Goal: Task Accomplishment & Management: Complete application form

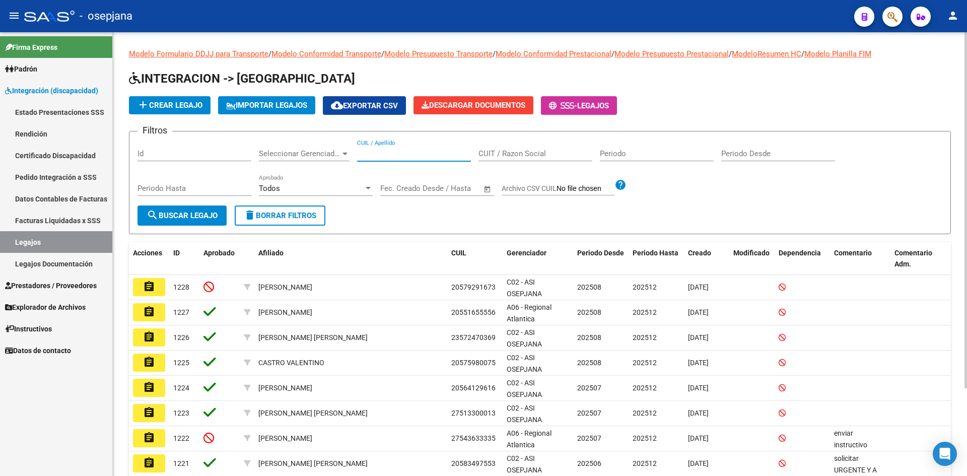
click at [379, 156] on input "CUIL / Apellido" at bounding box center [414, 153] width 114 height 9
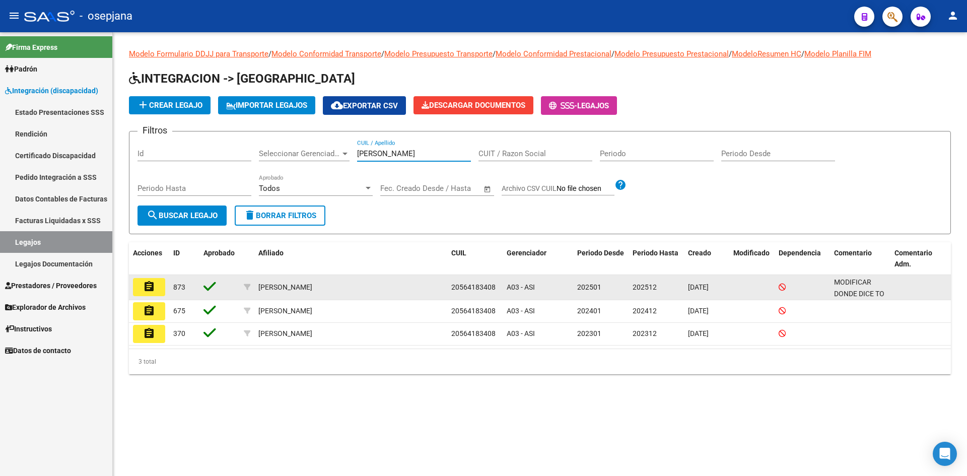
type input "[PERSON_NAME]"
click at [155, 285] on mat-icon "assignment" at bounding box center [149, 286] width 12 height 12
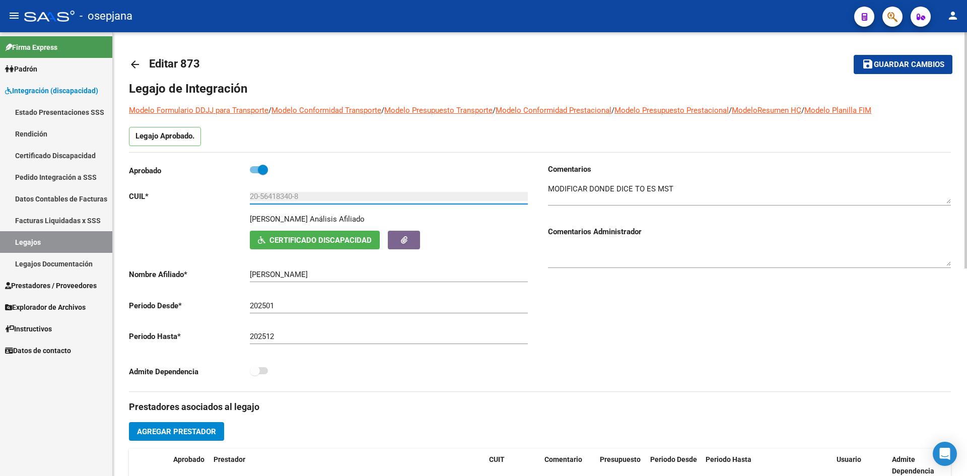
drag, startPoint x: 252, startPoint y: 195, endPoint x: 307, endPoint y: 198, distance: 54.9
click at [307, 198] on input "20-56418340-8" at bounding box center [389, 196] width 278 height 9
click at [303, 240] on span "Certificado Discapacidad" at bounding box center [320, 240] width 102 height 9
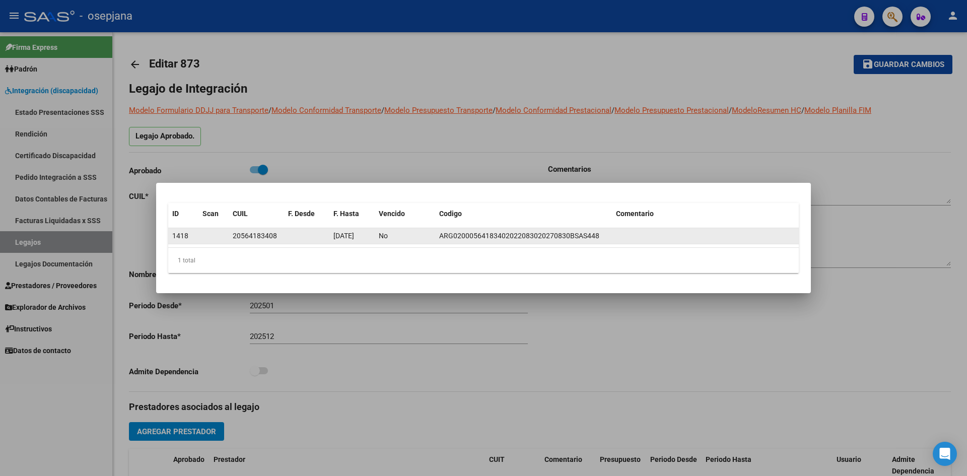
click at [349, 236] on span "[DATE]" at bounding box center [343, 236] width 21 height 8
click at [393, 236] on div "No" at bounding box center [405, 236] width 52 height 12
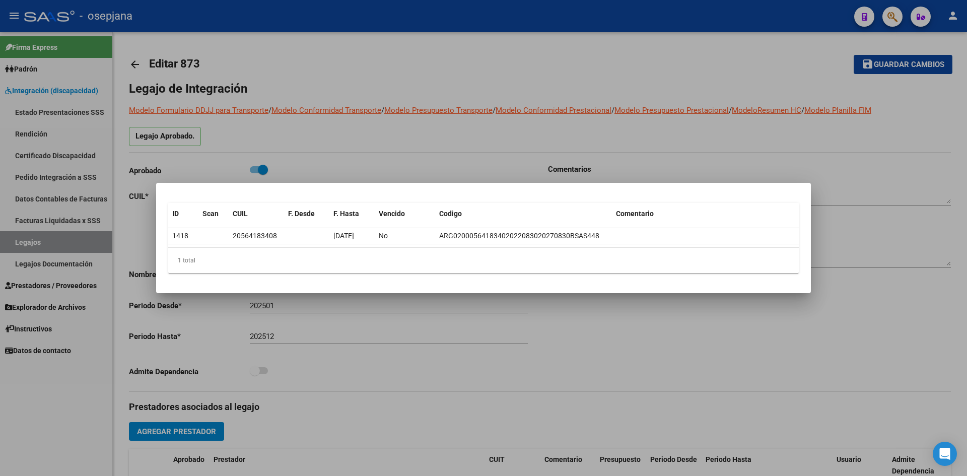
click at [353, 245] on datatable-selection "1418 20564183408 [DATE] No ARG02000564183402022083020270830BSAS448" at bounding box center [483, 241] width 630 height 9
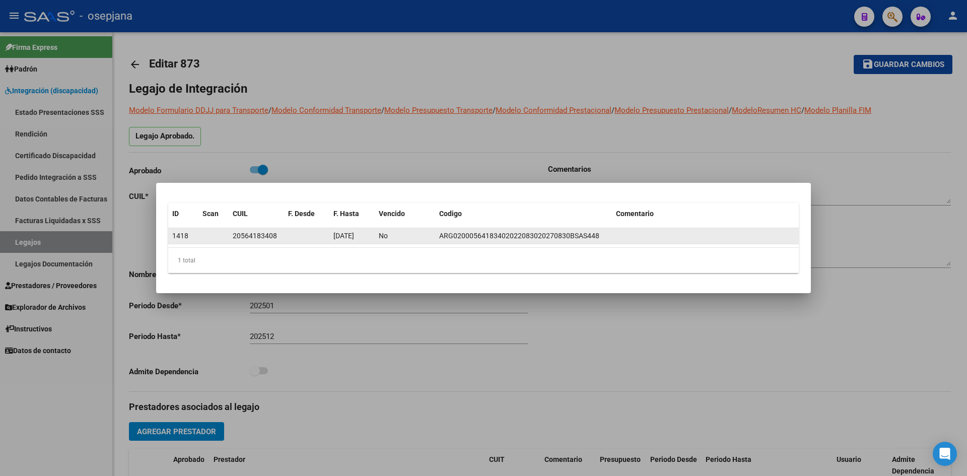
click at [378, 237] on datatable-body-cell "No" at bounding box center [405, 236] width 60 height 16
click at [455, 237] on span "ARG02000564183402022083020270830BSAS448" at bounding box center [519, 236] width 160 height 8
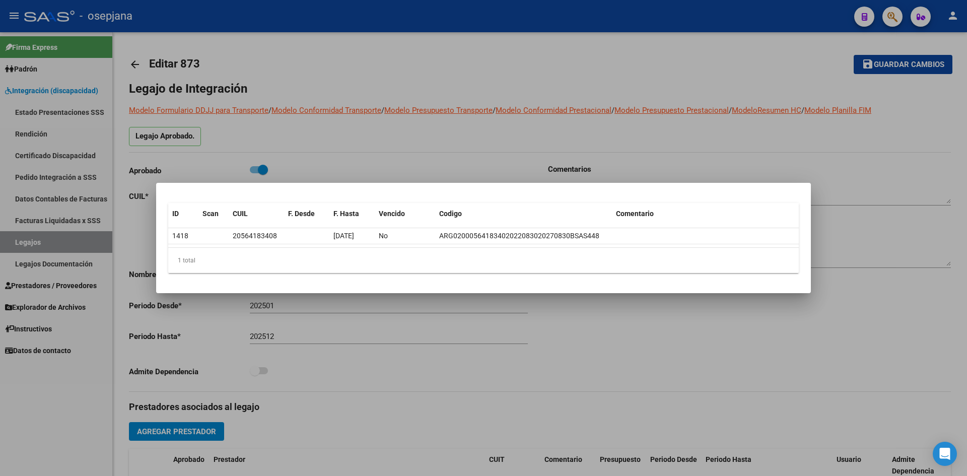
click at [765, 323] on div at bounding box center [483, 238] width 967 height 476
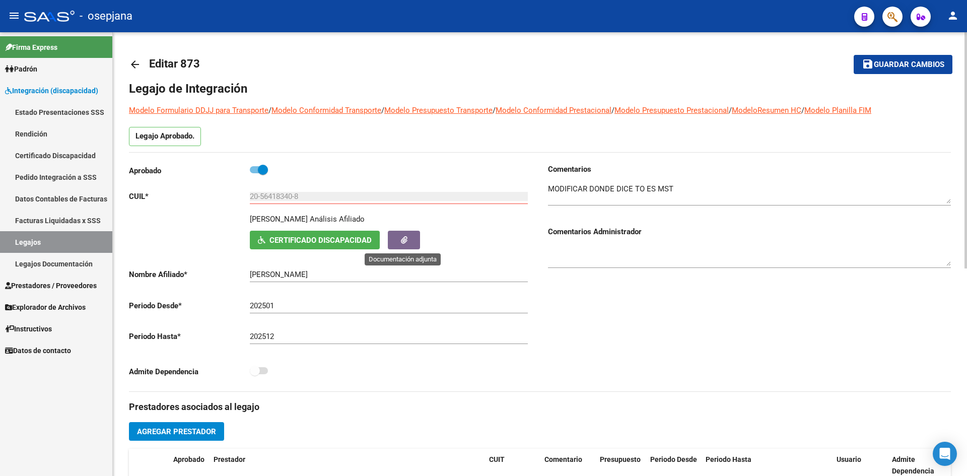
click at [405, 239] on icon "button" at bounding box center [404, 240] width 7 height 8
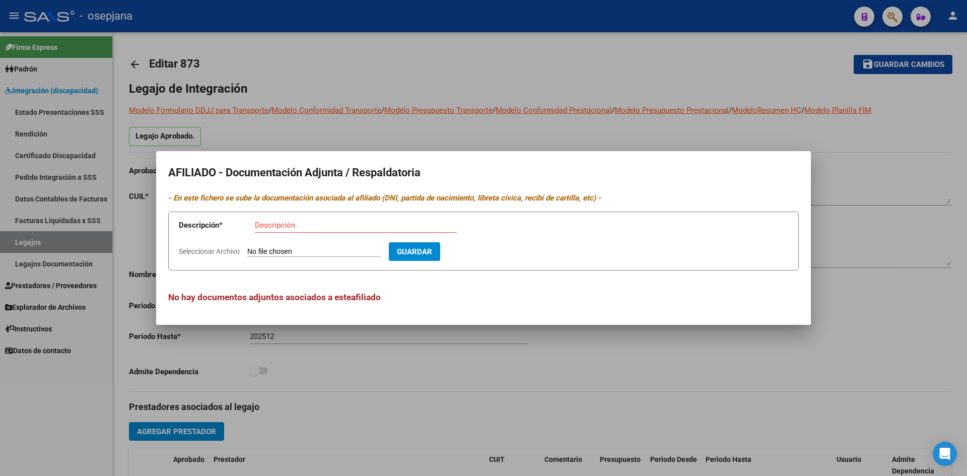
click at [462, 337] on div at bounding box center [483, 238] width 967 height 476
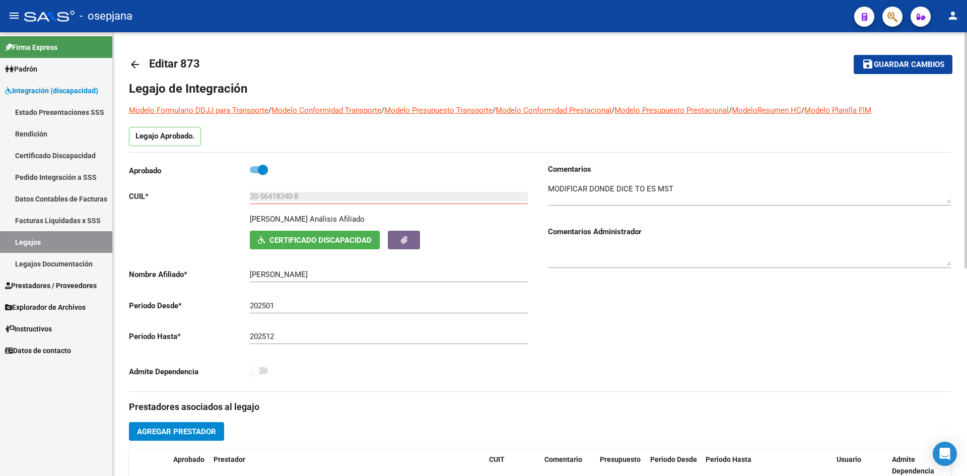
click at [320, 237] on span "Certificado Discapacidad" at bounding box center [320, 240] width 102 height 9
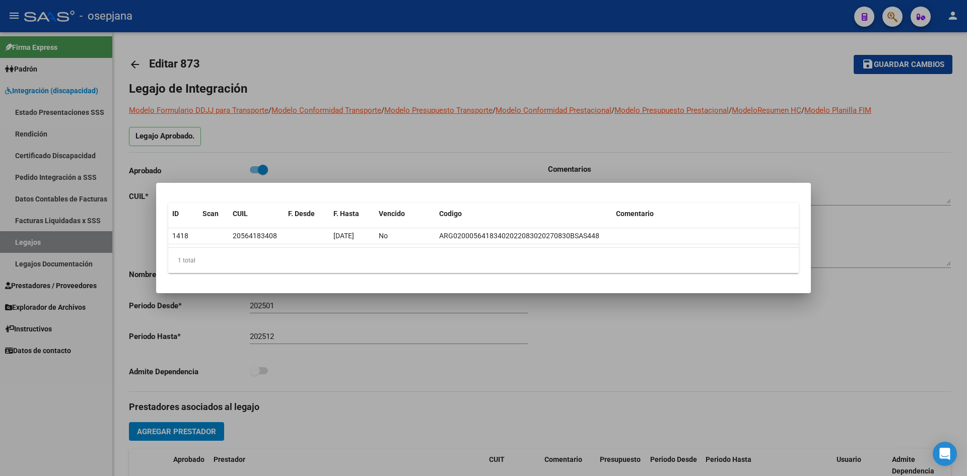
click at [902, 155] on div at bounding box center [483, 238] width 967 height 476
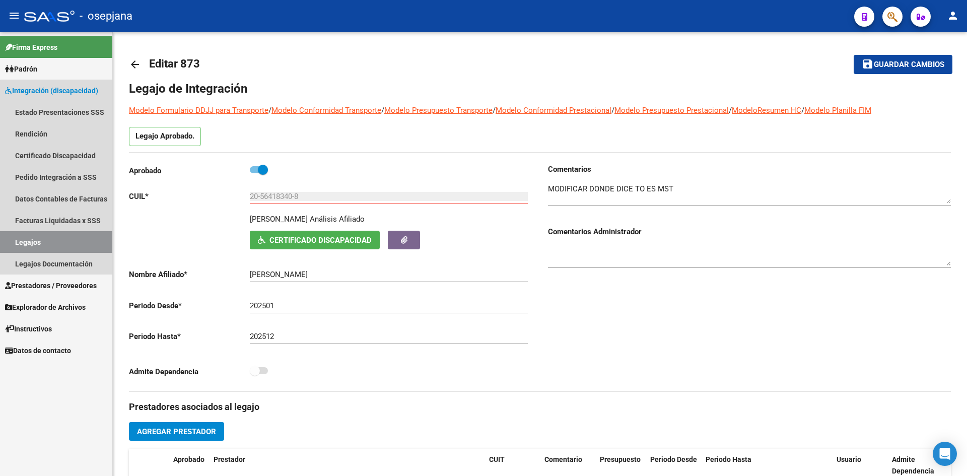
click at [63, 234] on link "Legajos" at bounding box center [56, 242] width 112 height 22
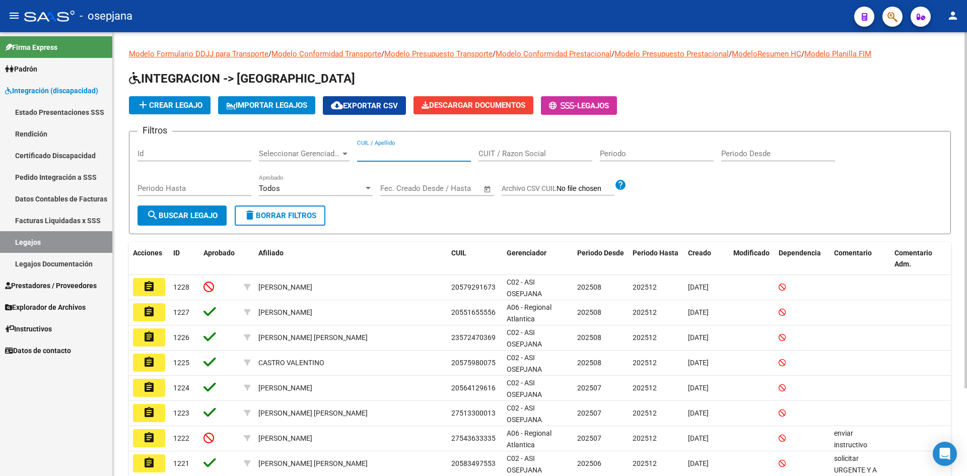
click at [432, 154] on input "CUIL / Apellido" at bounding box center [414, 153] width 114 height 9
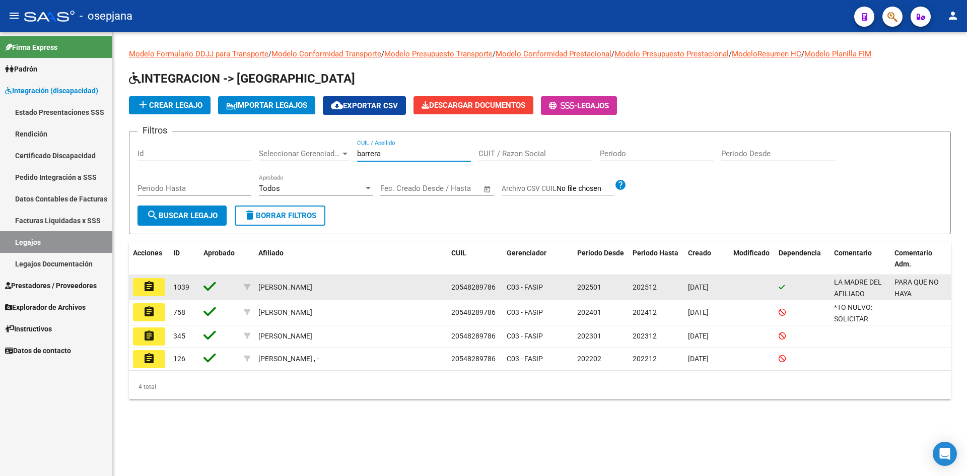
type input "barrera"
click at [144, 283] on mat-icon "assignment" at bounding box center [149, 286] width 12 height 12
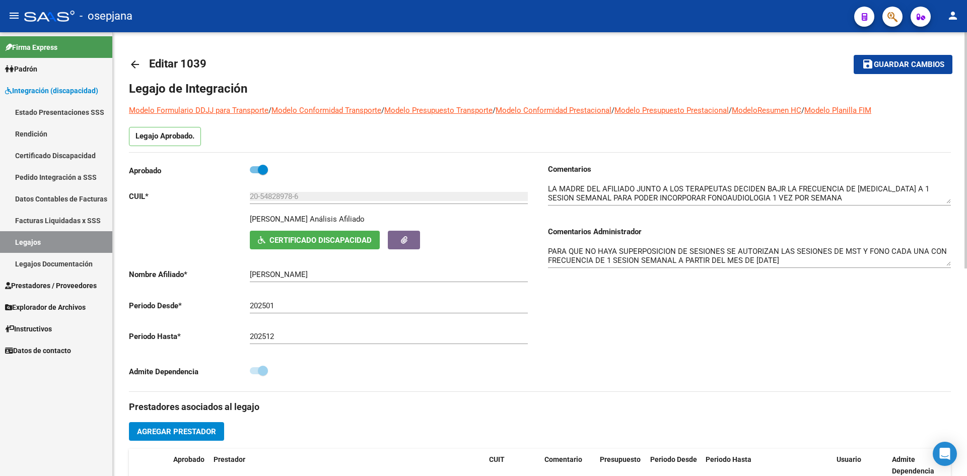
click at [324, 236] on span "Certificado Discapacidad" at bounding box center [320, 240] width 102 height 9
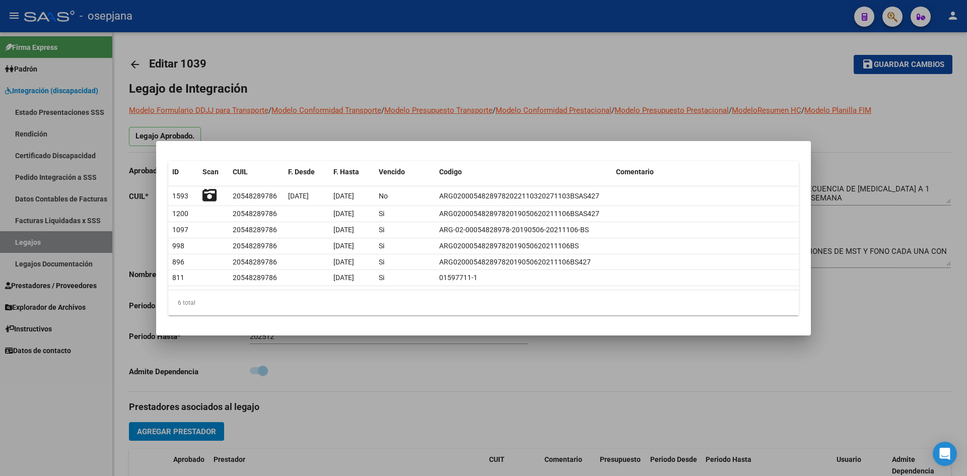
click at [349, 66] on div at bounding box center [483, 238] width 967 height 476
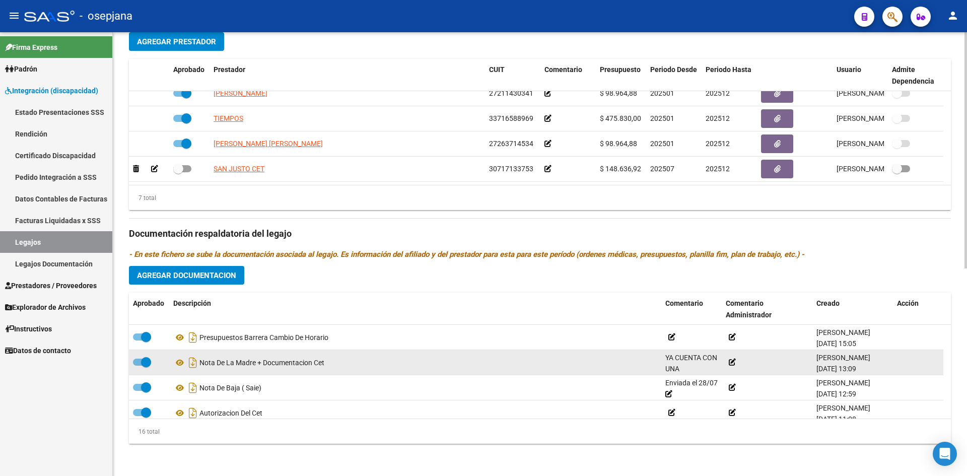
scroll to position [312, 0]
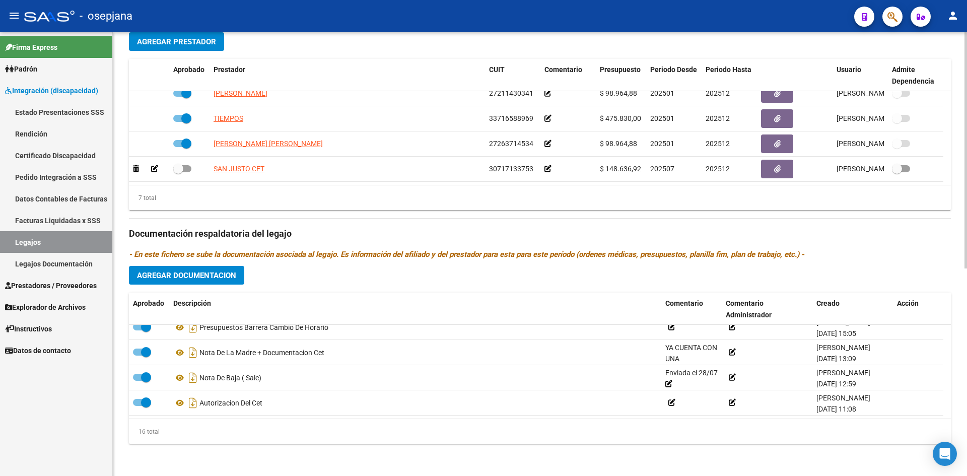
click at [181, 268] on button "Agregar Documentacion" at bounding box center [186, 275] width 115 height 19
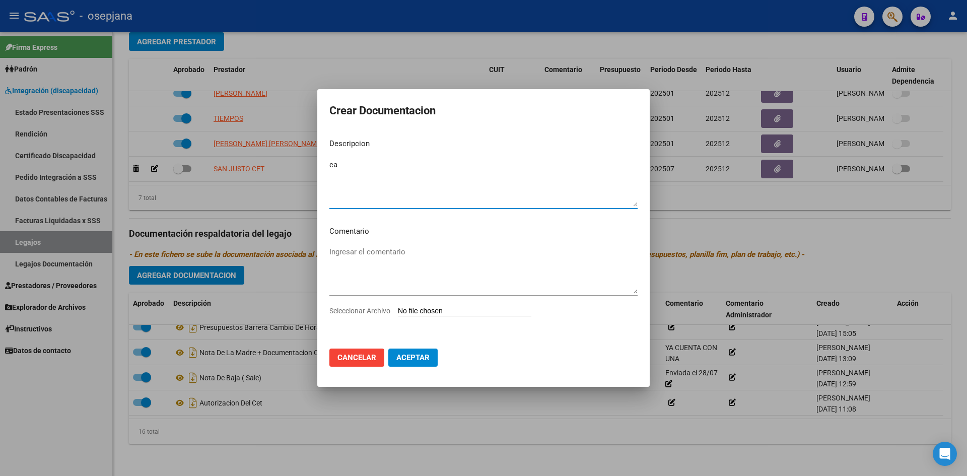
type textarea "c"
type textarea "Cambio de prestador - Fonoaudiologia"
click at [429, 306] on div "Seleccionar Archivo" at bounding box center [483, 314] width 308 height 19
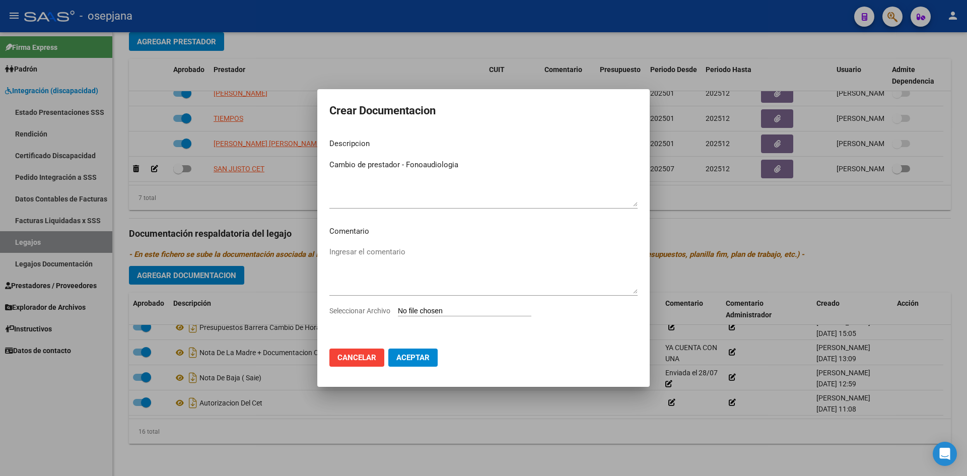
click at [437, 308] on input "Seleccionar Archivo" at bounding box center [464, 312] width 133 height 10
type input "C:\fakepath\CAMBIO DE PRESTADOR FONOAUDIOLOGIA [PERSON_NAME].pdf"
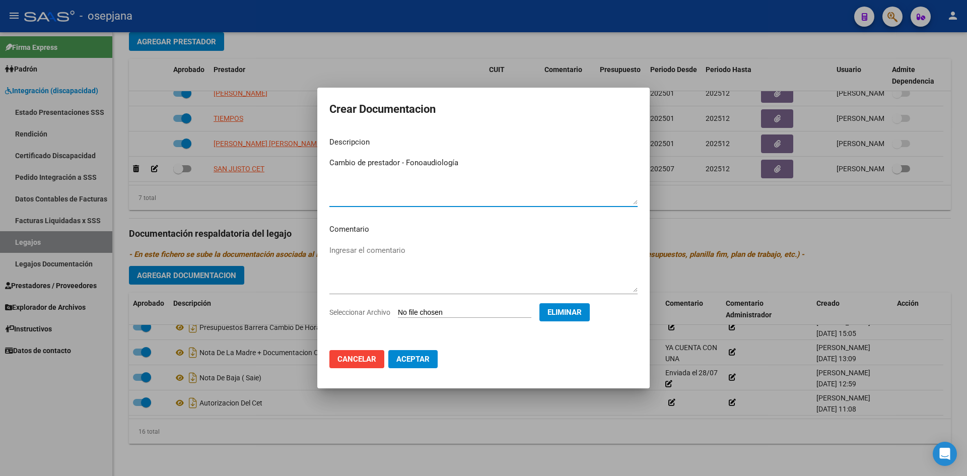
type textarea "Cambio de prestador - Fonoaudiología"
click at [420, 359] on span "Aceptar" at bounding box center [412, 358] width 33 height 9
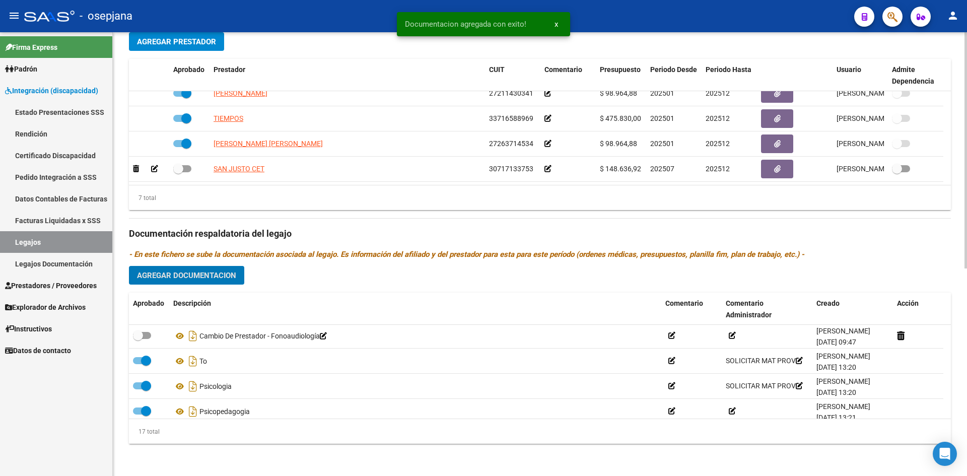
scroll to position [0, 0]
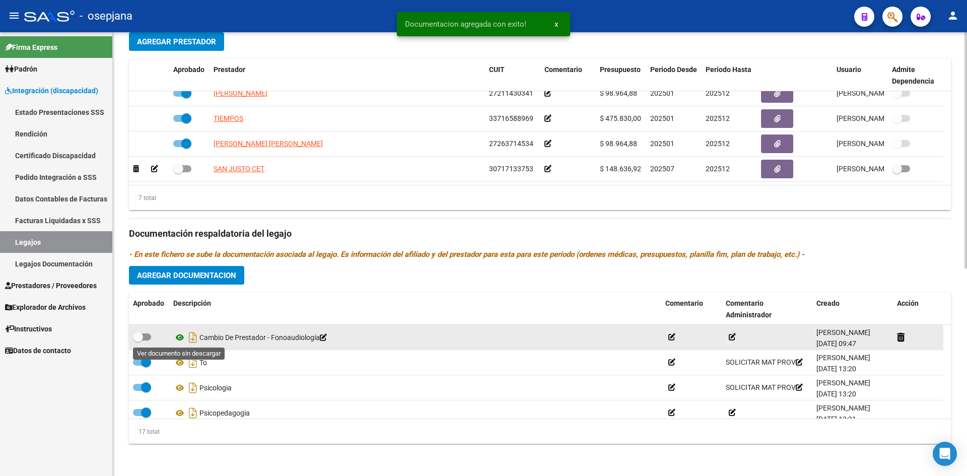
click at [179, 336] on icon at bounding box center [179, 337] width 13 height 12
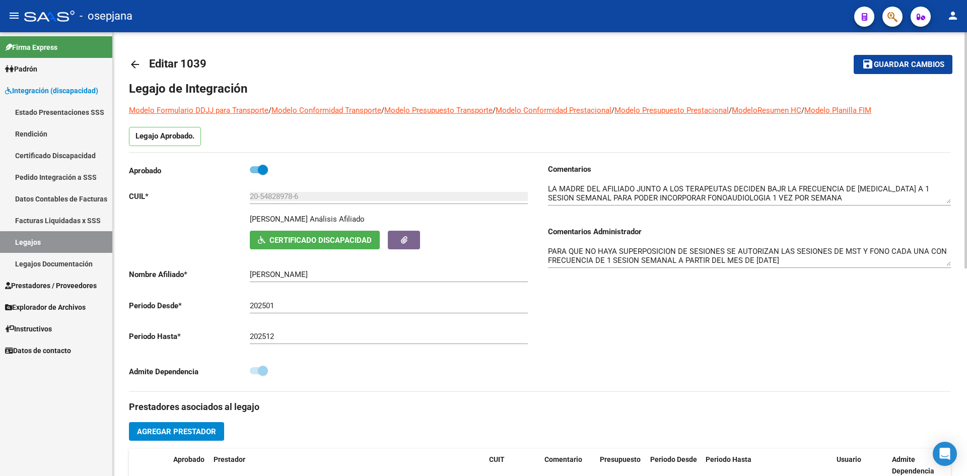
click at [895, 64] on span "Guardar cambios" at bounding box center [909, 64] width 70 height 9
click at [910, 66] on span "Guardar cambios" at bounding box center [909, 64] width 70 height 9
click at [54, 240] on link "Legajos" at bounding box center [56, 242] width 112 height 22
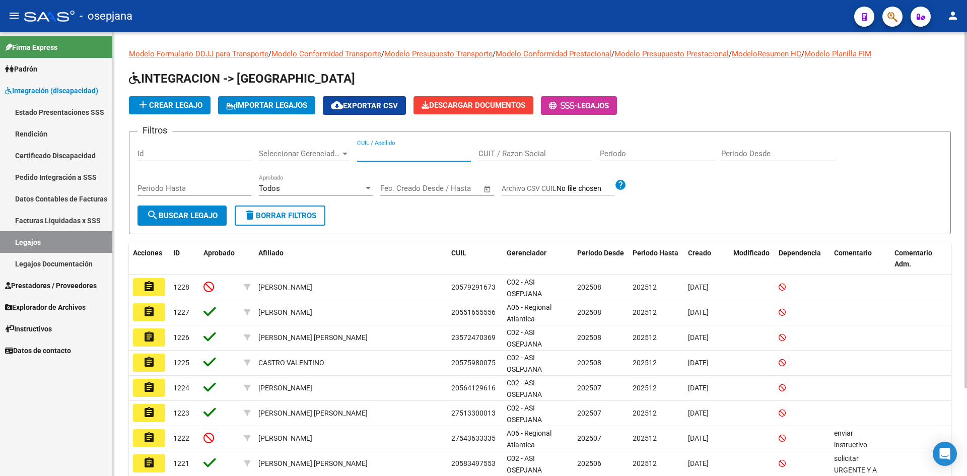
click at [392, 155] on input "CUIL / Apellido" at bounding box center [414, 153] width 114 height 9
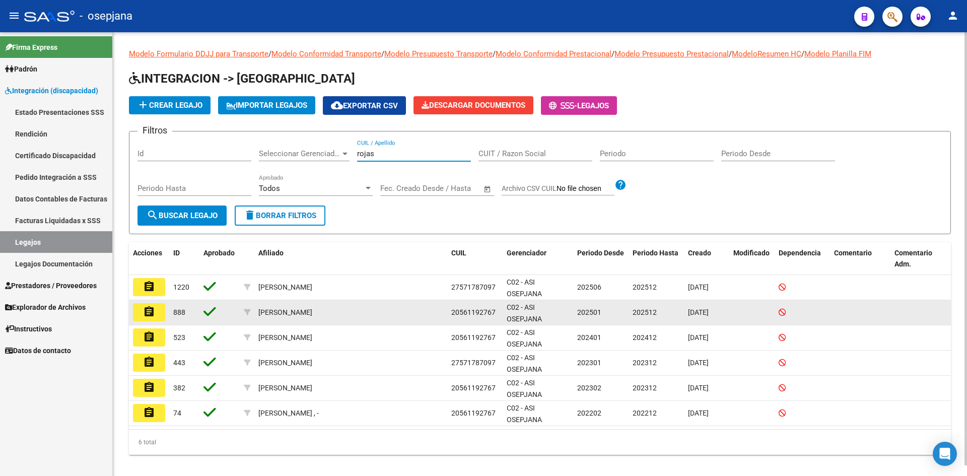
type input "rojas"
click at [152, 305] on button "assignment" at bounding box center [149, 312] width 32 height 18
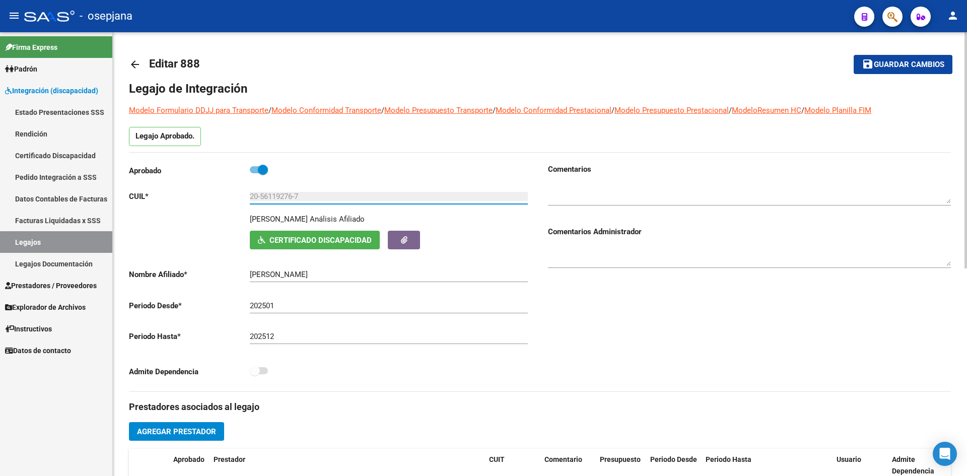
drag, startPoint x: 318, startPoint y: 194, endPoint x: 208, endPoint y: 193, distance: 110.3
click at [208, 193] on app-form-text-field "CUIL * 20-56119276-7 Ingresar CUIL" at bounding box center [328, 196] width 399 height 9
click at [277, 242] on span "Certificado Discapacidad" at bounding box center [320, 240] width 102 height 9
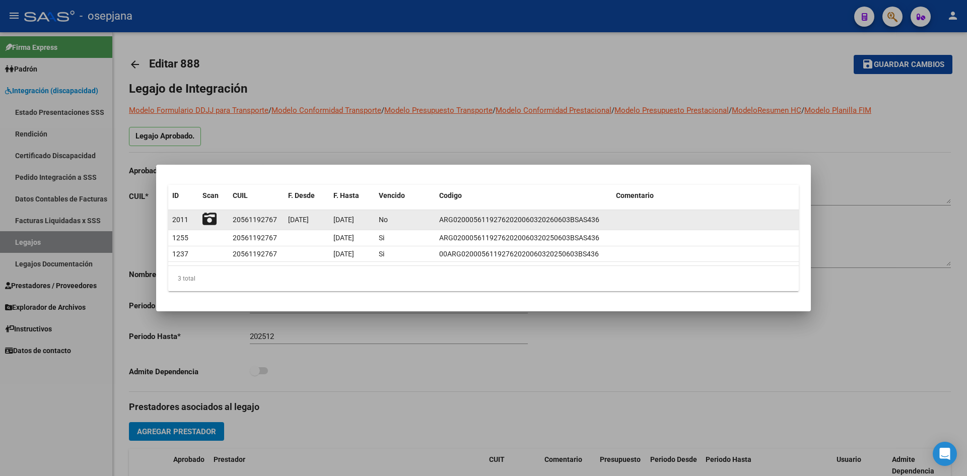
click at [215, 218] on icon at bounding box center [209, 219] width 14 height 14
click at [216, 216] on div at bounding box center [213, 220] width 22 height 16
click at [211, 217] on icon at bounding box center [209, 219] width 14 height 14
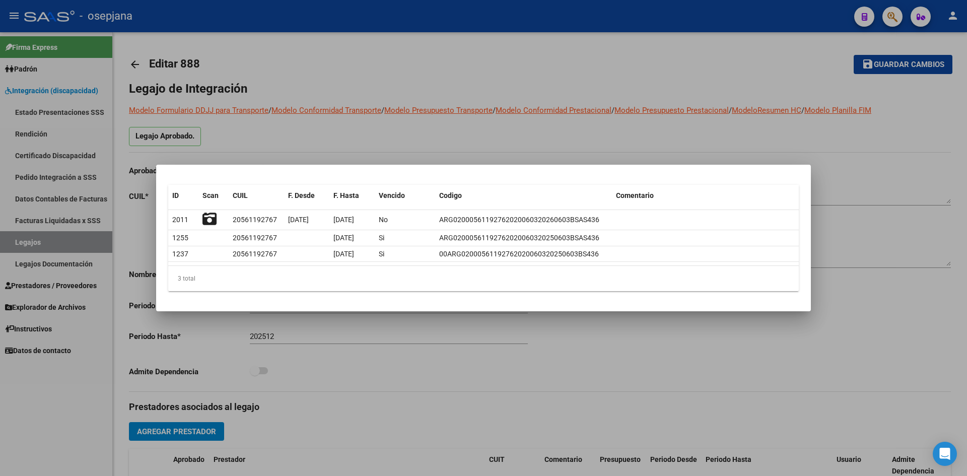
click at [443, 137] on div at bounding box center [483, 238] width 967 height 476
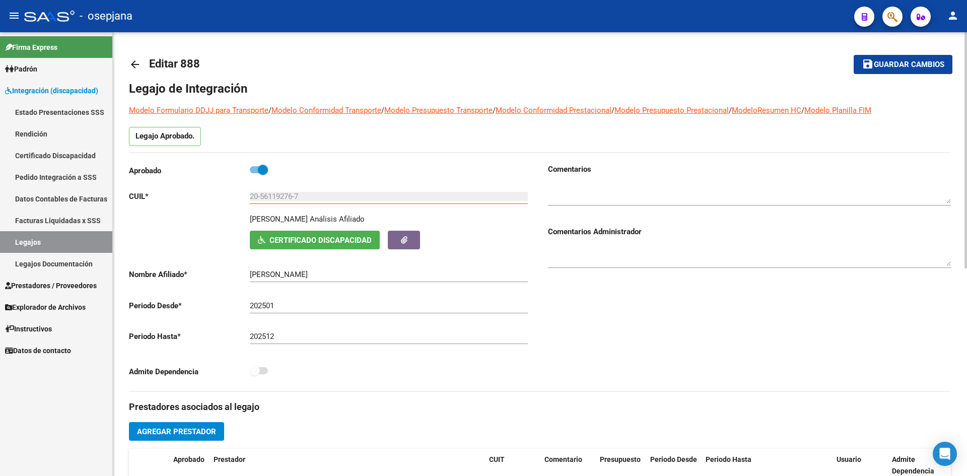
click at [285, 239] on span "Certificado Discapacidad" at bounding box center [320, 240] width 102 height 9
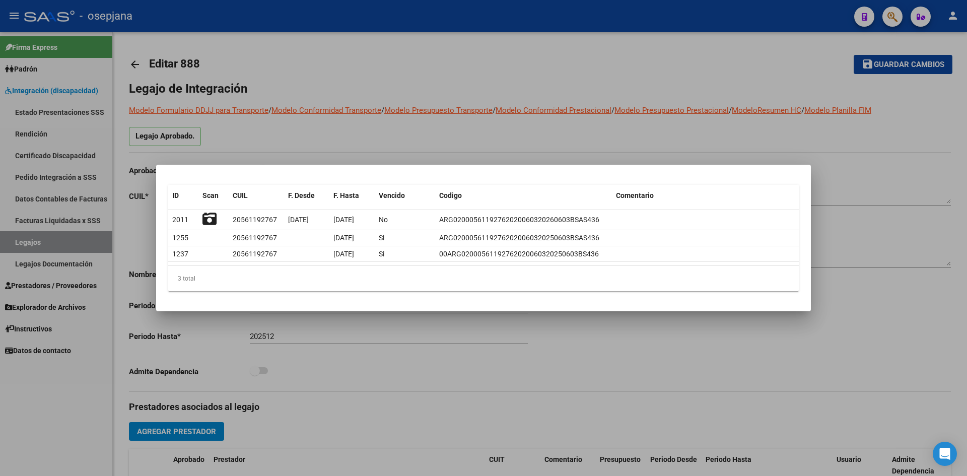
click at [308, 146] on div at bounding box center [483, 238] width 967 height 476
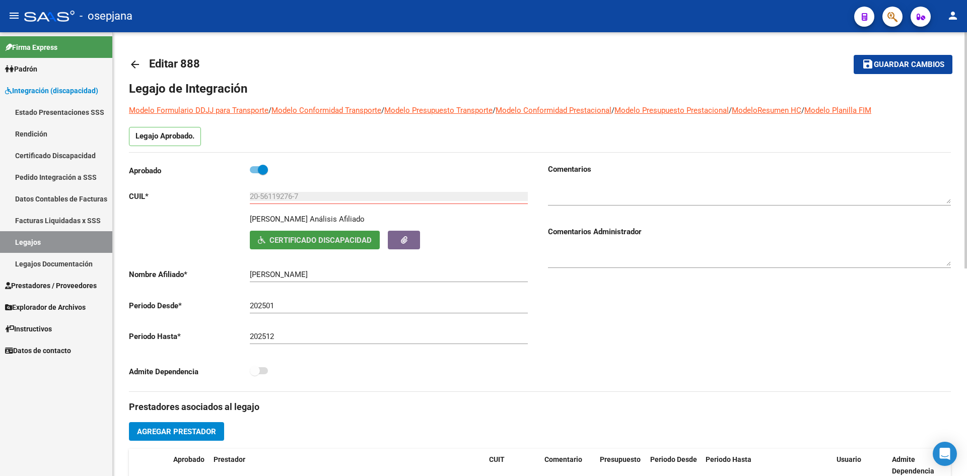
click at [312, 239] on span "Certificado Discapacidad" at bounding box center [320, 240] width 102 height 9
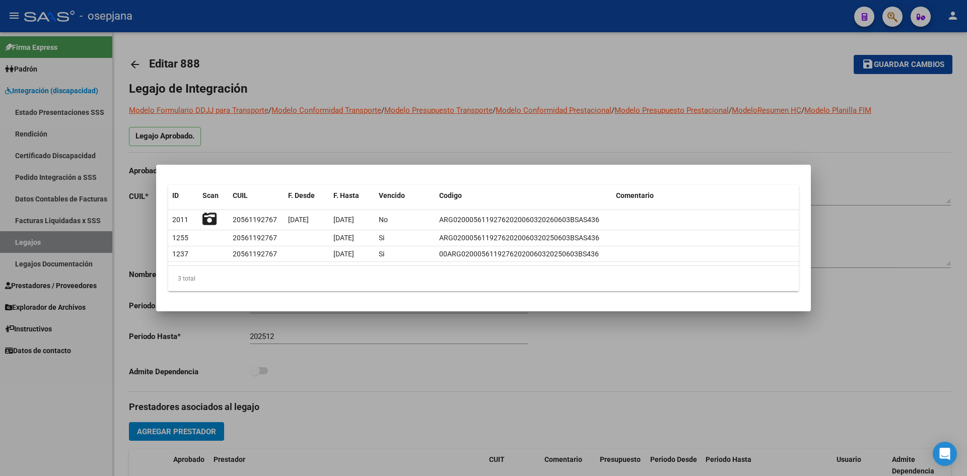
click at [316, 138] on div at bounding box center [483, 238] width 967 height 476
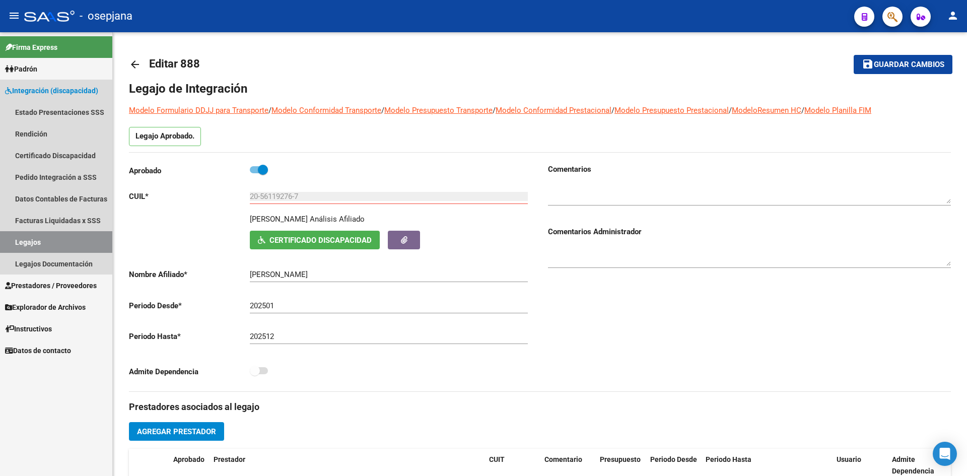
click at [37, 238] on link "Legajos" at bounding box center [56, 242] width 112 height 22
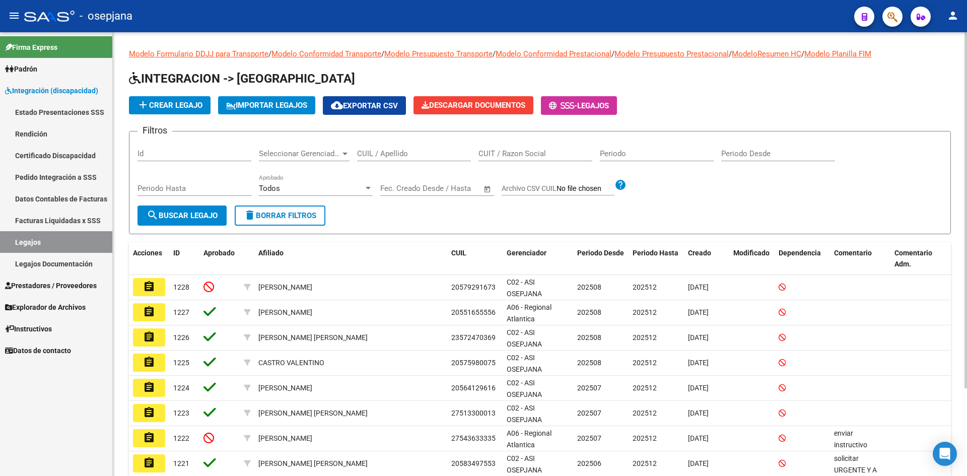
click at [400, 154] on input "CUIL / Apellido" at bounding box center [414, 153] width 114 height 9
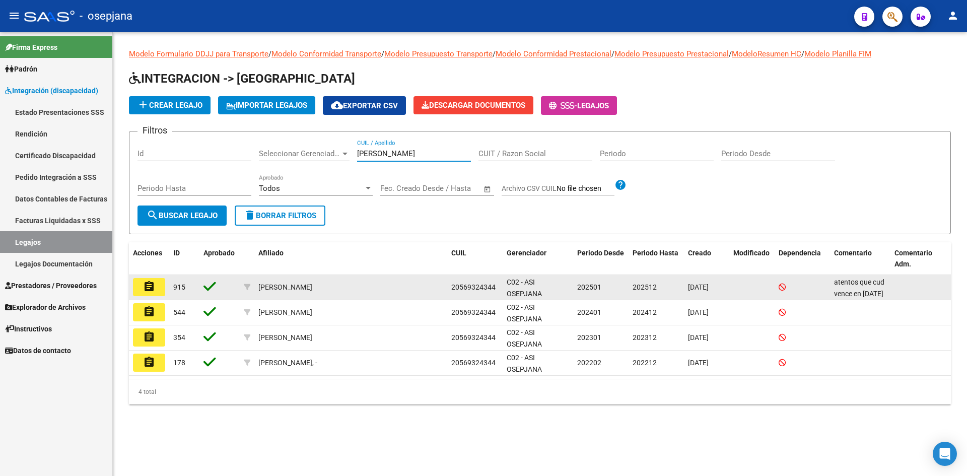
type input "[PERSON_NAME]"
click at [155, 276] on datatable-body-cell "assignment" at bounding box center [149, 287] width 40 height 25
click at [147, 284] on mat-icon "assignment" at bounding box center [149, 286] width 12 height 12
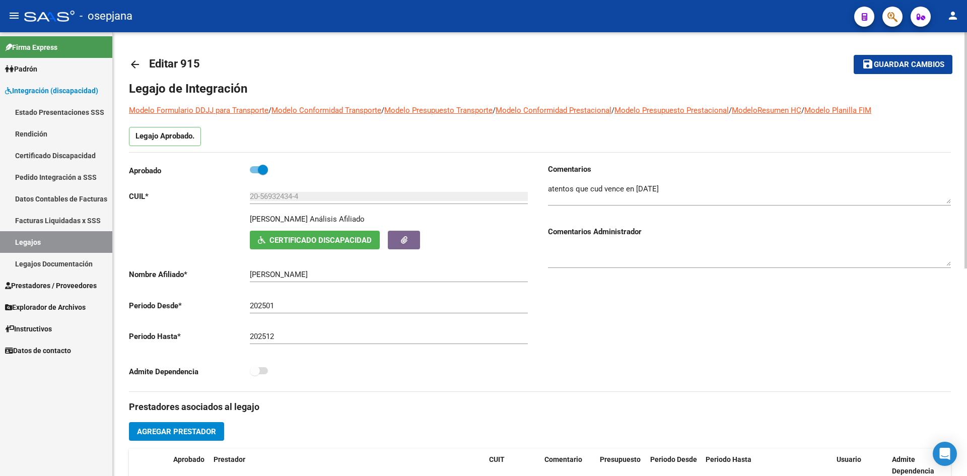
click at [298, 237] on span "Certificado Discapacidad" at bounding box center [320, 240] width 102 height 9
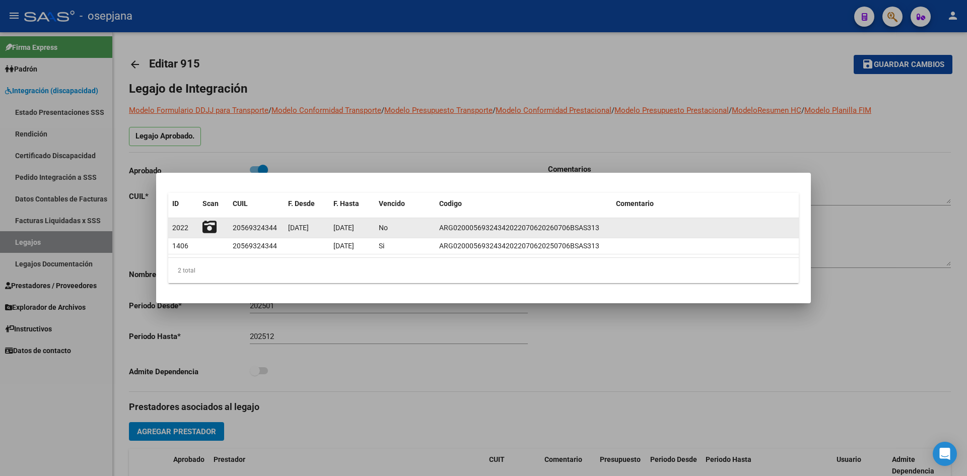
click at [208, 227] on icon at bounding box center [209, 227] width 14 height 14
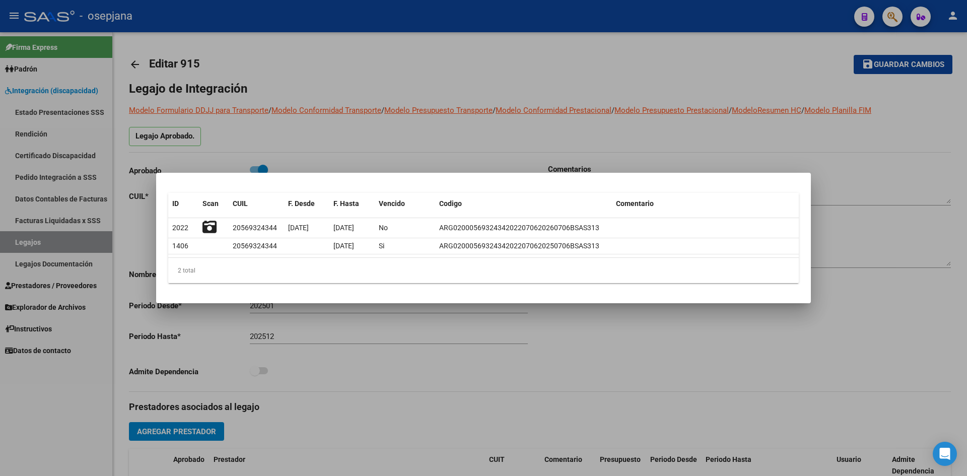
click at [516, 147] on div at bounding box center [483, 238] width 967 height 476
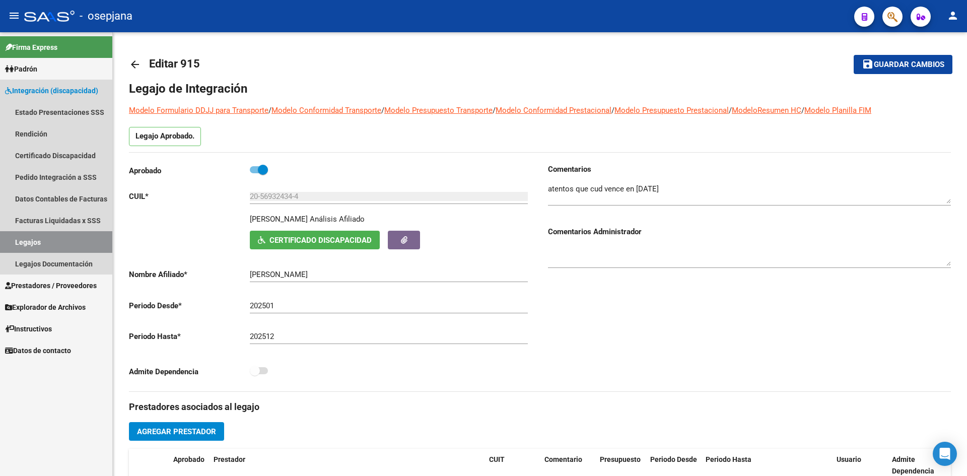
click at [46, 232] on link "Legajos" at bounding box center [56, 242] width 112 height 22
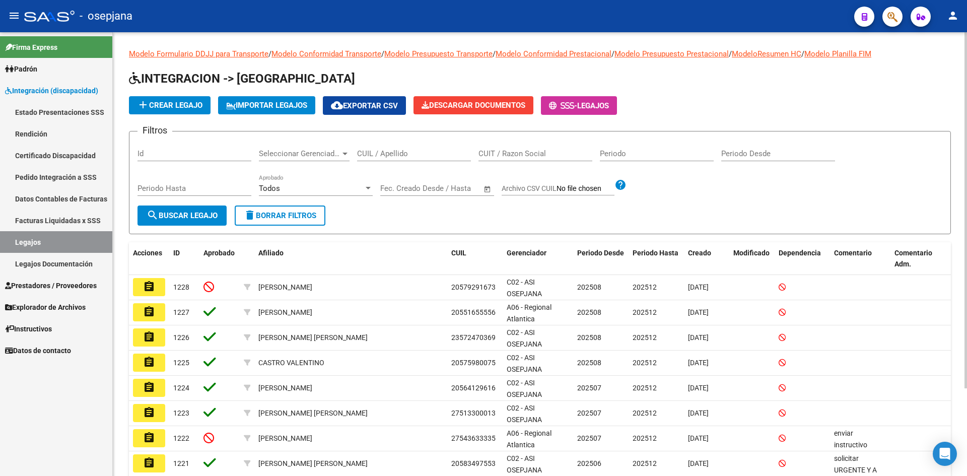
click at [404, 149] on input "CUIL / Apellido" at bounding box center [414, 153] width 114 height 9
type input "[PERSON_NAME]"
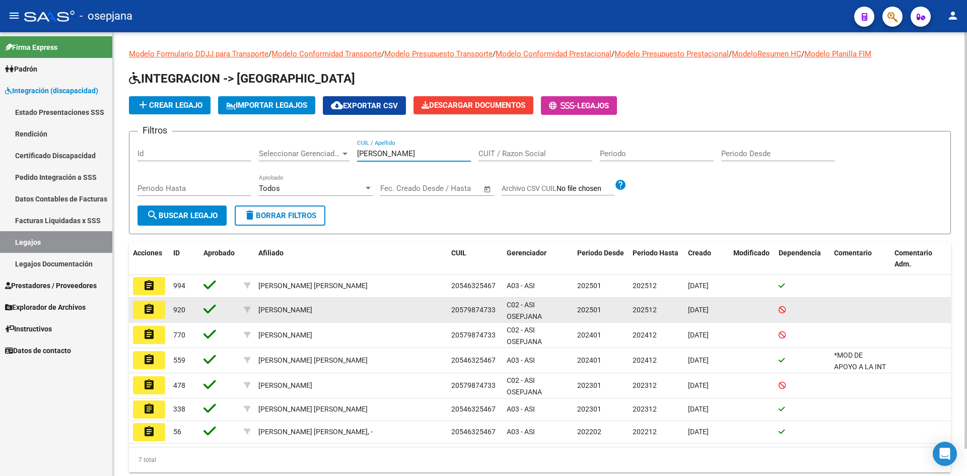
click at [149, 310] on mat-icon "assignment" at bounding box center [149, 309] width 12 height 12
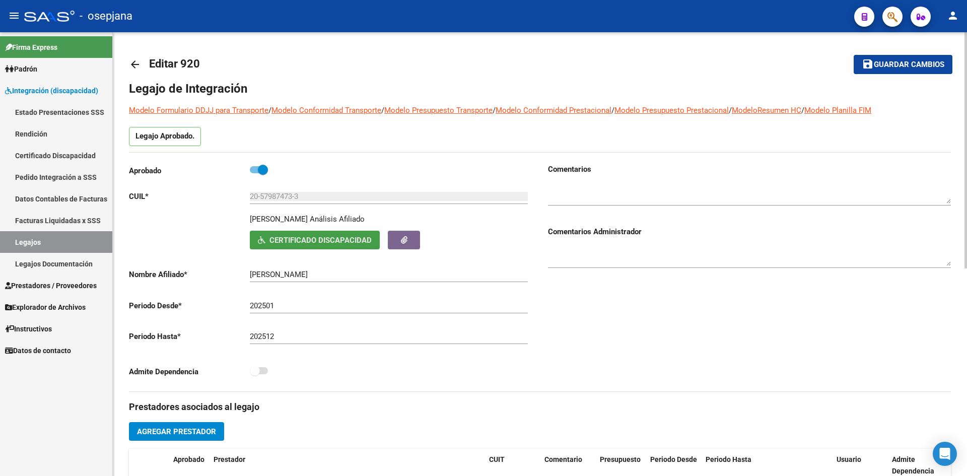
click at [302, 241] on span "Certificado Discapacidad" at bounding box center [320, 240] width 102 height 9
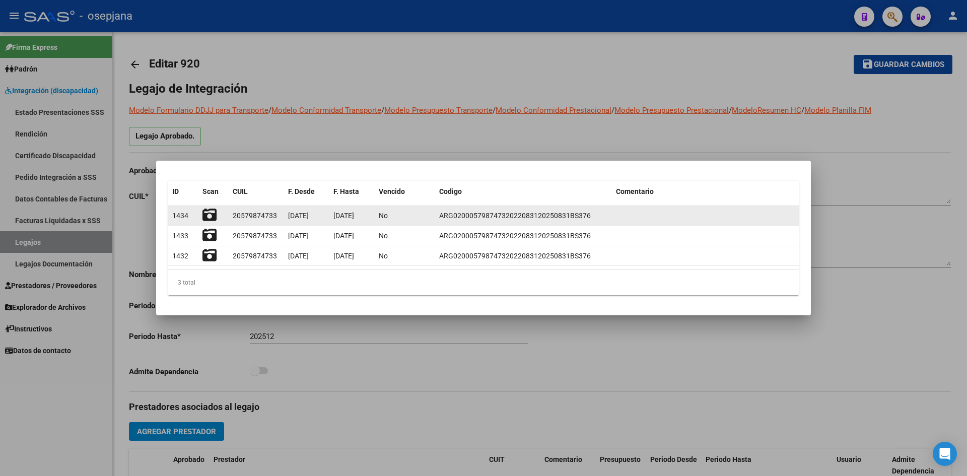
click at [201, 213] on datatable-body-cell at bounding box center [213, 216] width 30 height 20
click at [203, 215] on datatable-body-cell at bounding box center [213, 216] width 30 height 20
click at [206, 216] on icon at bounding box center [209, 215] width 14 height 14
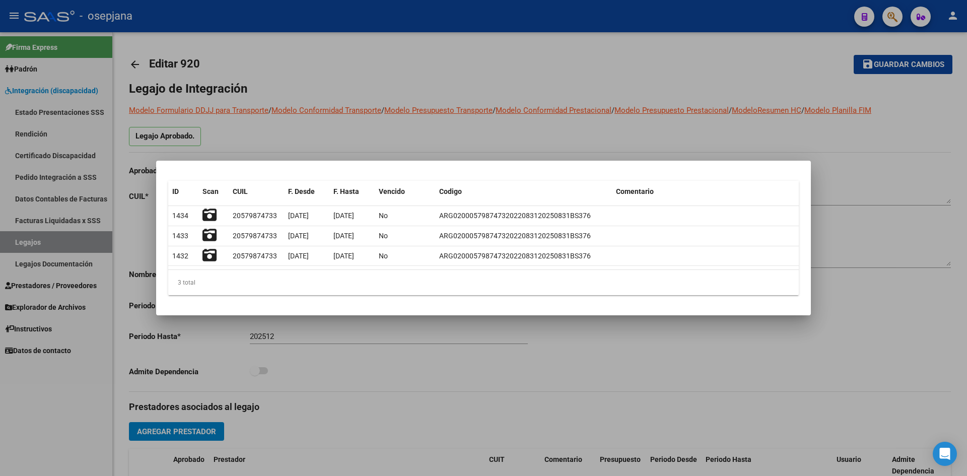
click at [411, 140] on div at bounding box center [483, 238] width 967 height 476
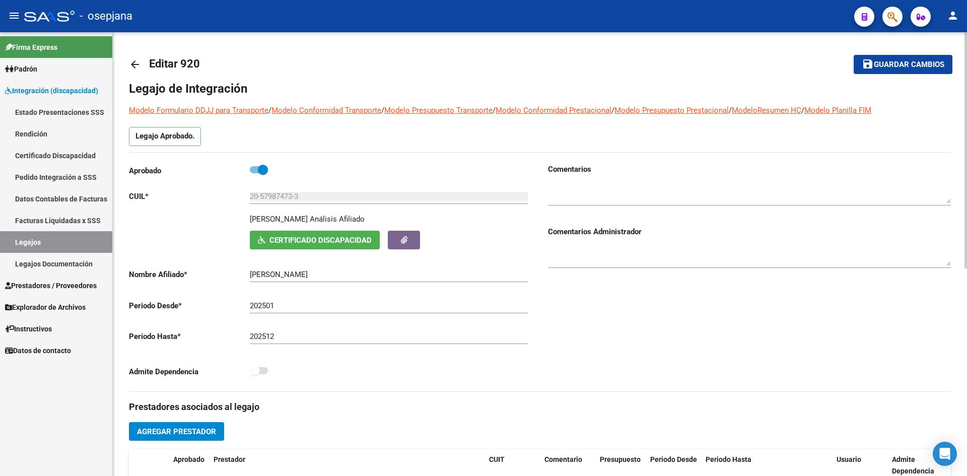
scroll to position [50, 0]
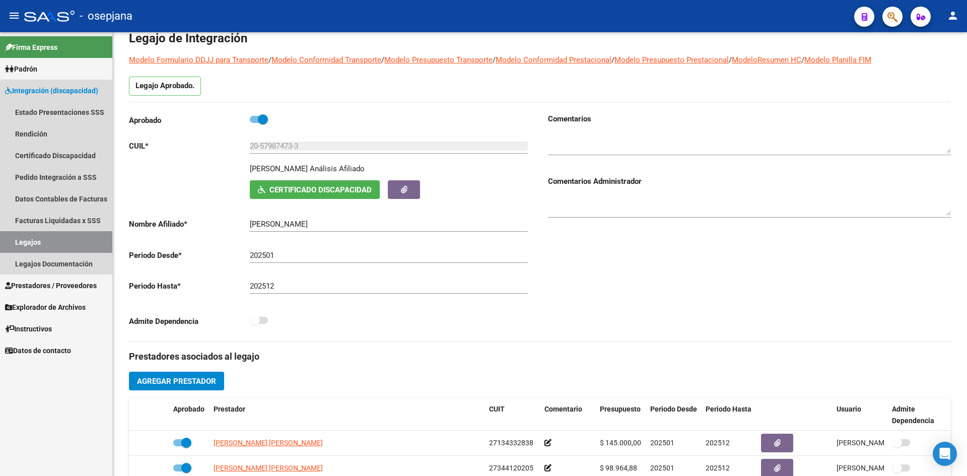
click at [31, 241] on link "Legajos" at bounding box center [56, 242] width 112 height 22
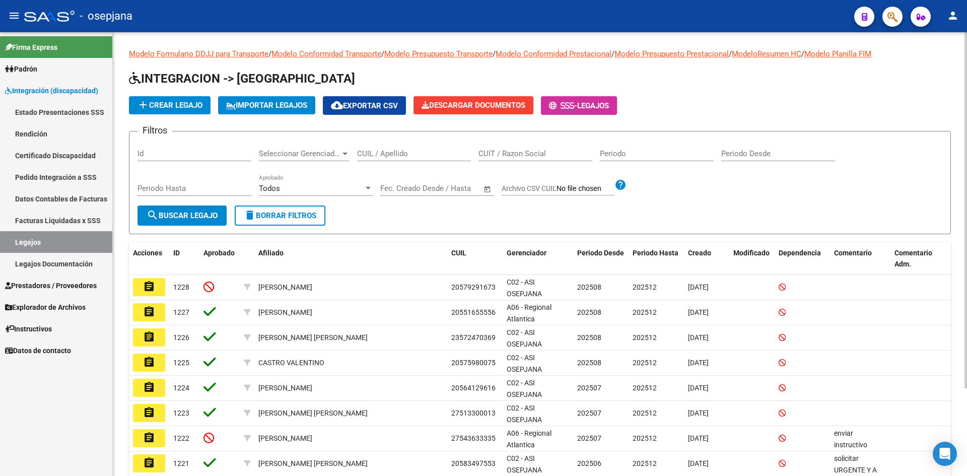
click at [383, 156] on input "CUIL / Apellido" at bounding box center [414, 153] width 114 height 9
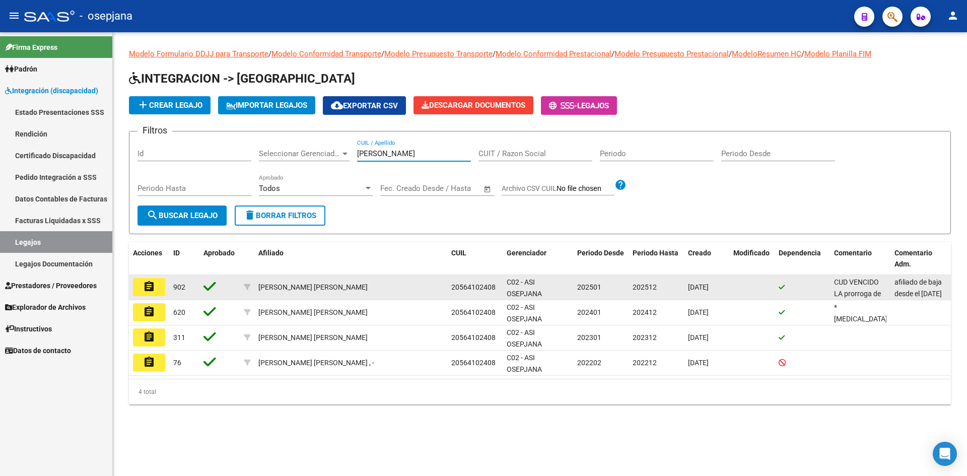
type input "[PERSON_NAME]"
drag, startPoint x: 156, startPoint y: 281, endPoint x: 151, endPoint y: 279, distance: 5.7
click at [156, 281] on button "assignment" at bounding box center [149, 287] width 32 height 18
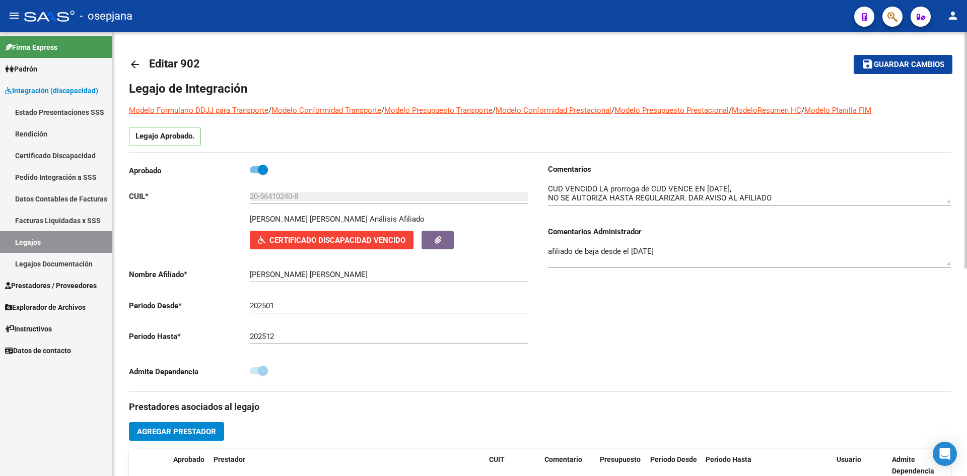
click at [298, 241] on span "Certificado Discapacidad Vencido" at bounding box center [337, 240] width 136 height 9
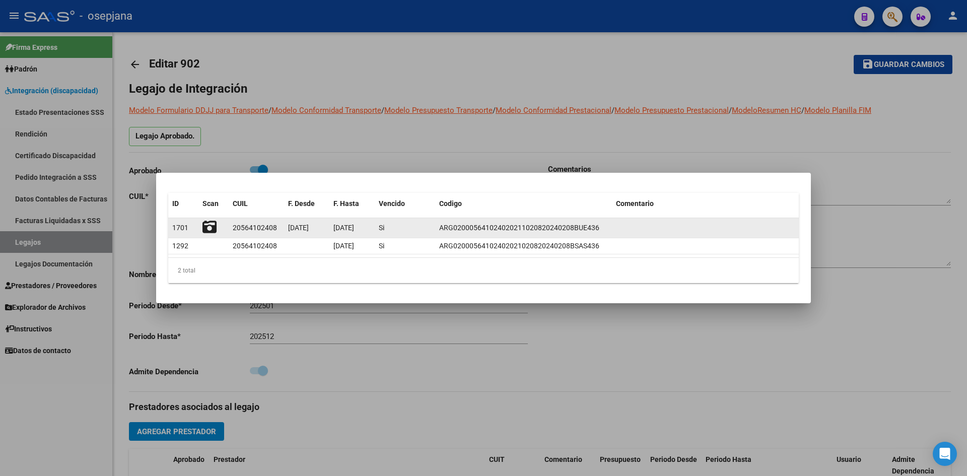
click at [205, 226] on icon at bounding box center [209, 227] width 14 height 14
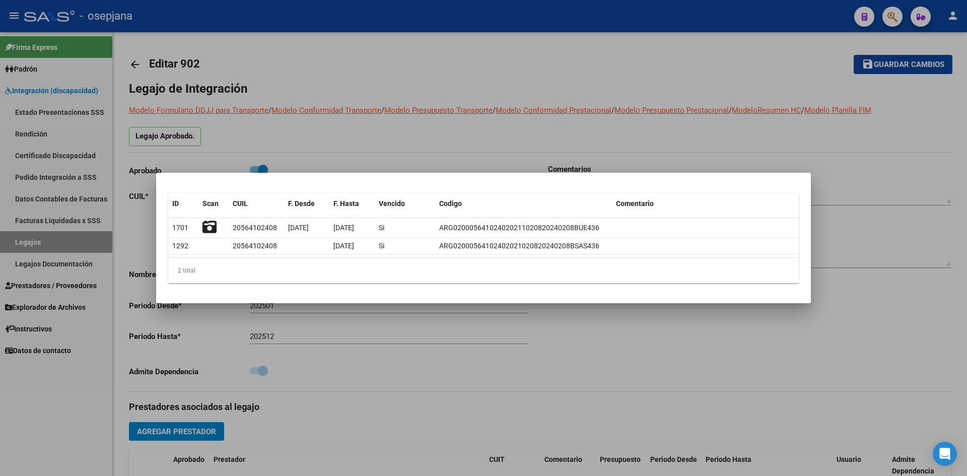
click at [381, 154] on div at bounding box center [483, 238] width 967 height 476
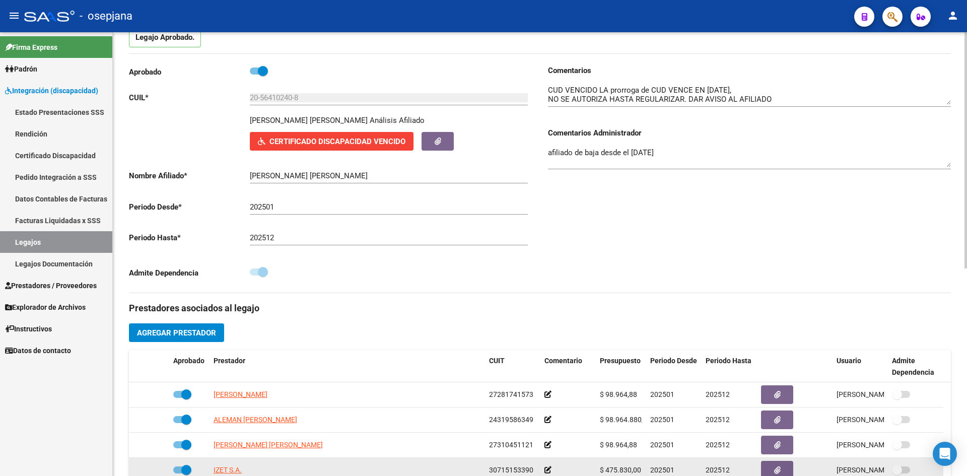
scroll to position [101, 0]
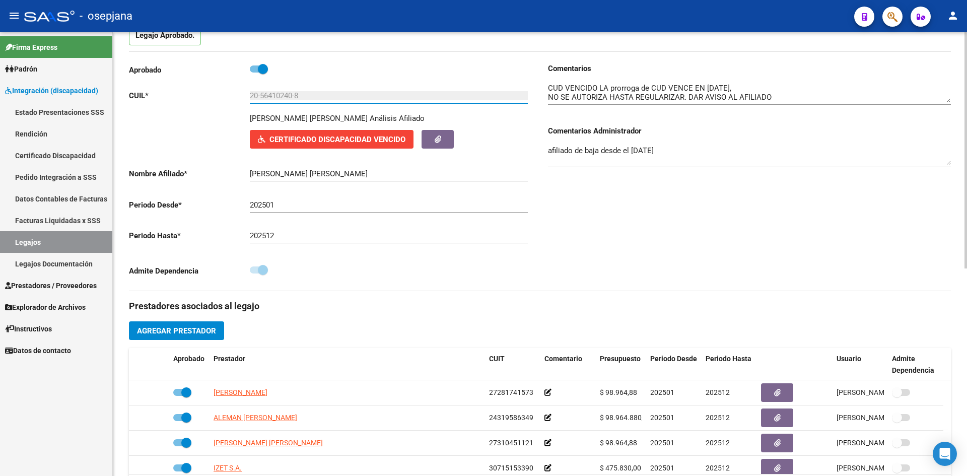
drag, startPoint x: 261, startPoint y: 95, endPoint x: 295, endPoint y: 92, distance: 34.4
click at [295, 92] on input "20-56410240-8" at bounding box center [389, 95] width 278 height 9
click at [46, 236] on link "Legajos" at bounding box center [56, 242] width 112 height 22
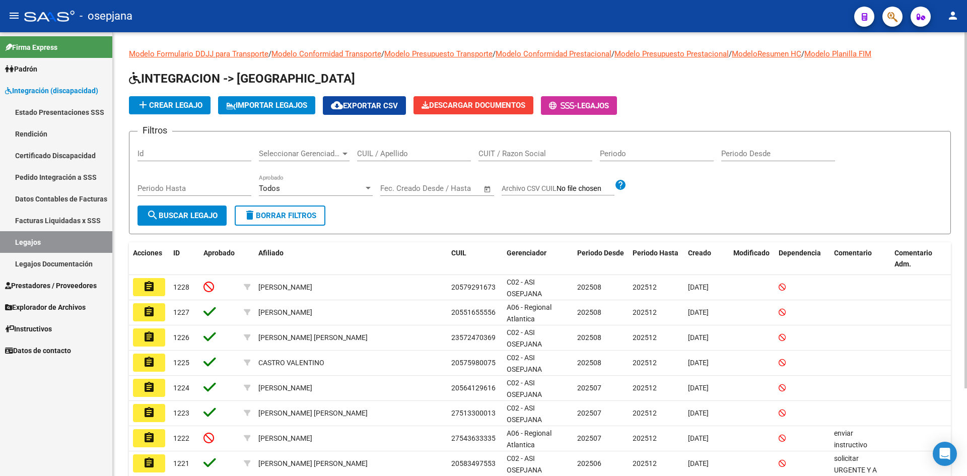
click at [397, 147] on div "CUIL / Apellido" at bounding box center [414, 150] width 114 height 22
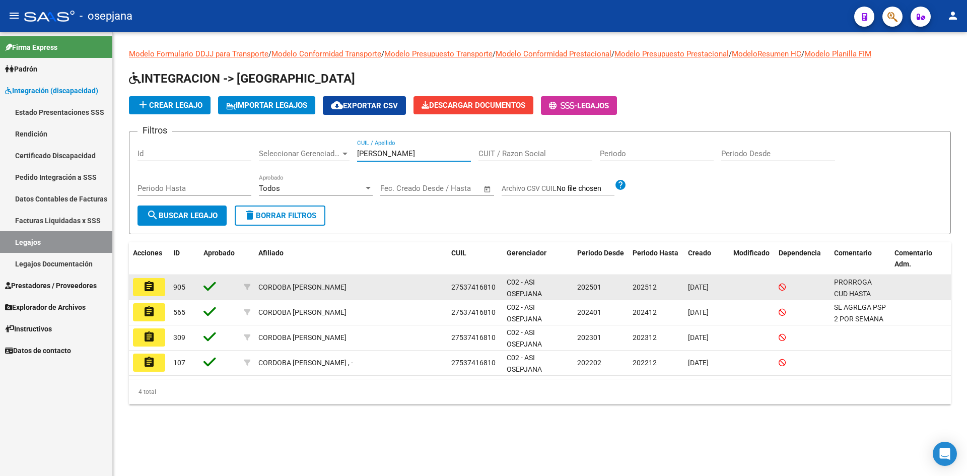
type input "[PERSON_NAME]"
click at [144, 291] on mat-icon "assignment" at bounding box center [149, 286] width 12 height 12
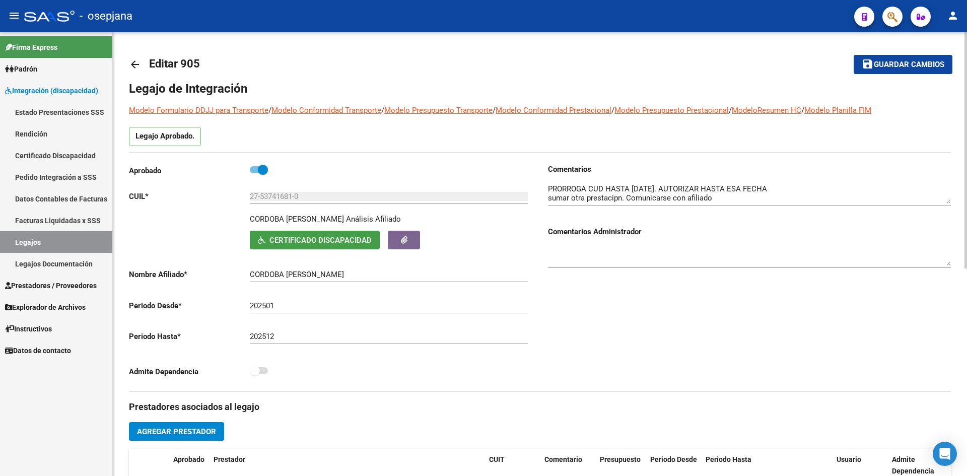
click at [309, 241] on span "Certificado Discapacidad" at bounding box center [320, 240] width 102 height 9
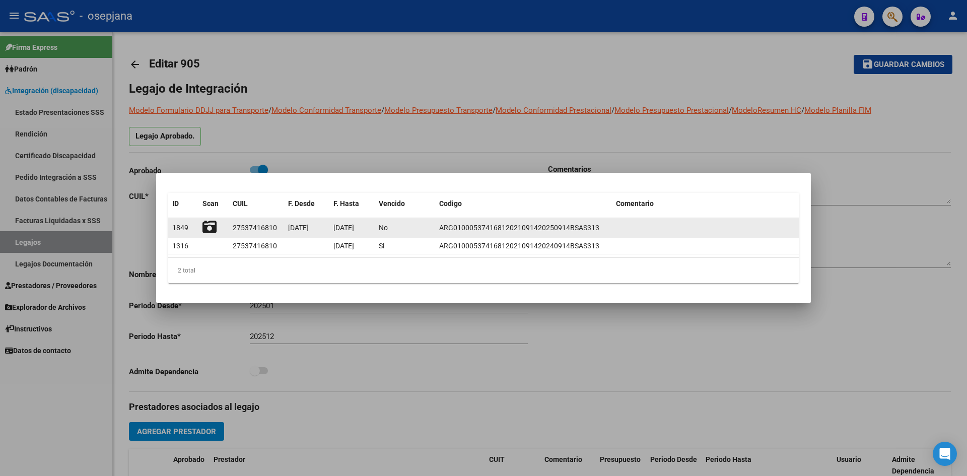
click at [203, 227] on icon at bounding box center [209, 227] width 14 height 14
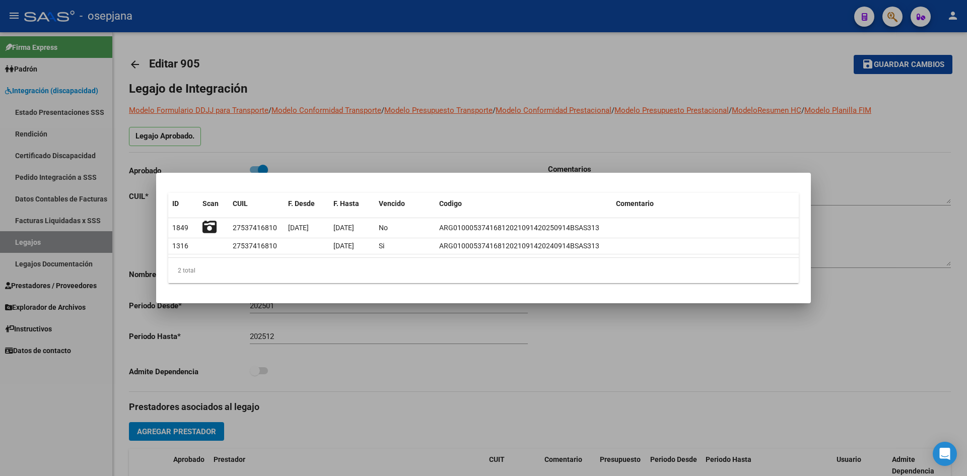
click at [689, 131] on div at bounding box center [483, 238] width 967 height 476
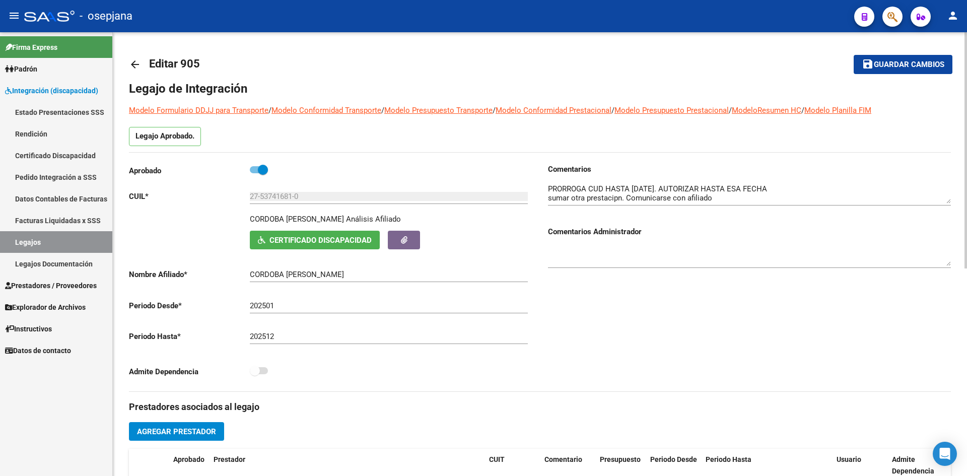
click at [320, 236] on span "Certificado Discapacidad" at bounding box center [320, 240] width 102 height 9
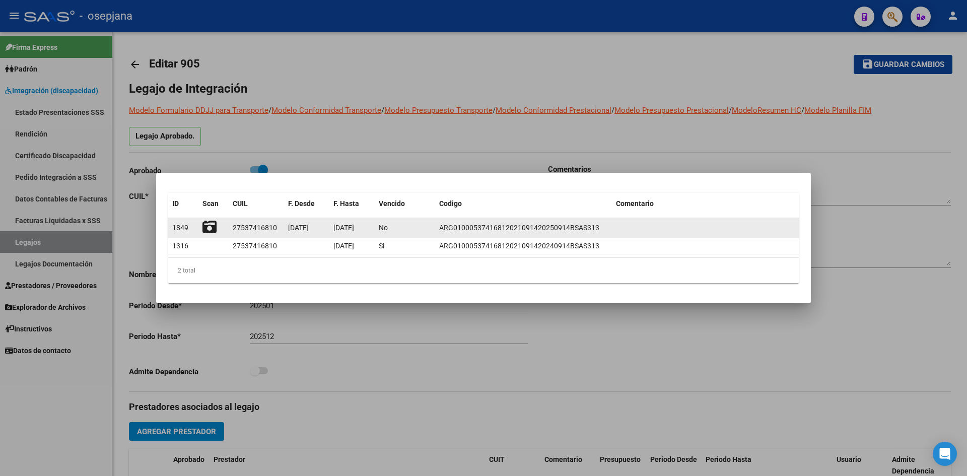
click at [208, 228] on icon at bounding box center [209, 227] width 14 height 14
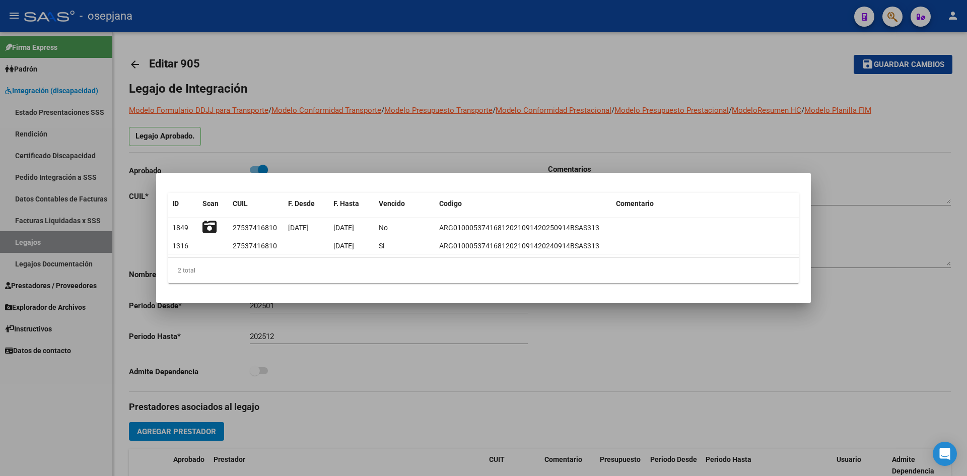
click at [791, 347] on div at bounding box center [483, 238] width 967 height 476
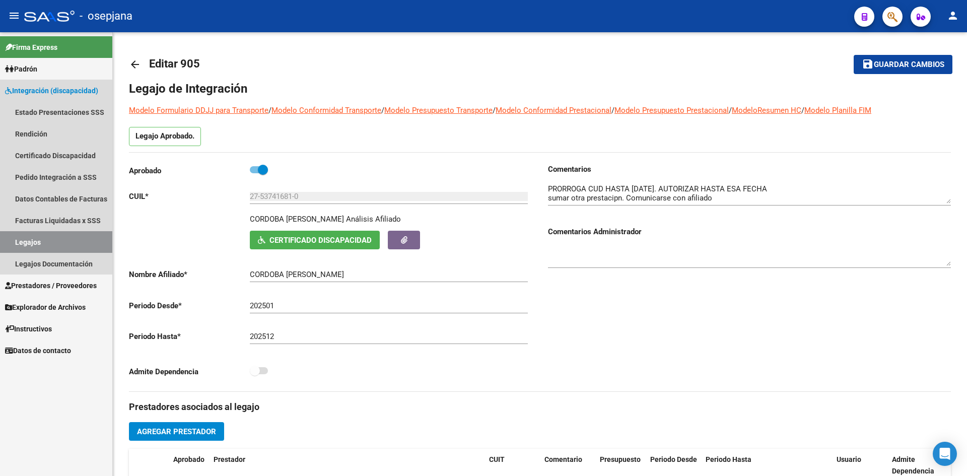
click at [82, 236] on link "Legajos" at bounding box center [56, 242] width 112 height 22
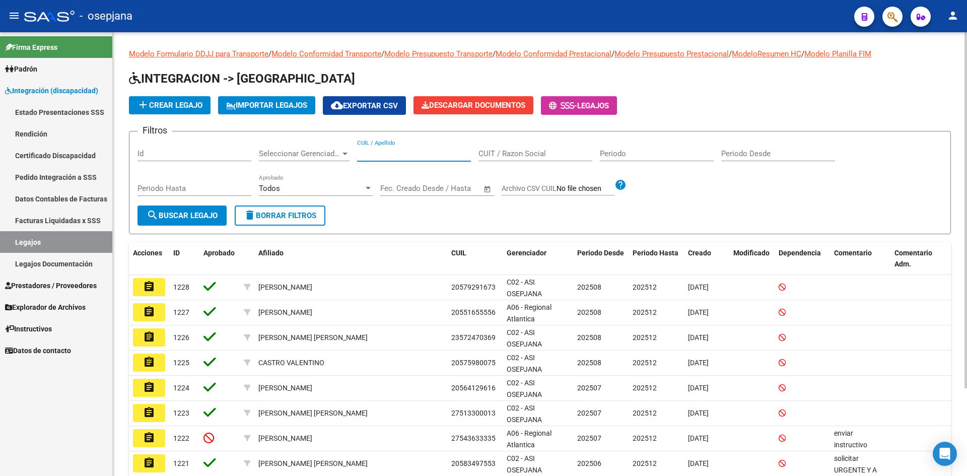
click at [407, 154] on input "CUIL / Apellido" at bounding box center [414, 153] width 114 height 9
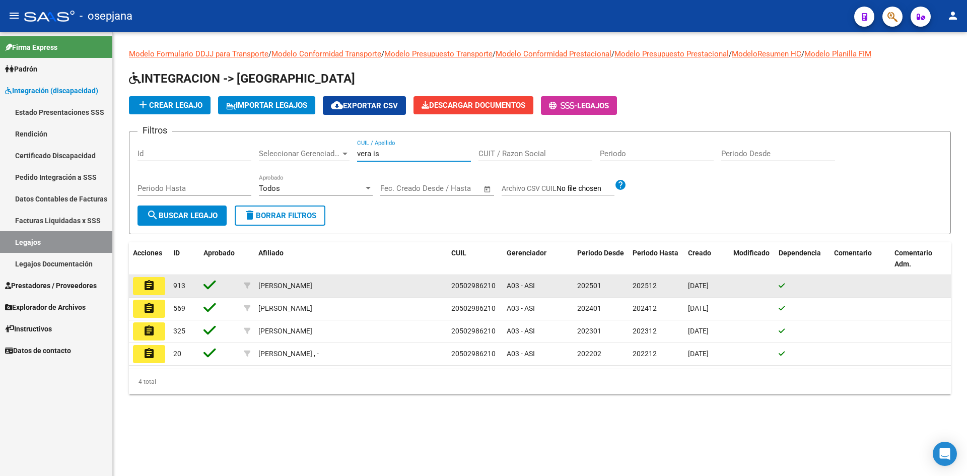
type input "vera is"
click at [157, 285] on button "assignment" at bounding box center [149, 286] width 32 height 18
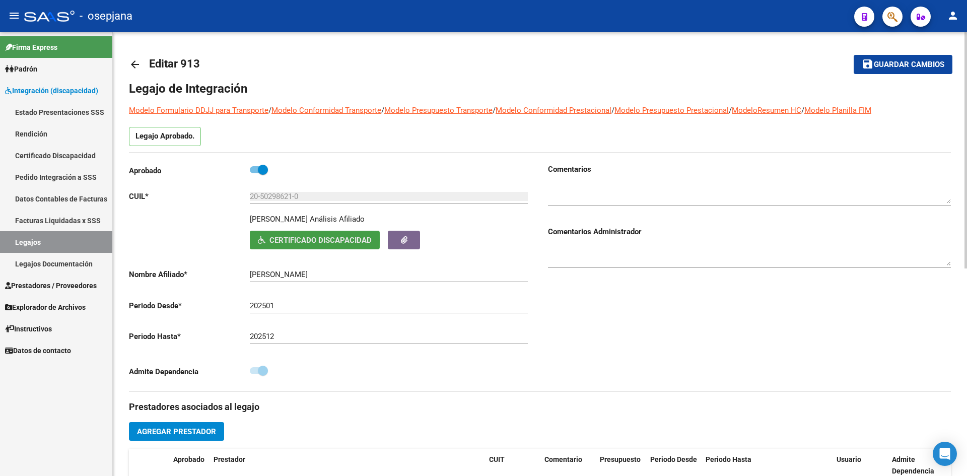
click at [290, 239] on span "Certificado Discapacidad" at bounding box center [320, 240] width 102 height 9
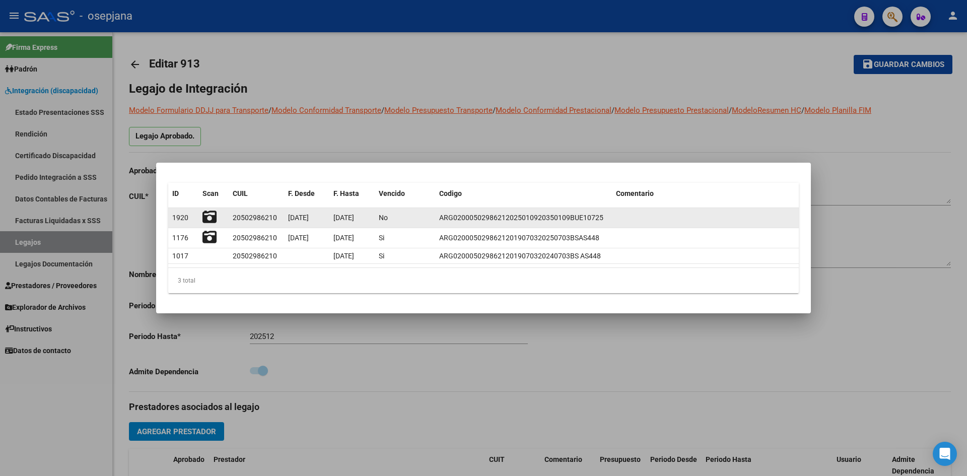
click at [211, 218] on icon at bounding box center [209, 217] width 14 height 14
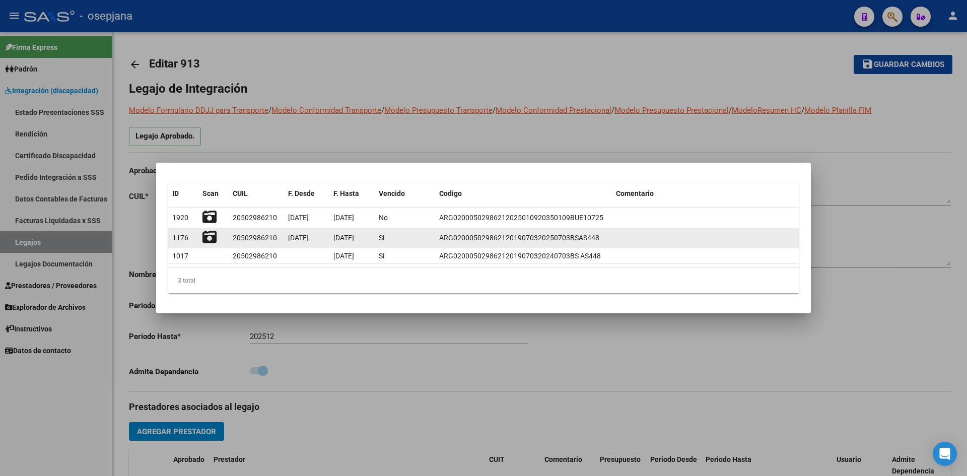
click at [207, 234] on icon at bounding box center [209, 237] width 14 height 14
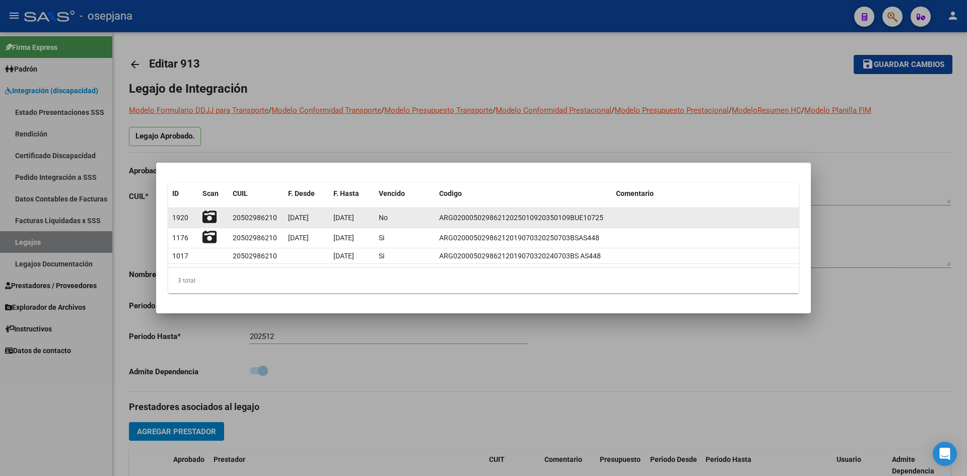
click at [212, 214] on icon at bounding box center [209, 217] width 14 height 14
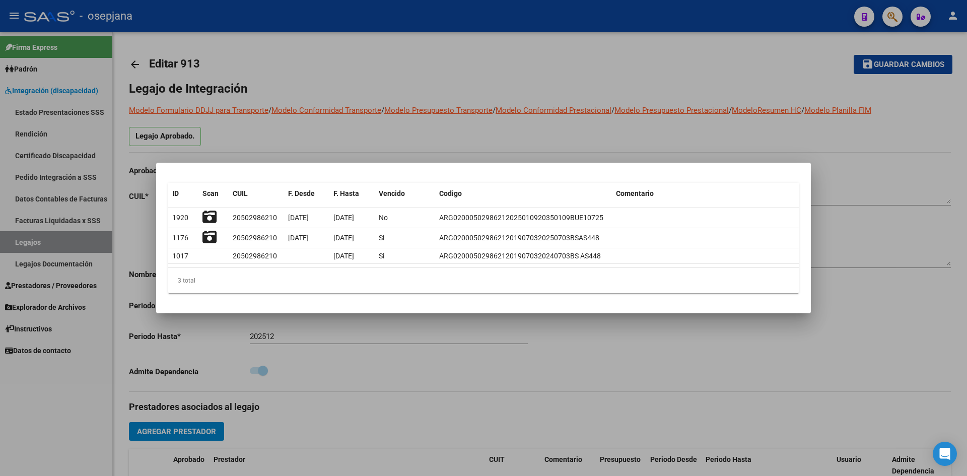
click at [493, 139] on div at bounding box center [483, 238] width 967 height 476
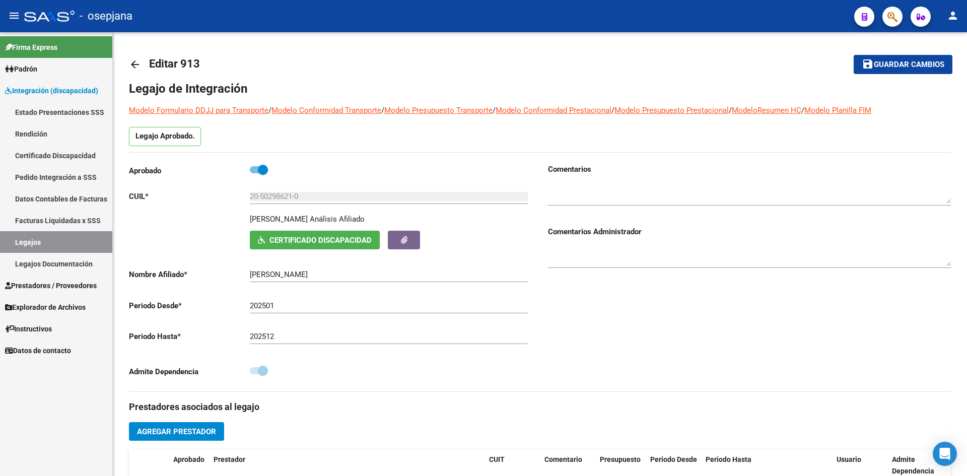
click at [58, 235] on link "Legajos" at bounding box center [56, 242] width 112 height 22
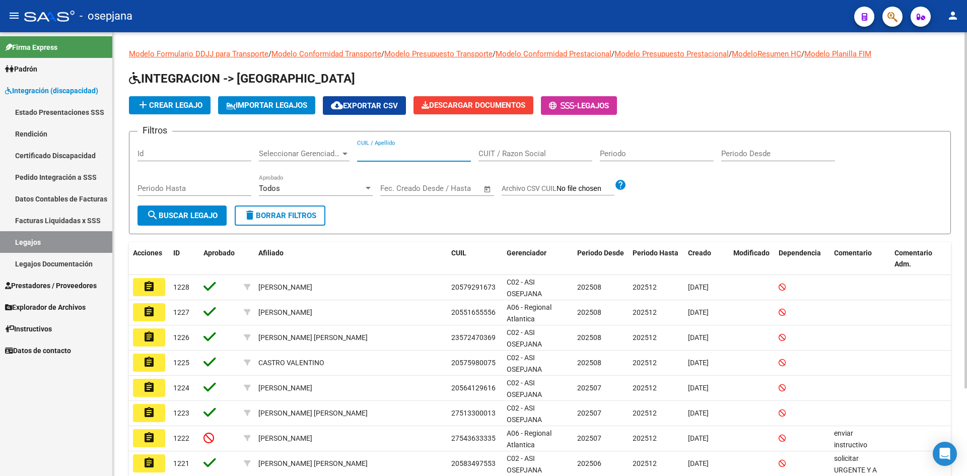
click at [411, 153] on input "CUIL / Apellido" at bounding box center [414, 153] width 114 height 9
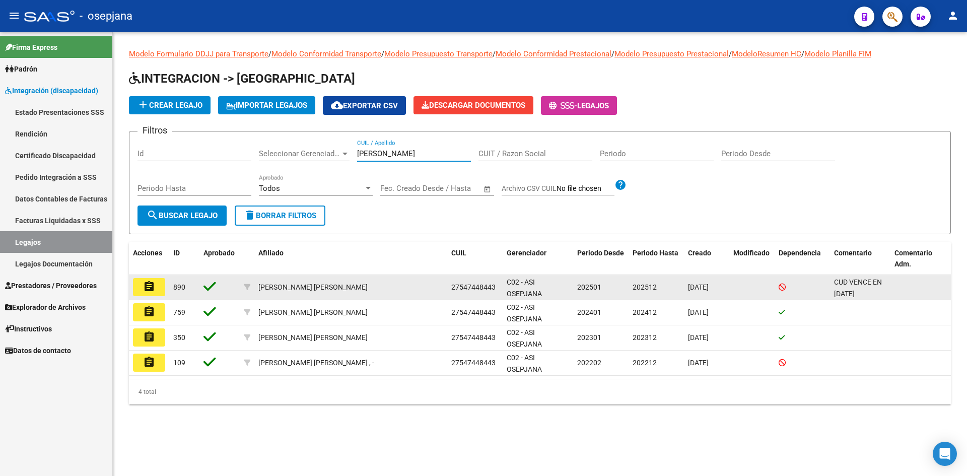
type input "[PERSON_NAME]"
click at [156, 285] on button "assignment" at bounding box center [149, 287] width 32 height 18
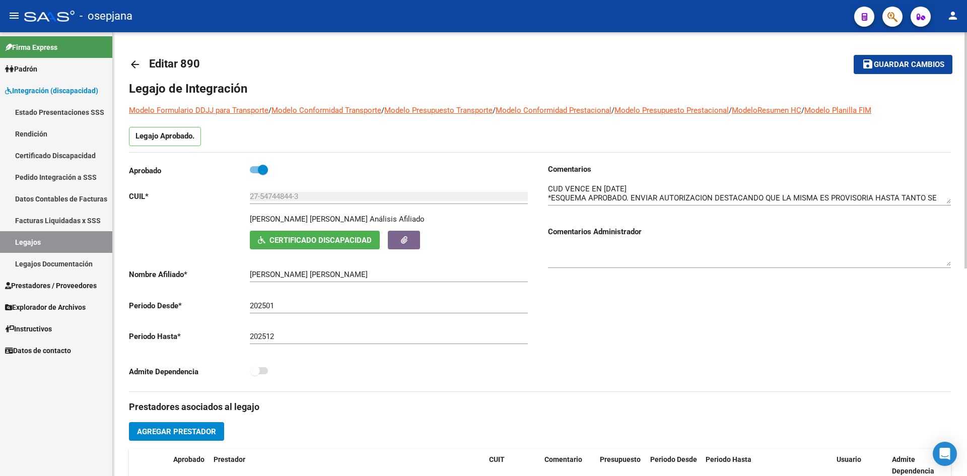
click at [282, 236] on span "Certificado Discapacidad" at bounding box center [320, 240] width 102 height 9
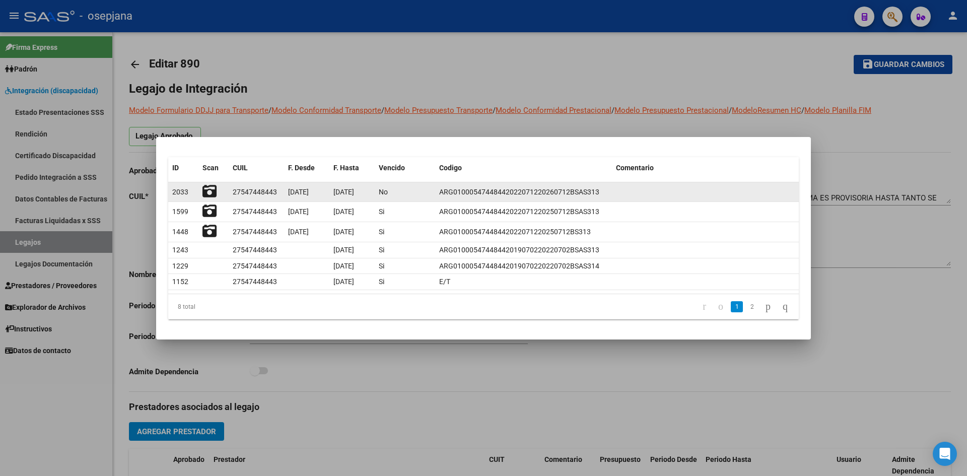
click at [208, 189] on icon at bounding box center [209, 191] width 14 height 14
click at [211, 186] on icon at bounding box center [209, 191] width 14 height 14
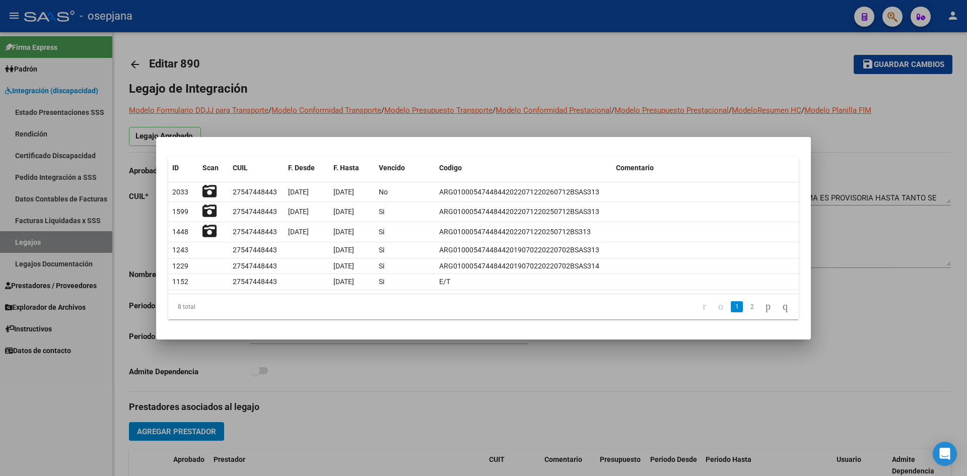
click at [282, 91] on div at bounding box center [483, 238] width 967 height 476
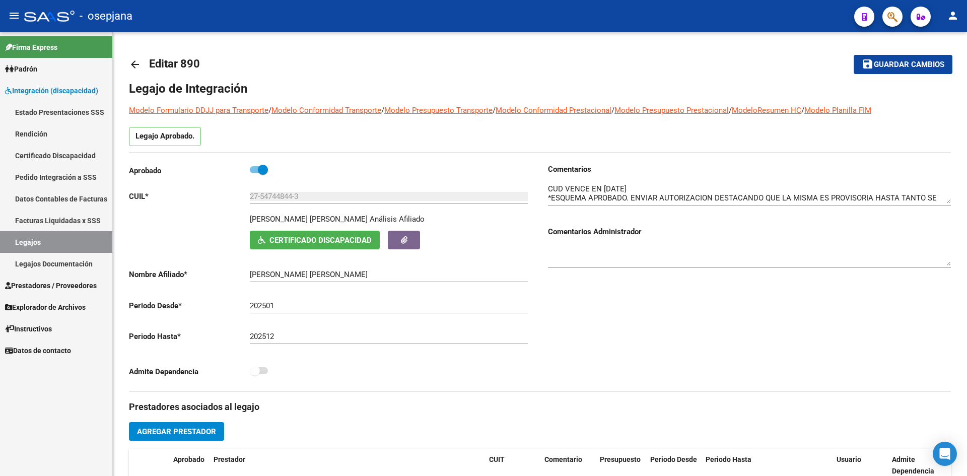
click at [69, 236] on link "Legajos" at bounding box center [56, 242] width 112 height 22
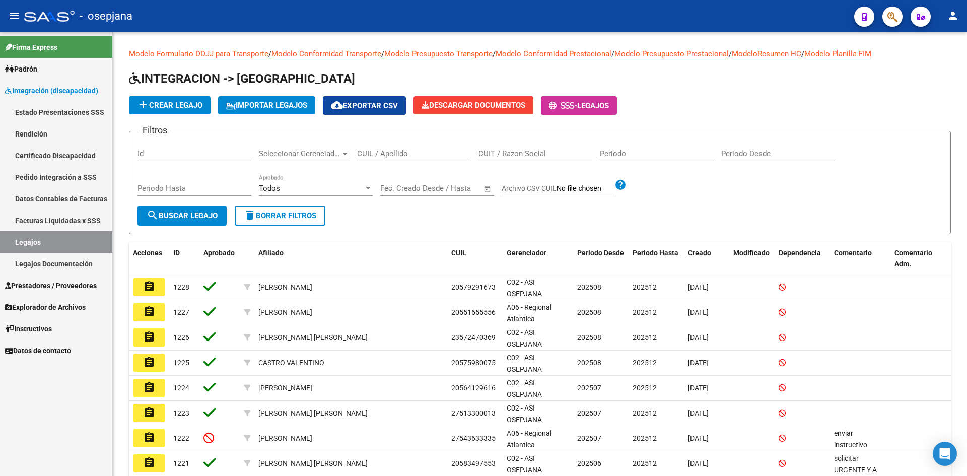
click at [407, 149] on div "CUIL / Apellido" at bounding box center [414, 150] width 114 height 22
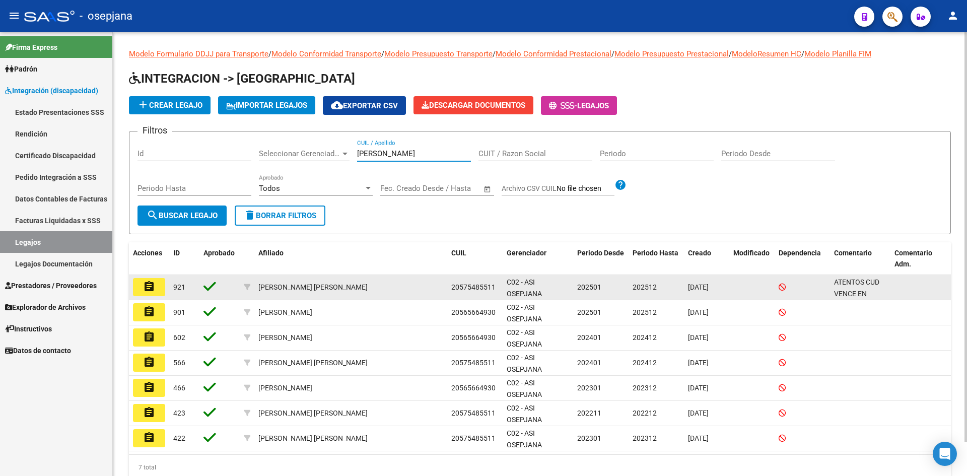
type input "[PERSON_NAME]"
click at [163, 288] on button "assignment" at bounding box center [149, 287] width 32 height 18
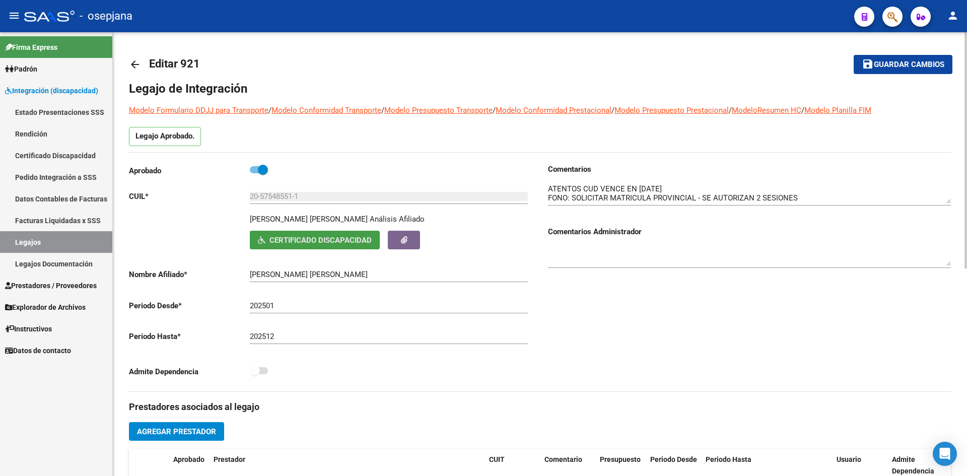
click at [288, 238] on span "Certificado Discapacidad" at bounding box center [320, 240] width 102 height 9
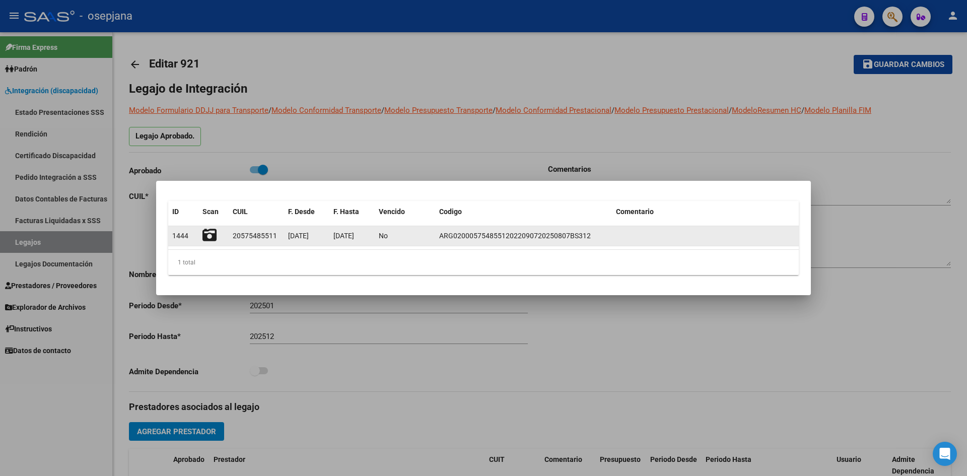
click at [206, 230] on icon at bounding box center [209, 235] width 14 height 14
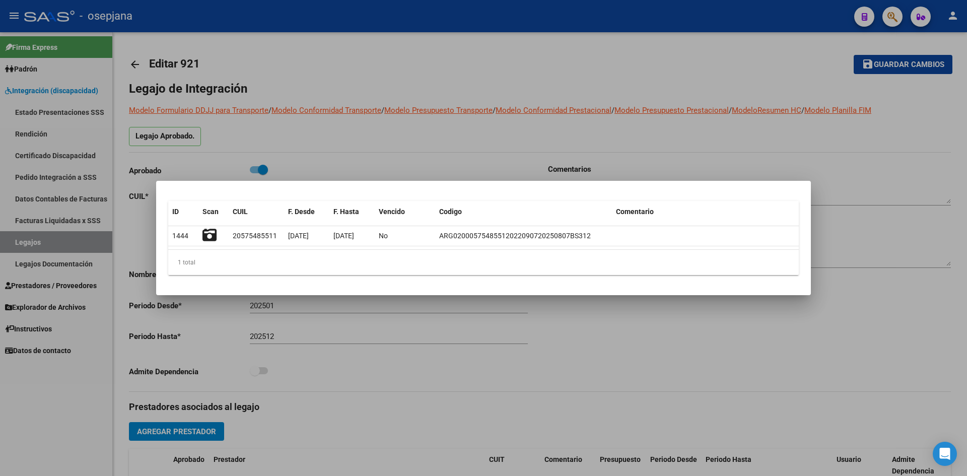
click at [452, 134] on div at bounding box center [483, 238] width 967 height 476
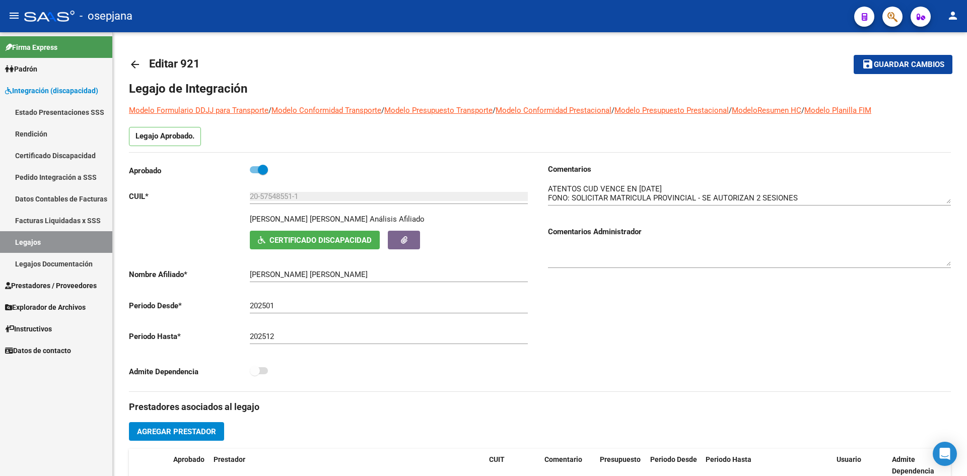
click at [52, 241] on link "Legajos" at bounding box center [56, 242] width 112 height 22
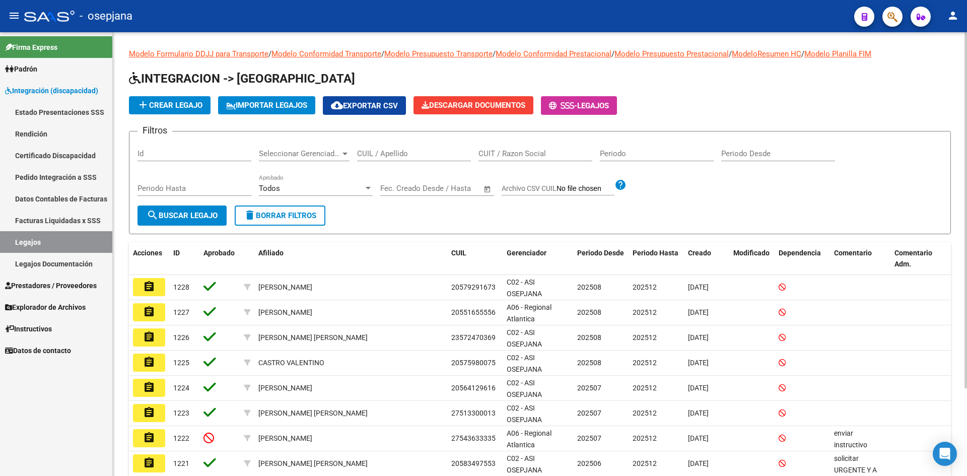
click at [382, 149] on div "CUIL / Apellido" at bounding box center [414, 150] width 114 height 22
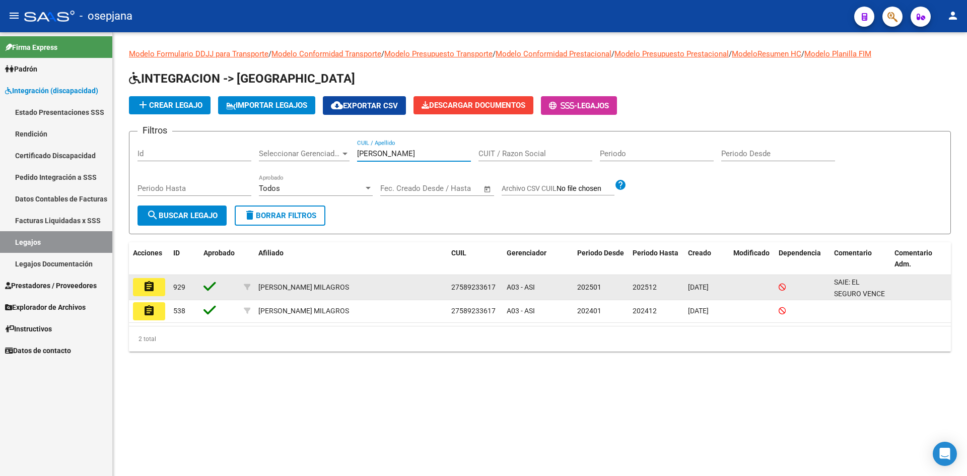
type input "[PERSON_NAME]"
click at [158, 287] on button "assignment" at bounding box center [149, 287] width 32 height 18
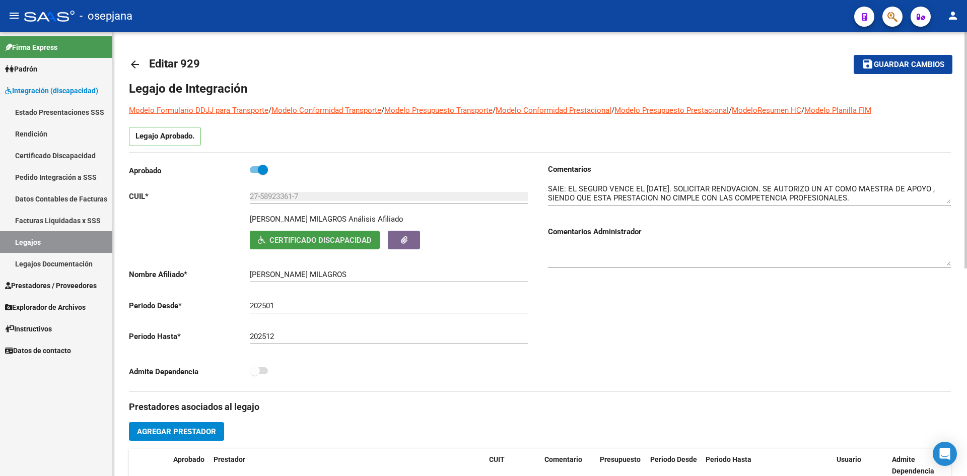
click at [291, 238] on span "Certificado Discapacidad" at bounding box center [320, 240] width 102 height 9
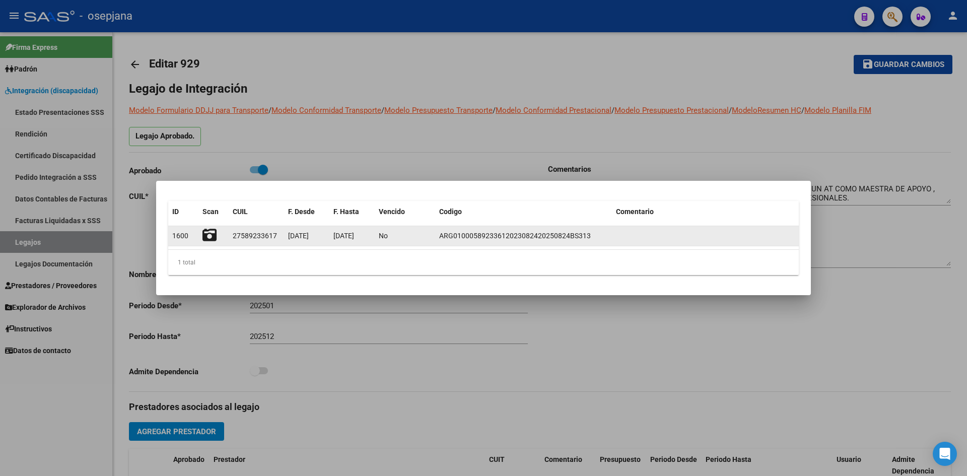
click at [211, 235] on icon at bounding box center [209, 235] width 14 height 14
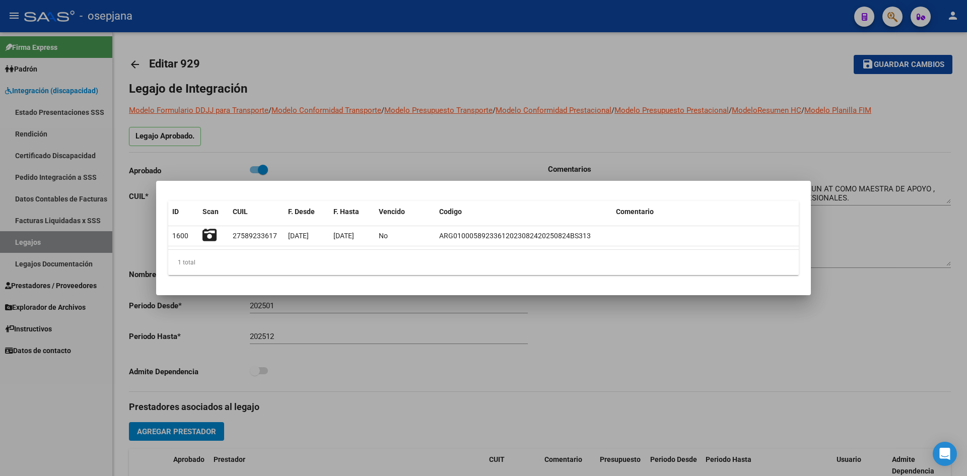
click at [332, 140] on div at bounding box center [483, 238] width 967 height 476
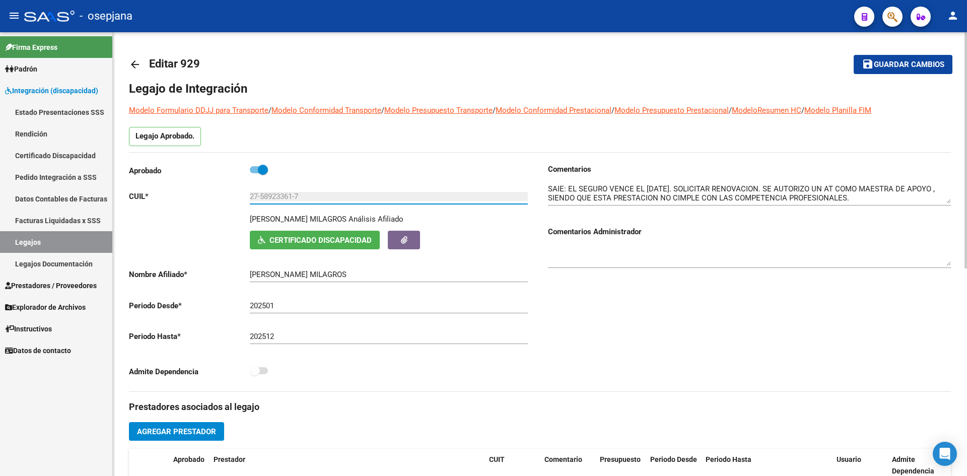
drag, startPoint x: 261, startPoint y: 195, endPoint x: 294, endPoint y: 198, distance: 32.3
click at [294, 198] on input "27-58923361-7" at bounding box center [389, 196] width 278 height 9
click at [646, 361] on div "Comentarios Comentarios Administrador" at bounding box center [745, 278] width 411 height 228
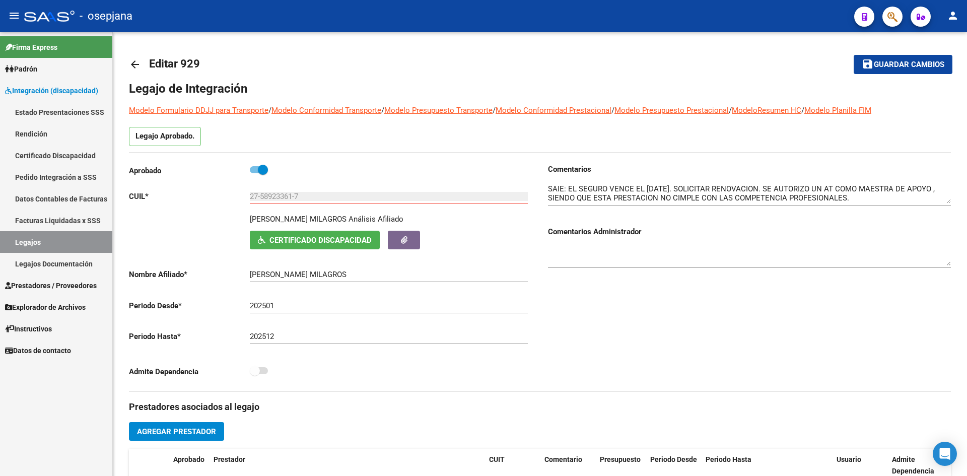
click at [55, 238] on link "Legajos" at bounding box center [56, 242] width 112 height 22
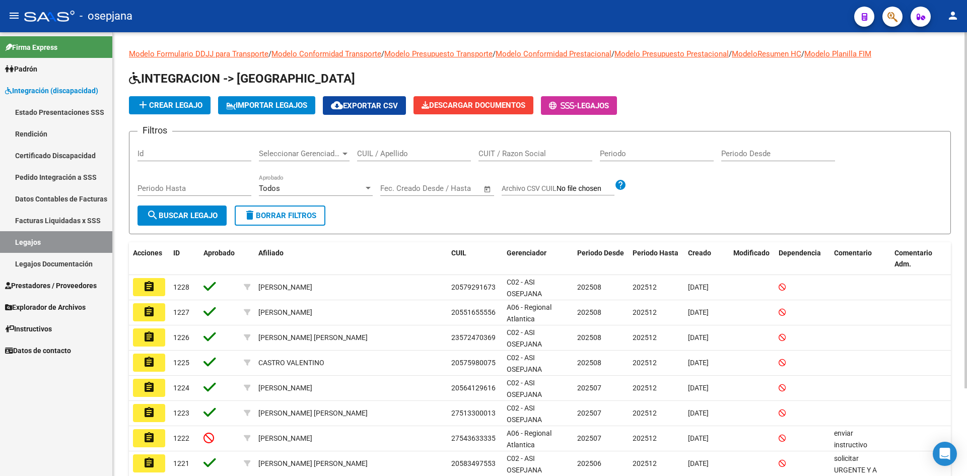
click at [389, 155] on input "CUIL / Apellido" at bounding box center [414, 153] width 114 height 9
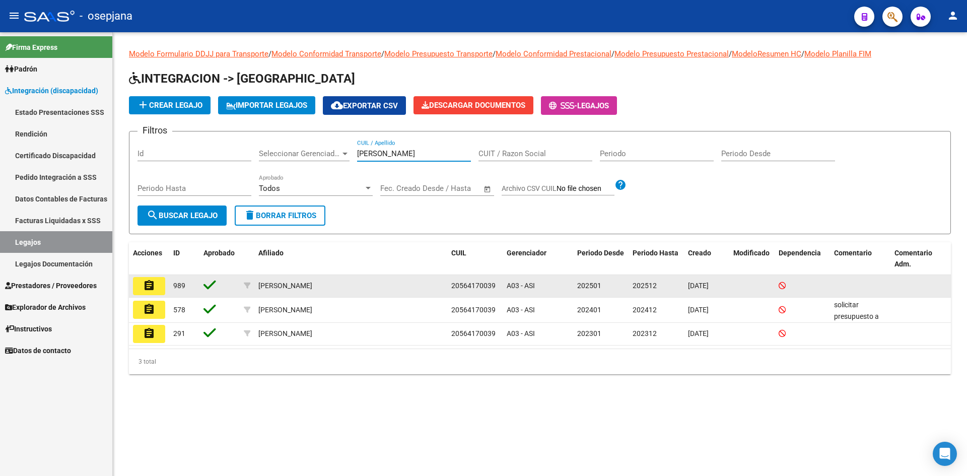
type input "[PERSON_NAME]"
click at [155, 285] on button "assignment" at bounding box center [149, 286] width 32 height 18
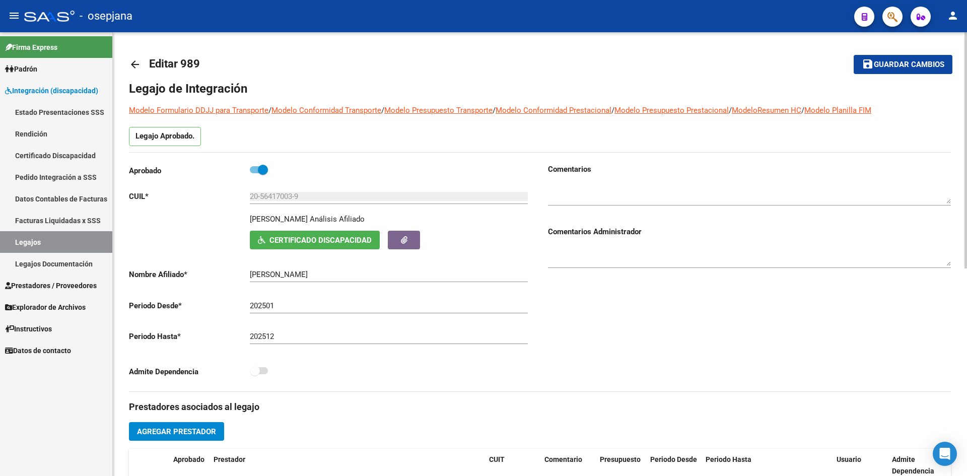
click at [291, 236] on span "Certificado Discapacidad" at bounding box center [320, 240] width 102 height 9
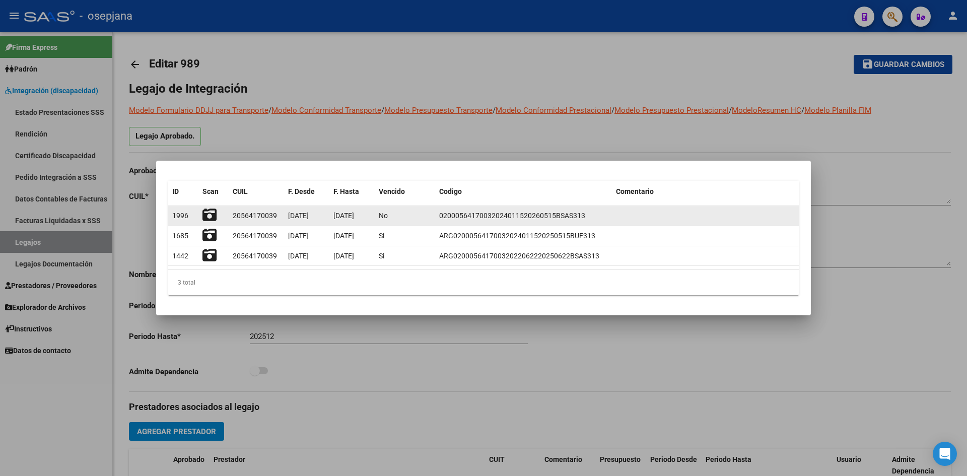
click at [210, 215] on icon at bounding box center [209, 215] width 14 height 14
click at [208, 211] on icon at bounding box center [209, 215] width 14 height 14
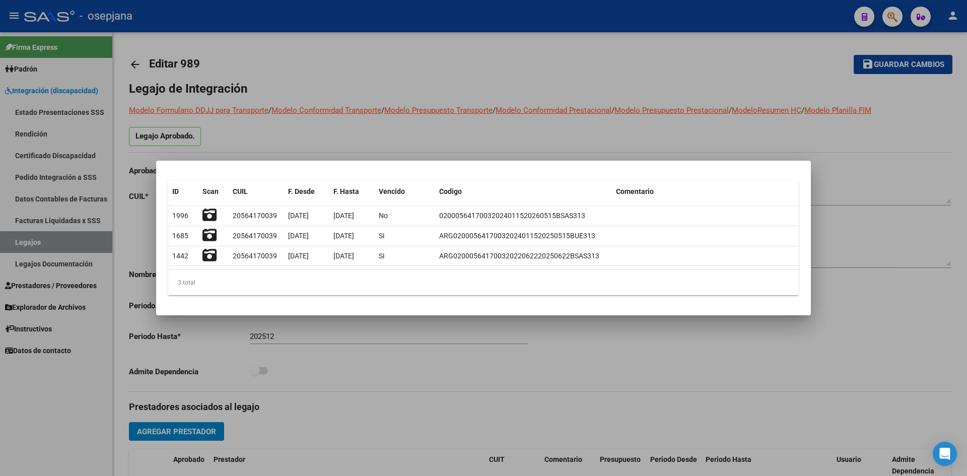
click at [319, 147] on div at bounding box center [483, 238] width 967 height 476
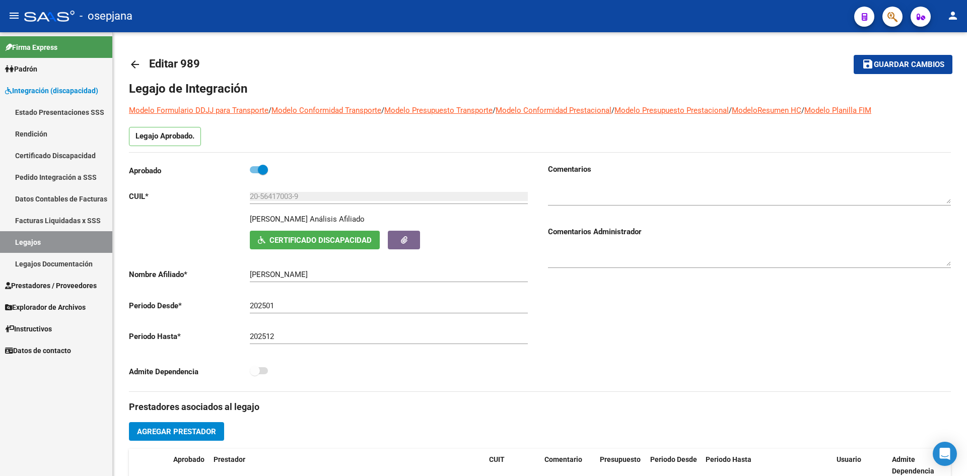
click at [35, 239] on link "Legajos" at bounding box center [56, 242] width 112 height 22
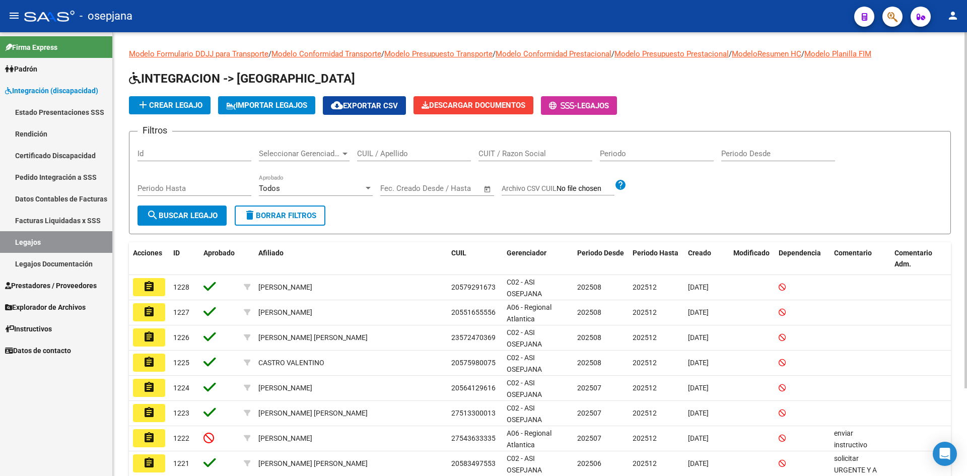
click at [402, 156] on input "CUIL / Apellido" at bounding box center [414, 153] width 114 height 9
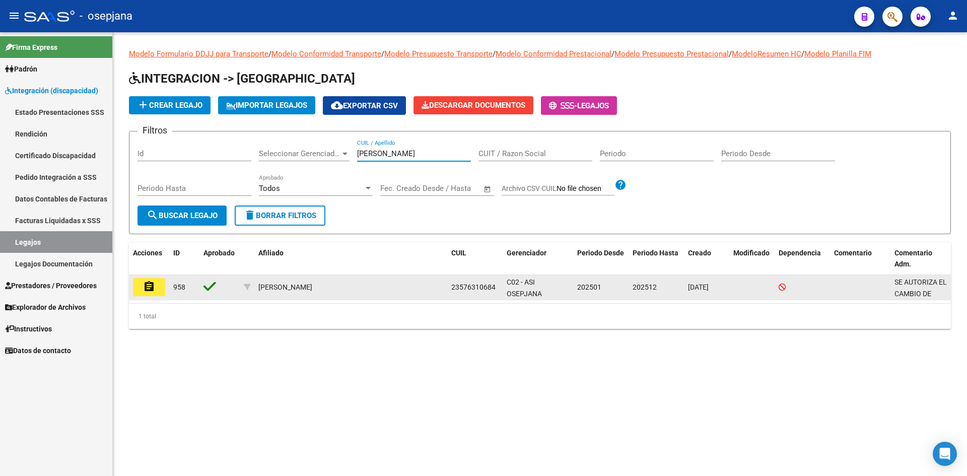
type input "[PERSON_NAME]"
click at [152, 289] on mat-icon "assignment" at bounding box center [149, 286] width 12 height 12
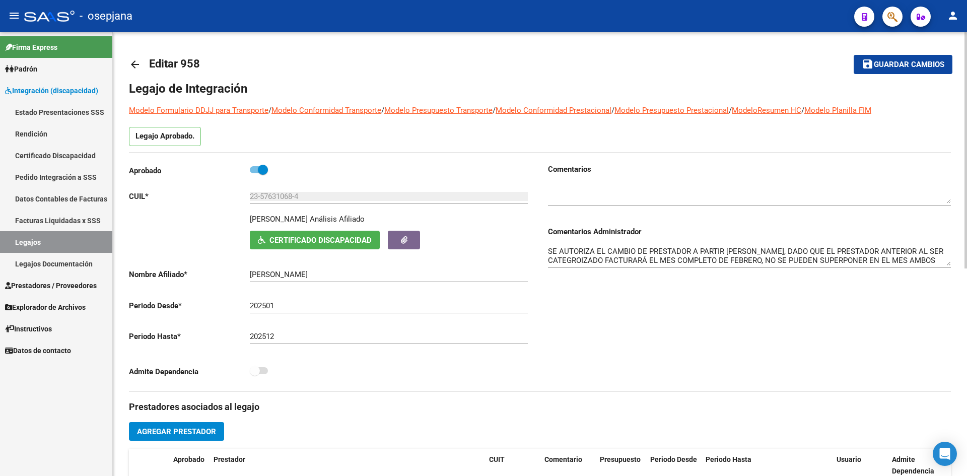
click at [323, 240] on span "Certificado Discapacidad" at bounding box center [320, 240] width 102 height 9
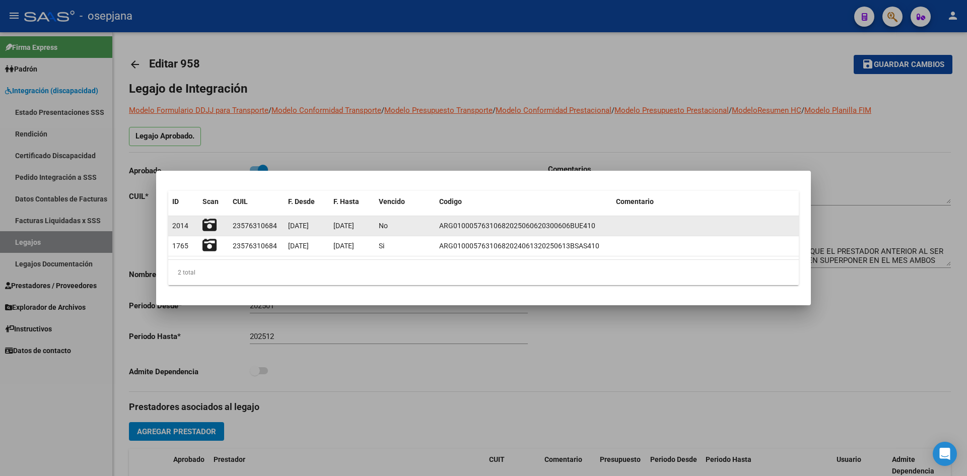
click at [208, 223] on icon at bounding box center [209, 225] width 14 height 14
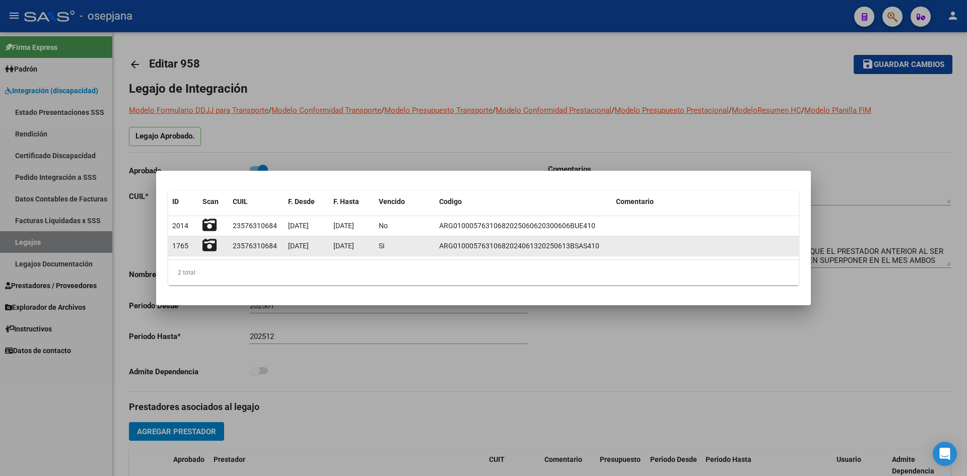
click at [208, 245] on icon at bounding box center [209, 245] width 14 height 14
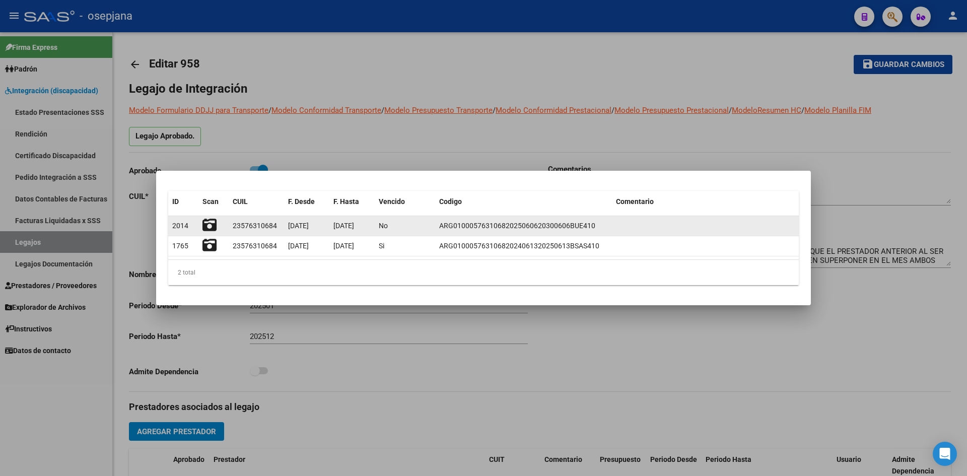
click at [211, 226] on icon at bounding box center [209, 225] width 14 height 14
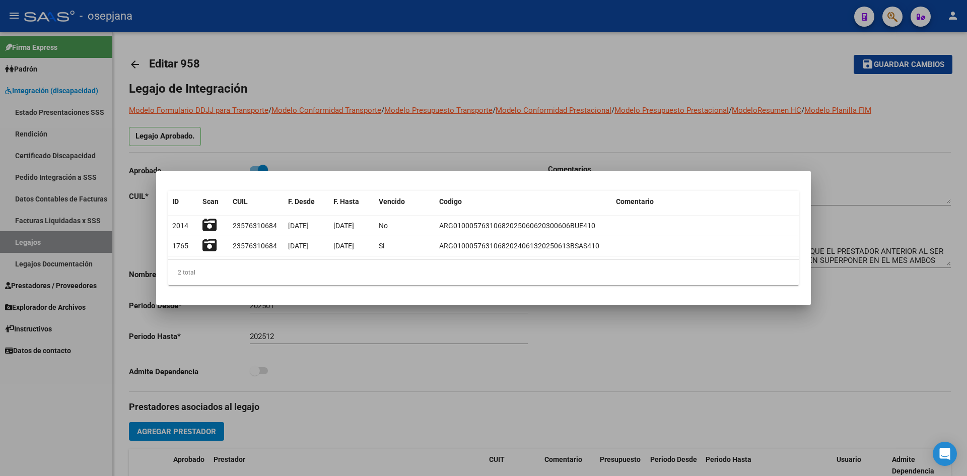
click at [435, 137] on div at bounding box center [483, 238] width 967 height 476
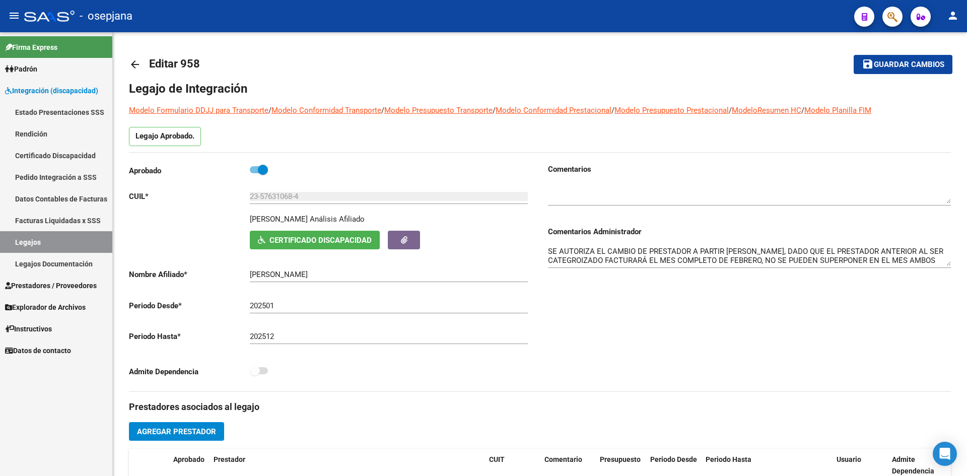
click at [65, 241] on link "Legajos" at bounding box center [56, 242] width 112 height 22
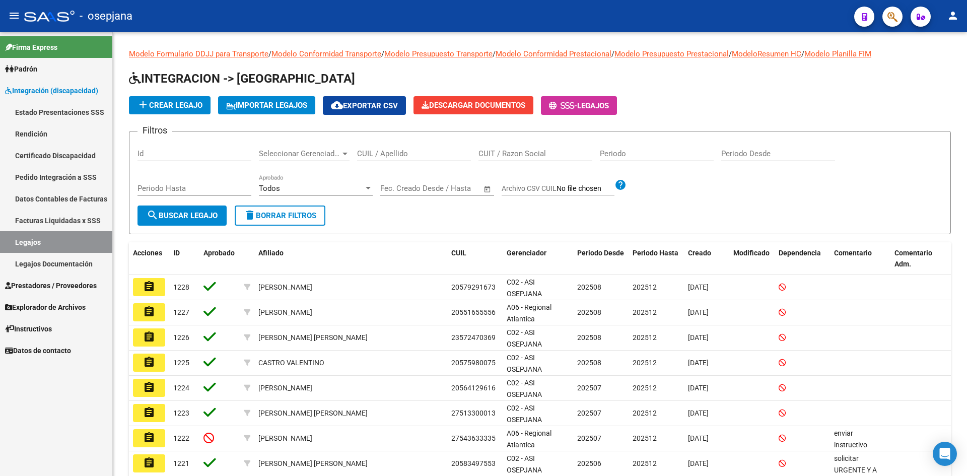
click at [412, 152] on input "CUIL / Apellido" at bounding box center [414, 153] width 114 height 9
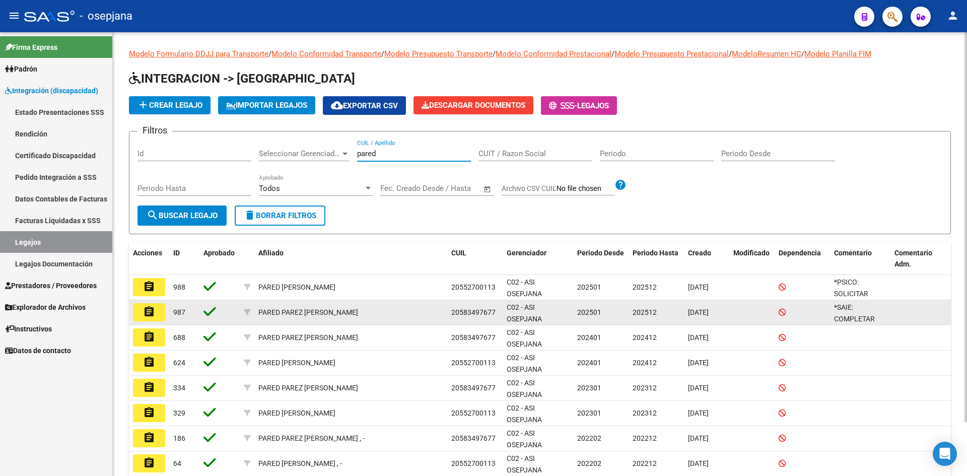
type input "pared"
click at [149, 310] on mat-icon "assignment" at bounding box center [149, 312] width 12 height 12
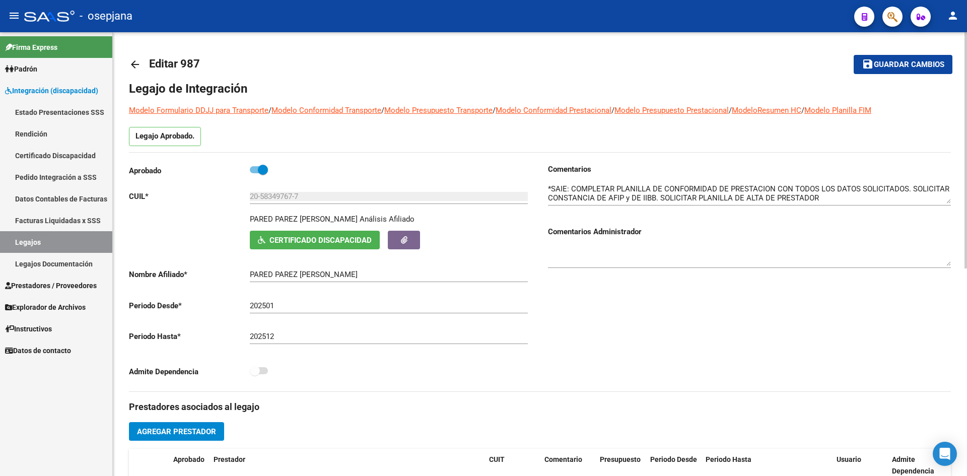
click at [298, 237] on span "Certificado Discapacidad" at bounding box center [320, 240] width 102 height 9
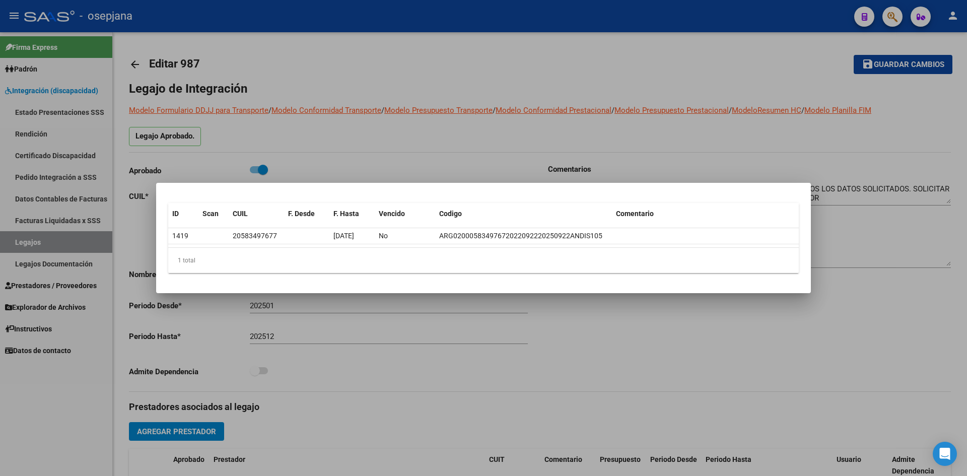
click at [359, 143] on div at bounding box center [483, 238] width 967 height 476
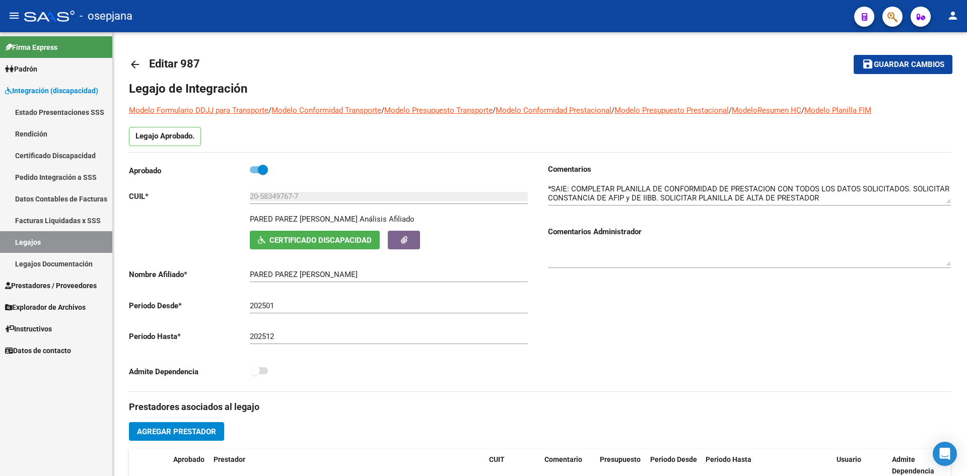
click at [35, 239] on link "Legajos" at bounding box center [56, 242] width 112 height 22
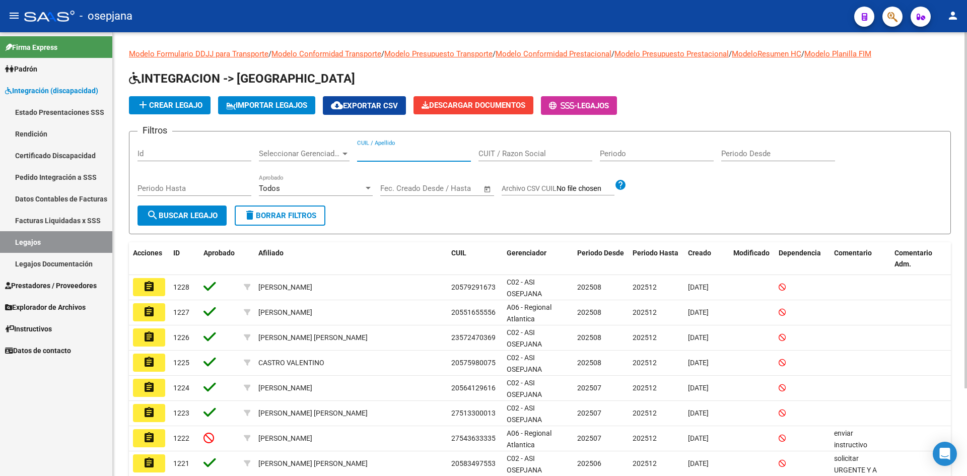
click at [396, 150] on input "CUIL / Apellido" at bounding box center [414, 153] width 114 height 9
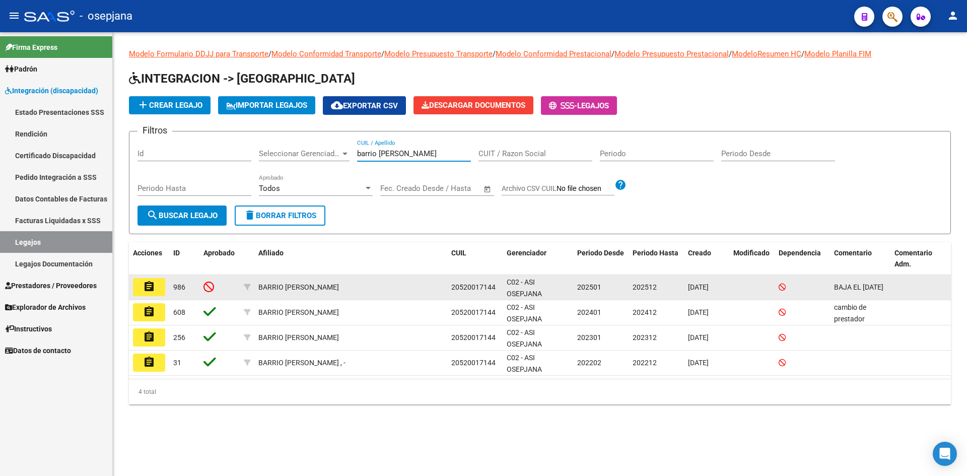
type input "barrio [PERSON_NAME]"
click at [155, 289] on button "assignment" at bounding box center [149, 287] width 32 height 18
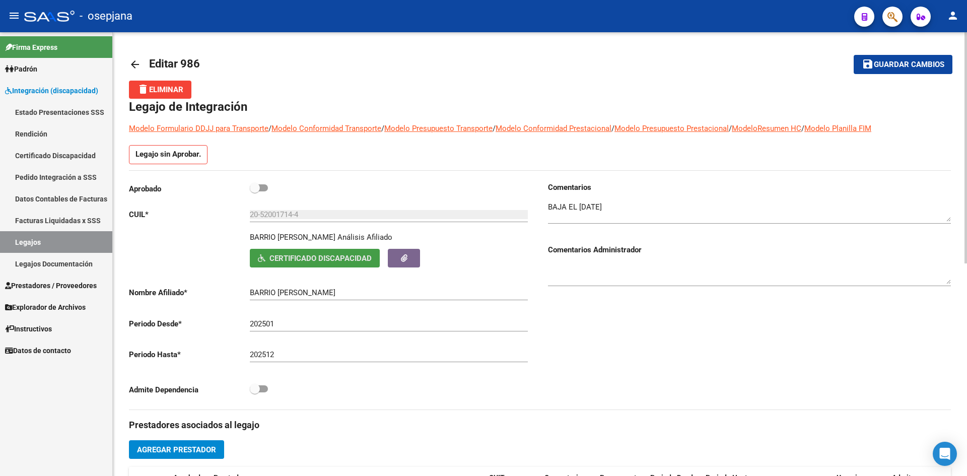
click at [273, 255] on span "Certificado Discapacidad" at bounding box center [320, 258] width 102 height 9
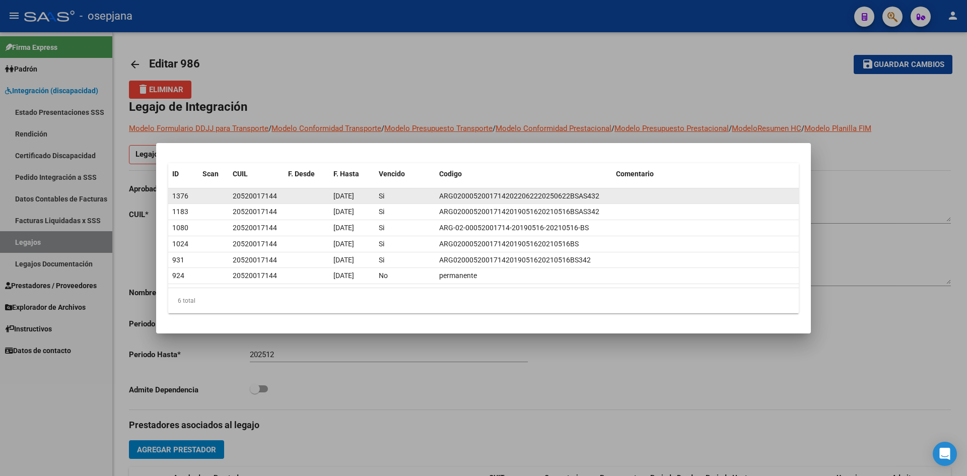
click at [263, 195] on div "20520017144" at bounding box center [255, 196] width 44 height 12
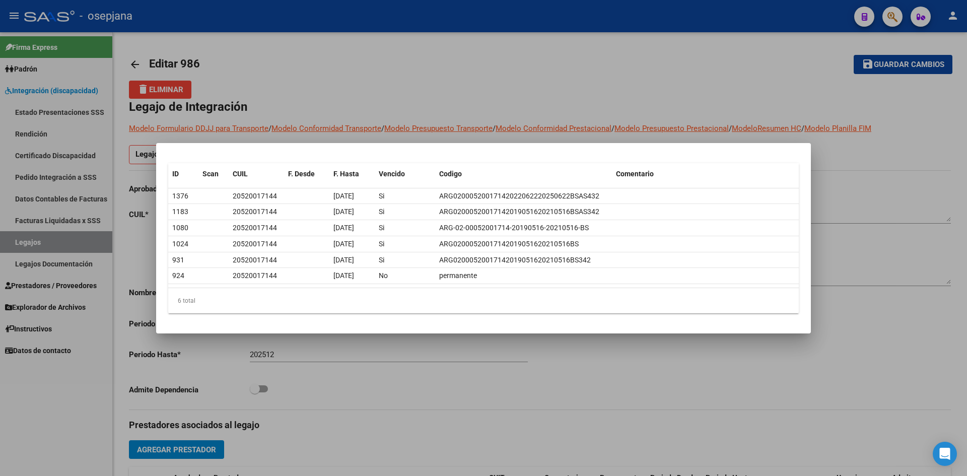
click at [359, 89] on div at bounding box center [483, 238] width 967 height 476
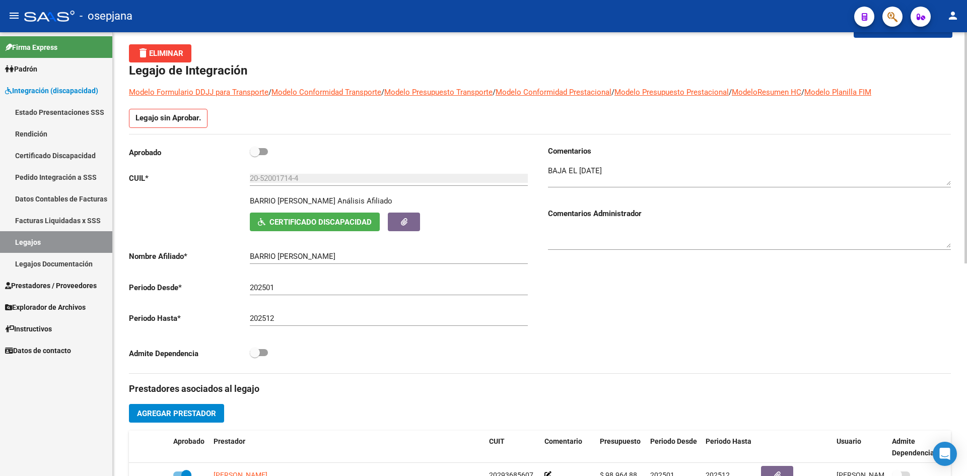
scroll to position [50, 0]
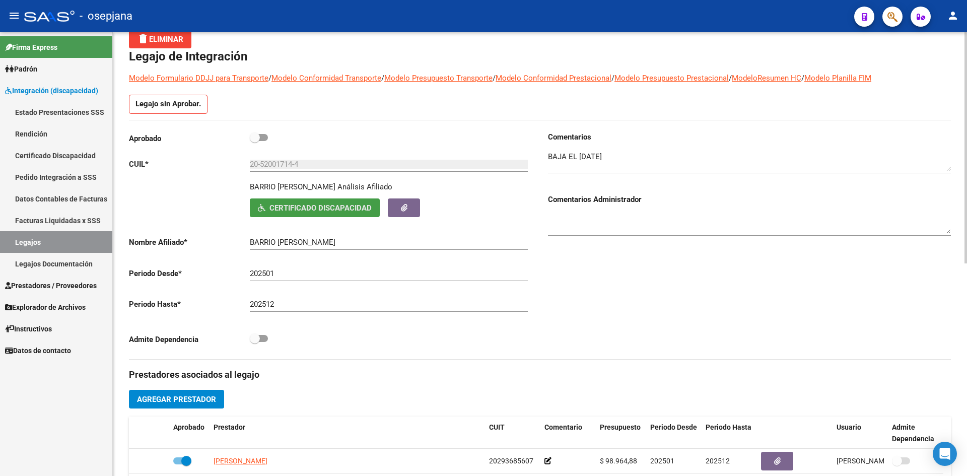
click at [312, 206] on span "Certificado Discapacidad" at bounding box center [320, 207] width 102 height 9
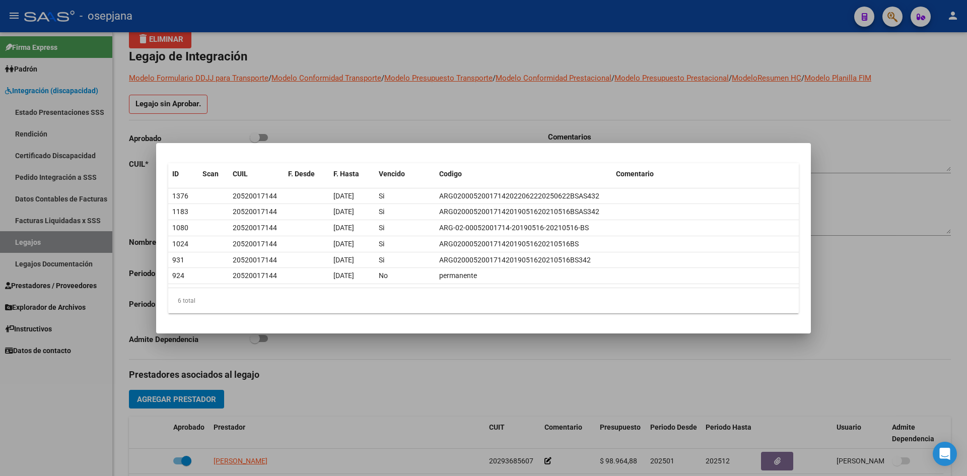
click at [452, 111] on div at bounding box center [483, 238] width 967 height 476
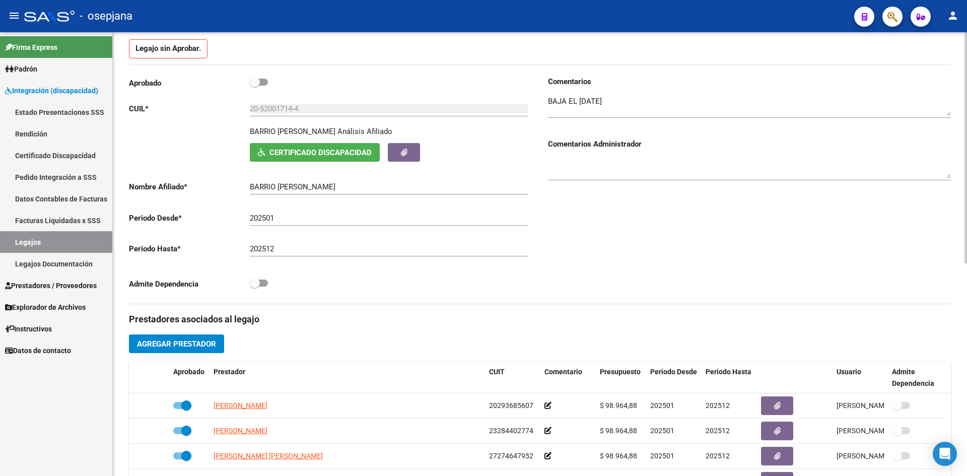
scroll to position [0, 0]
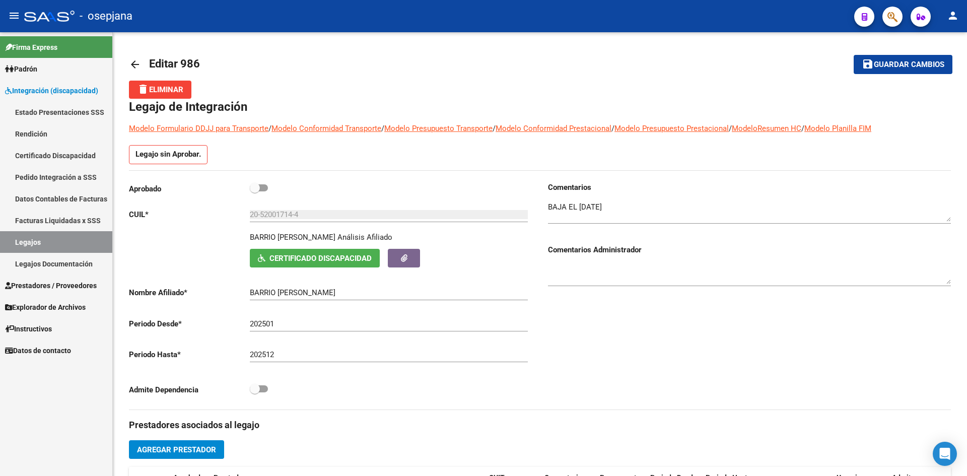
click at [48, 237] on link "Legajos" at bounding box center [56, 242] width 112 height 22
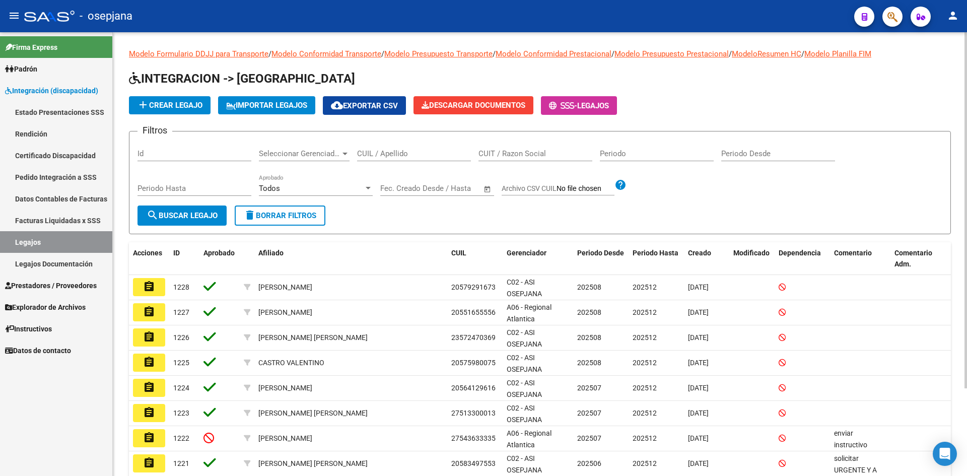
click at [414, 156] on input "CUIL / Apellido" at bounding box center [414, 153] width 114 height 9
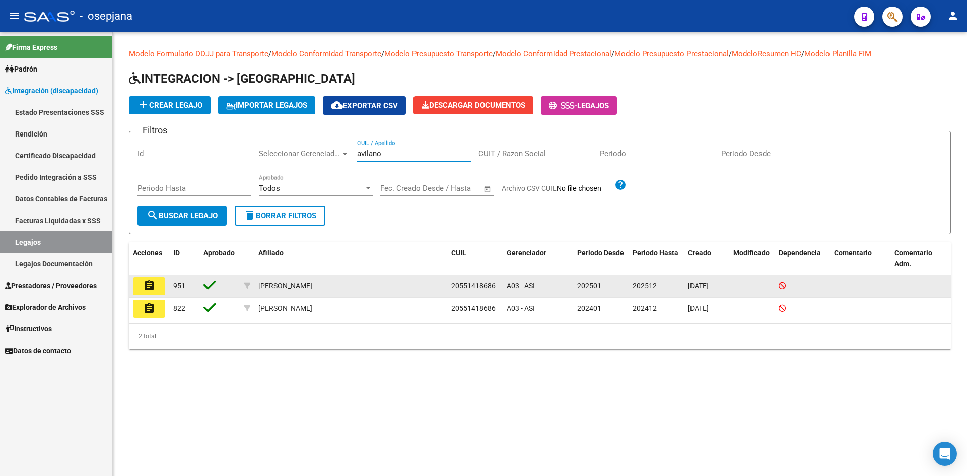
type input "avilano"
click at [150, 288] on mat-icon "assignment" at bounding box center [149, 285] width 12 height 12
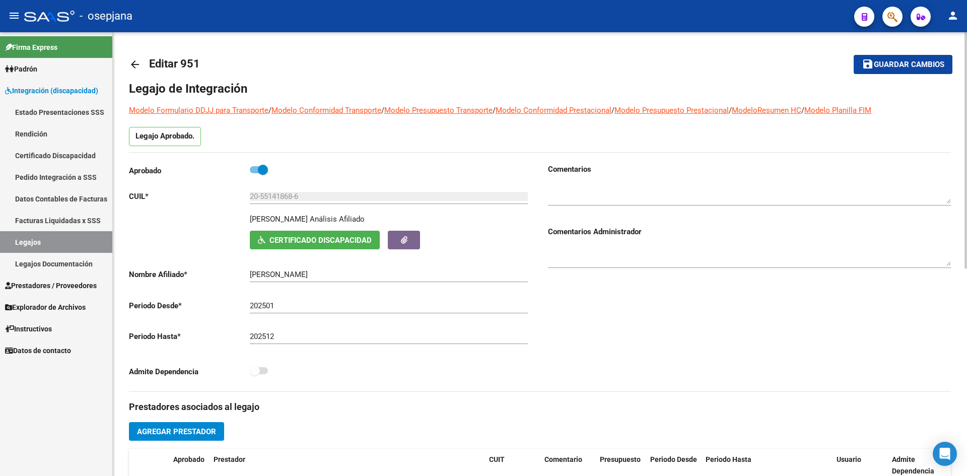
click at [329, 244] on button "Certificado Discapacidad" at bounding box center [315, 240] width 130 height 19
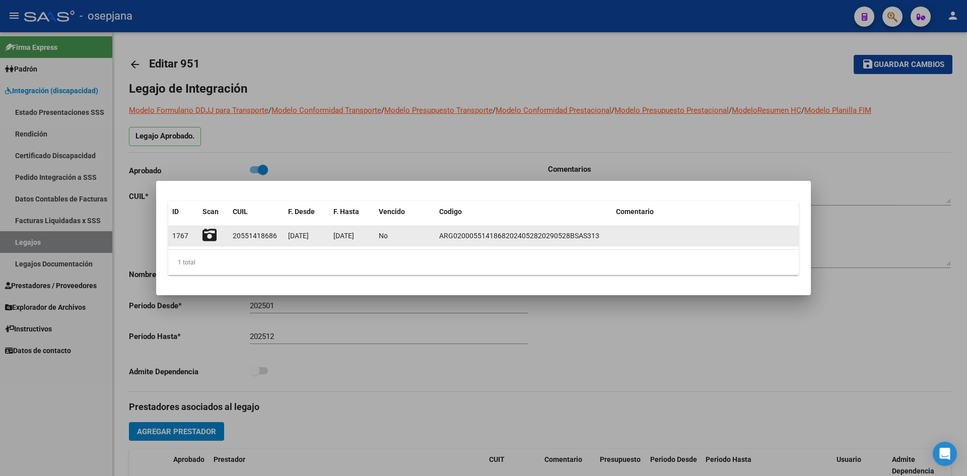
click at [212, 235] on icon at bounding box center [209, 235] width 14 height 14
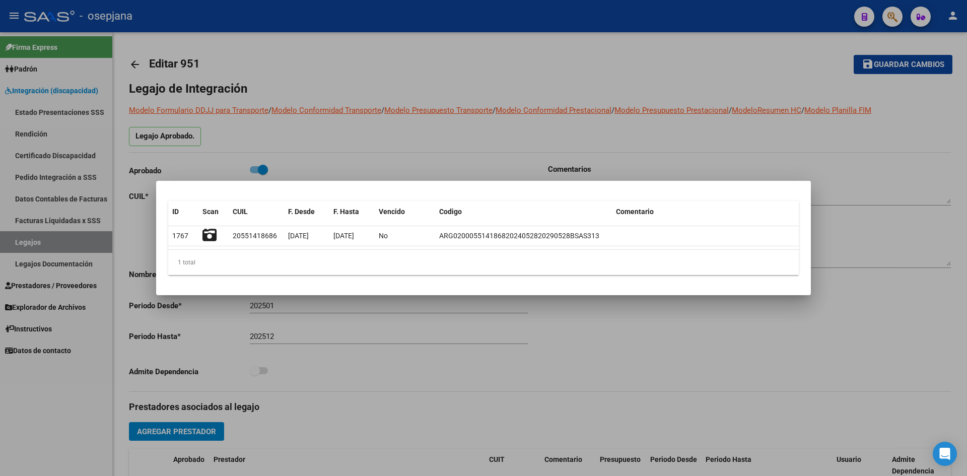
click at [323, 139] on div at bounding box center [483, 238] width 967 height 476
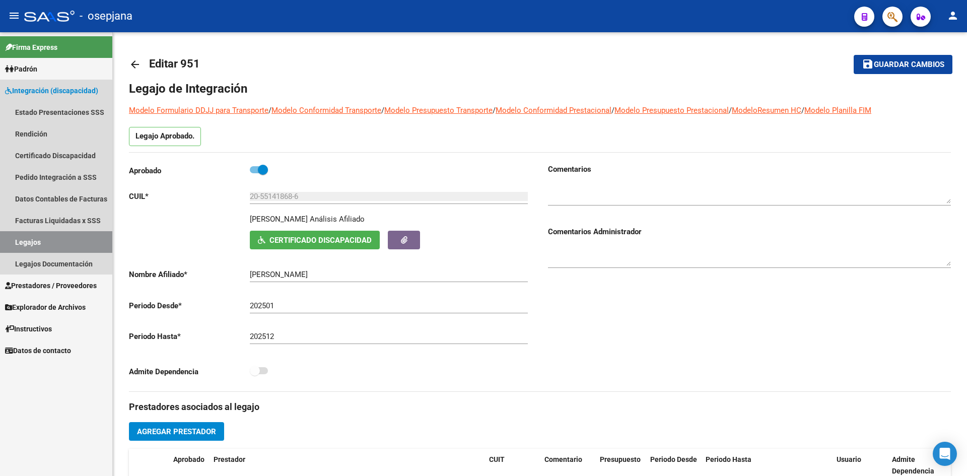
click at [27, 238] on link "Legajos" at bounding box center [56, 242] width 112 height 22
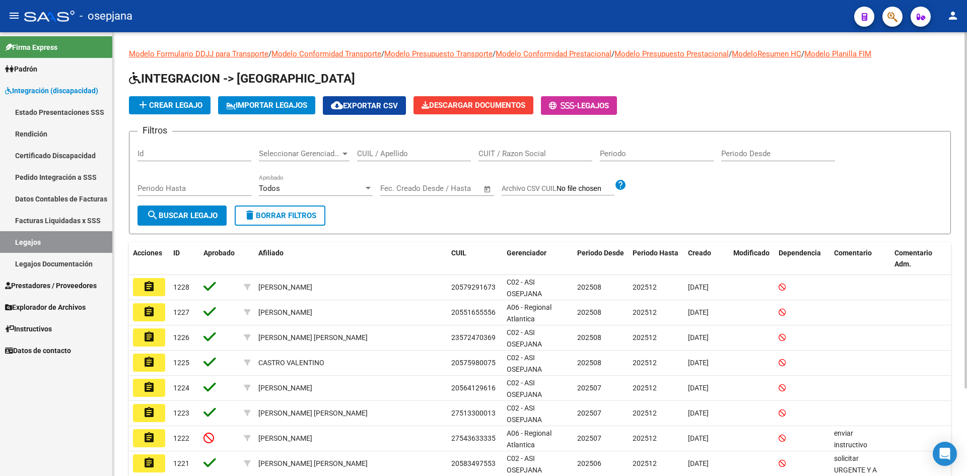
click at [389, 151] on input "CUIL / Apellido" at bounding box center [414, 153] width 114 height 9
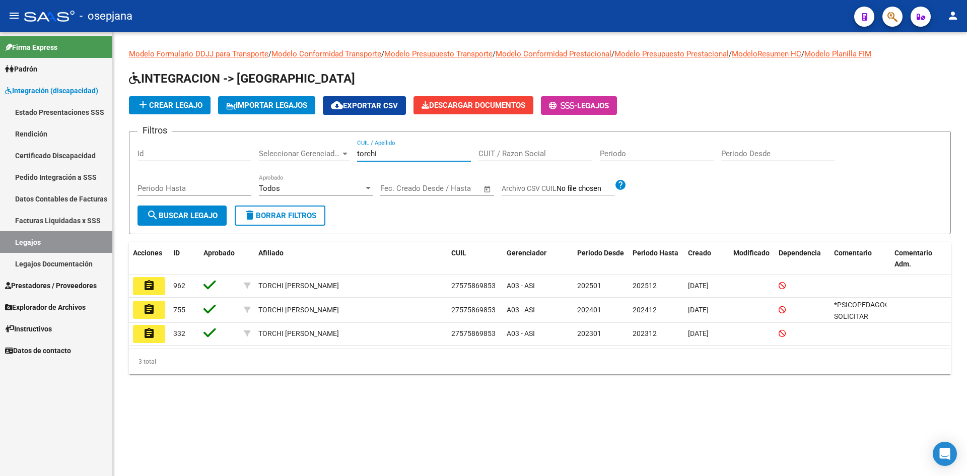
type input "torchi"
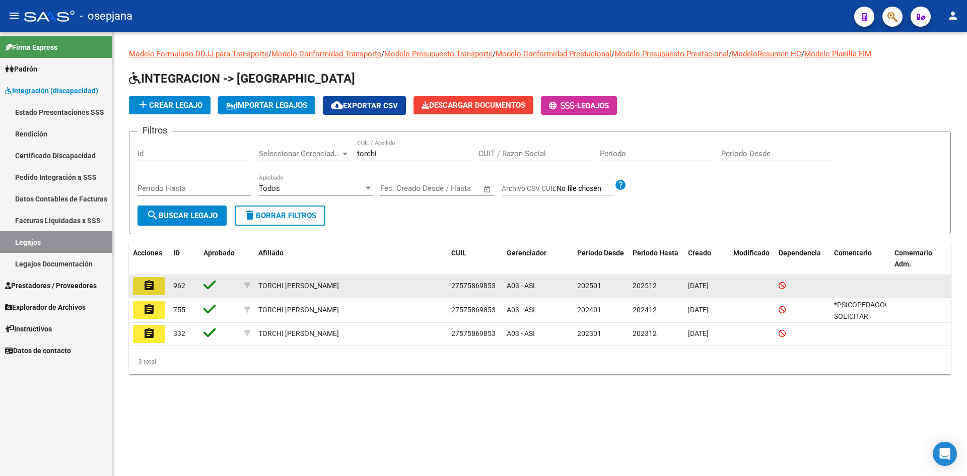
click at [148, 279] on mat-icon "assignment" at bounding box center [149, 285] width 12 height 12
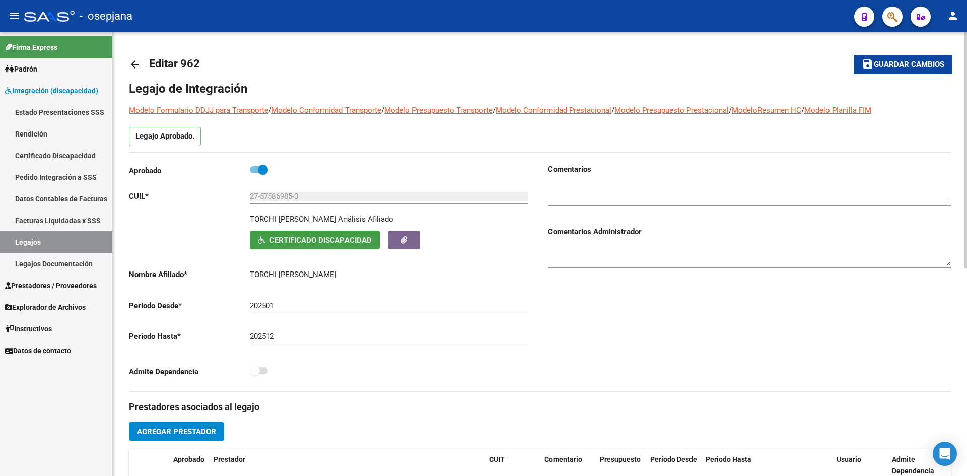
click at [284, 236] on span "Certificado Discapacidad" at bounding box center [320, 240] width 102 height 9
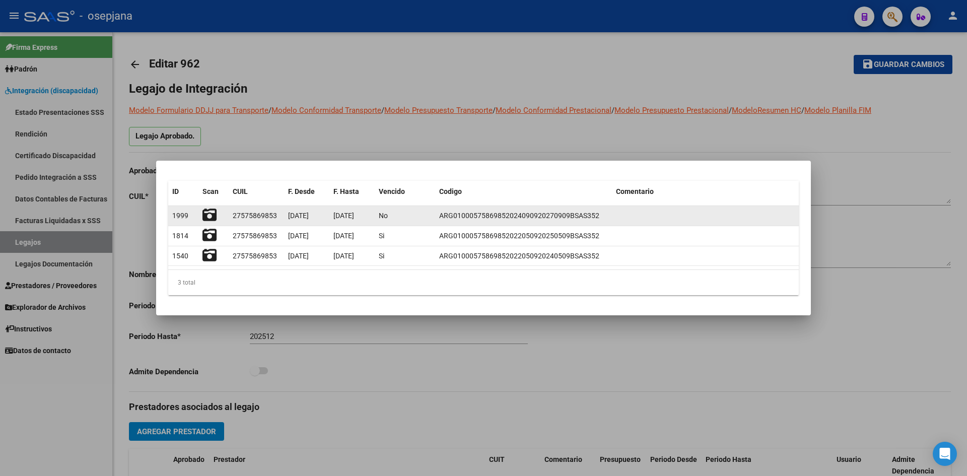
click at [209, 215] on icon at bounding box center [209, 215] width 14 height 14
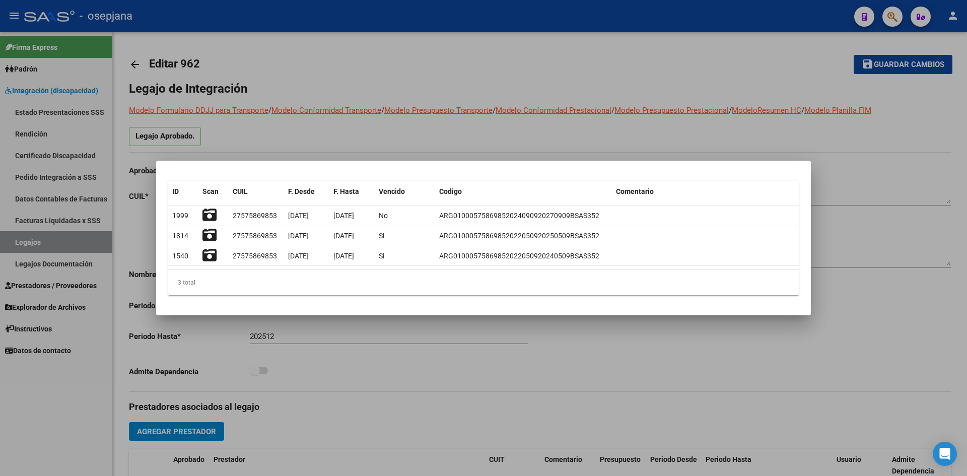
click at [398, 143] on div at bounding box center [483, 238] width 967 height 476
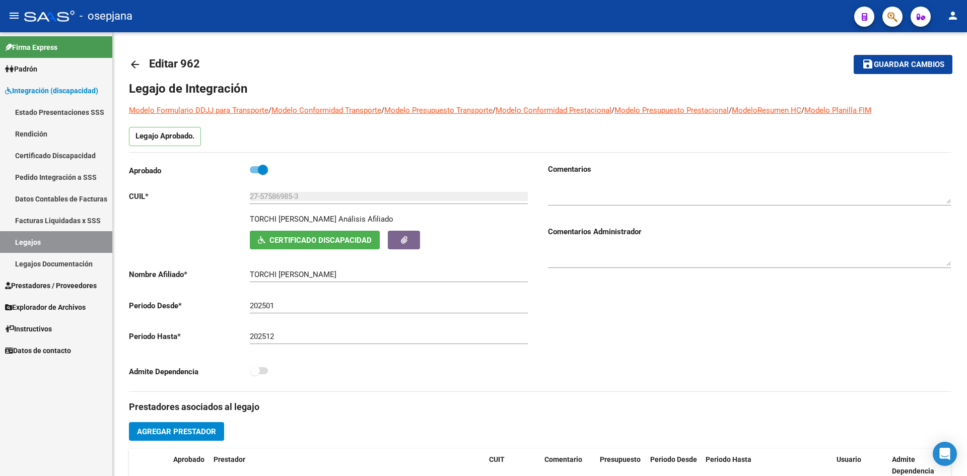
click at [52, 239] on link "Legajos" at bounding box center [56, 242] width 112 height 22
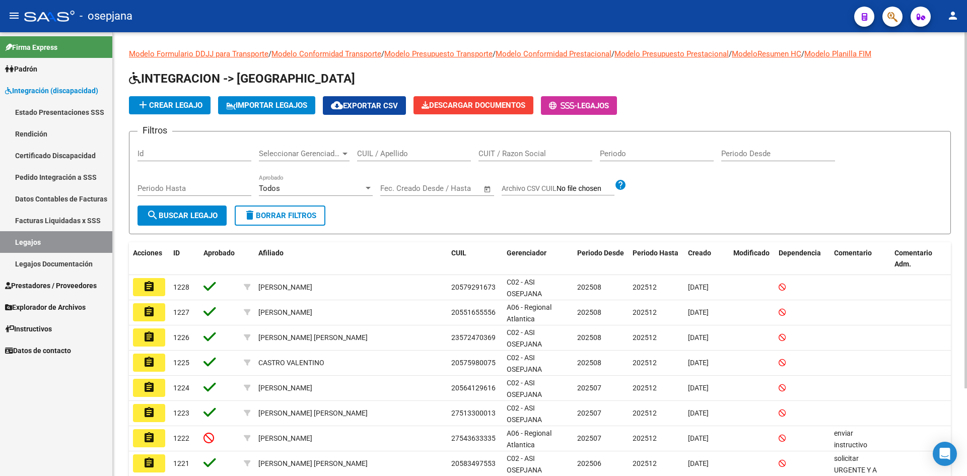
click at [397, 156] on input "CUIL / Apellido" at bounding box center [414, 153] width 114 height 9
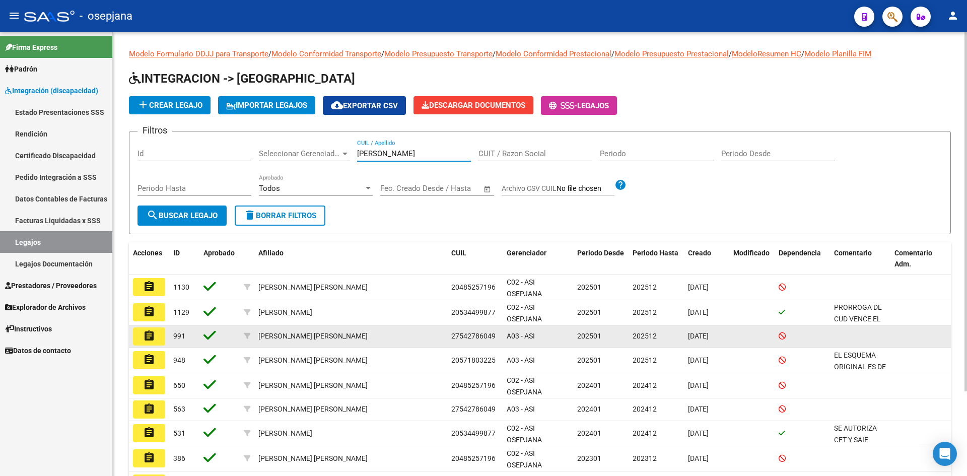
type input "[PERSON_NAME]"
click at [149, 331] on mat-icon "assignment" at bounding box center [149, 336] width 12 height 12
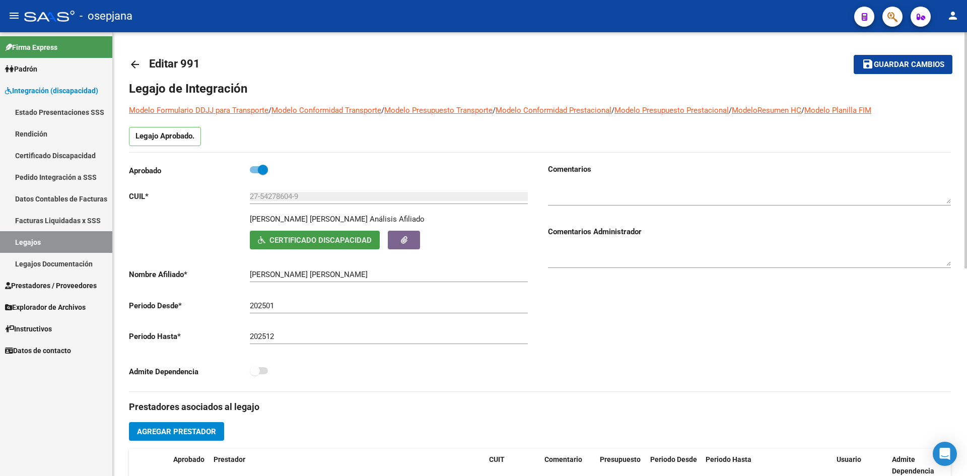
click at [279, 239] on span "Certificado Discapacidad" at bounding box center [320, 240] width 102 height 9
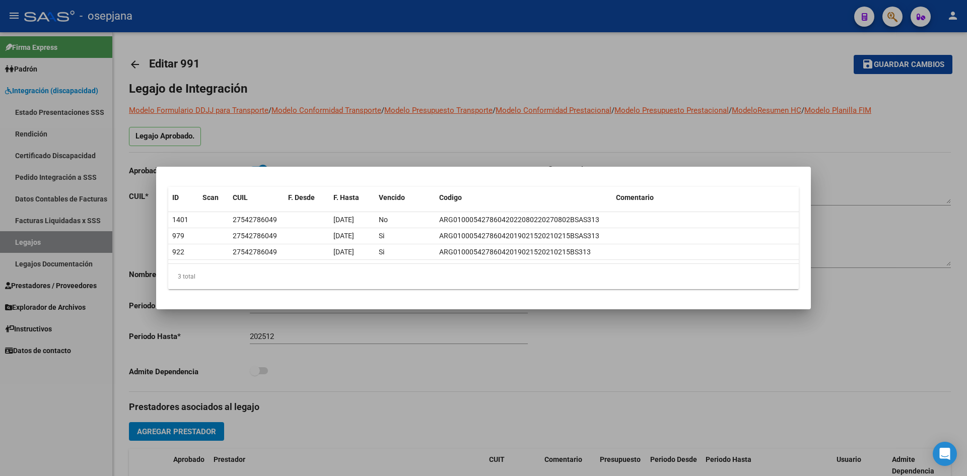
click at [348, 148] on div at bounding box center [483, 238] width 967 height 476
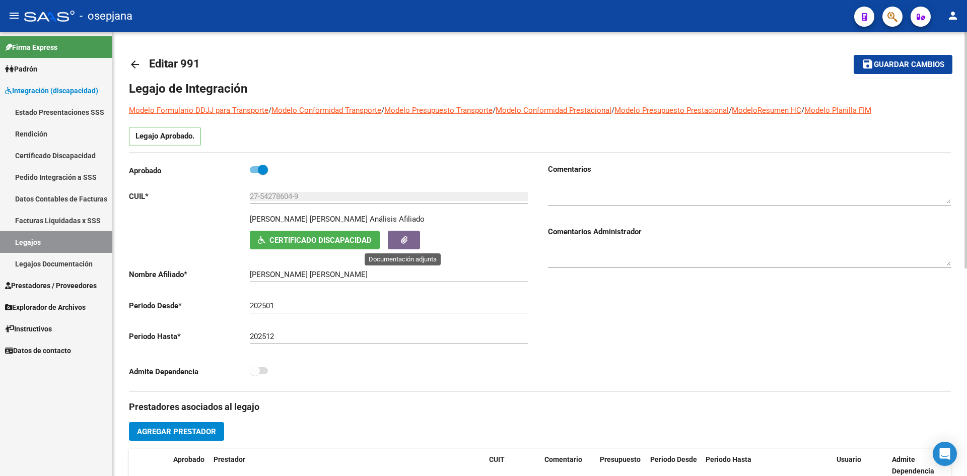
click at [404, 234] on button "button" at bounding box center [404, 240] width 32 height 19
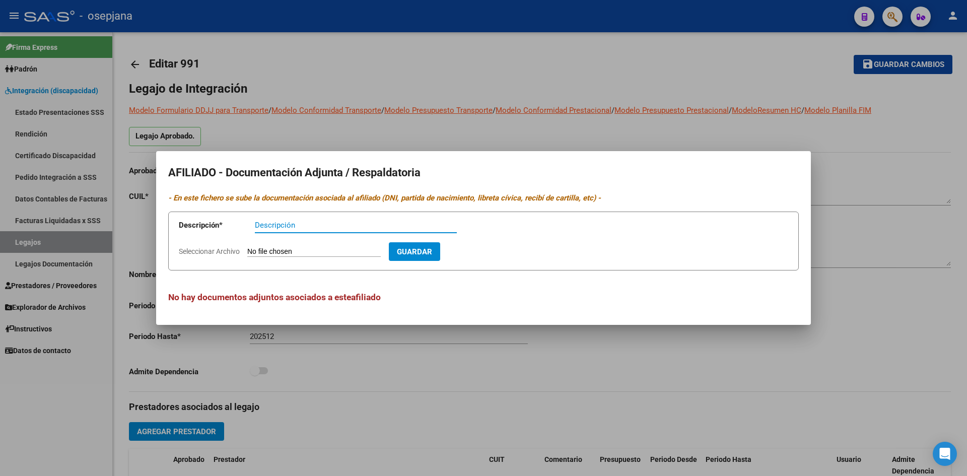
click at [363, 136] on div at bounding box center [483, 238] width 967 height 476
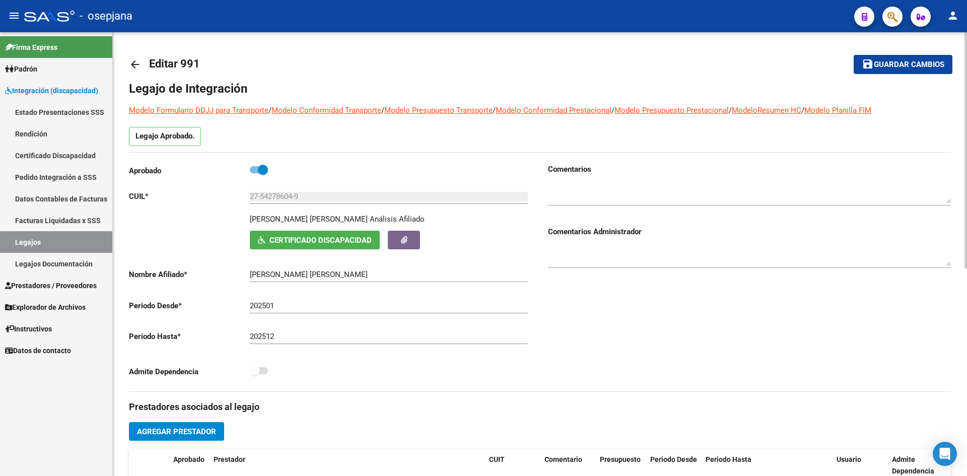
click at [319, 241] on span "Certificado Discapacidad" at bounding box center [320, 240] width 102 height 9
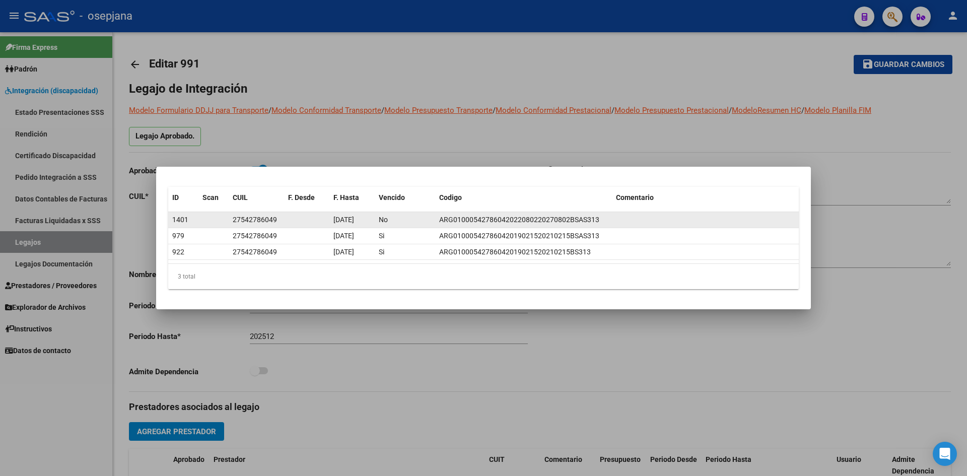
click at [413, 226] on datatable-body-cell "No" at bounding box center [405, 220] width 60 height 16
click at [669, 216] on datatable-body-cell at bounding box center [705, 220] width 187 height 16
drag, startPoint x: 669, startPoint y: 216, endPoint x: 659, endPoint y: 216, distance: 10.1
click at [659, 216] on datatable-body-cell at bounding box center [705, 220] width 187 height 16
click at [174, 214] on div "1401" at bounding box center [183, 220] width 22 height 12
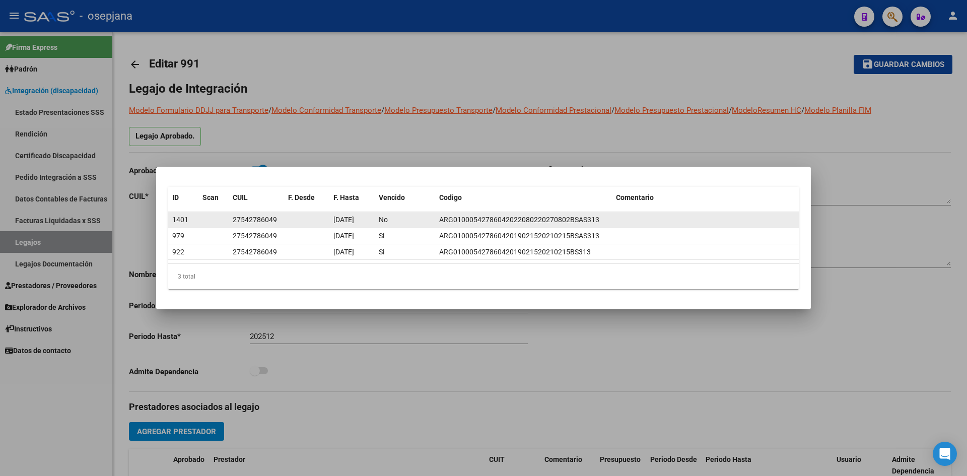
click at [174, 214] on div "1401" at bounding box center [183, 220] width 22 height 12
click at [219, 215] on datatable-body-cell at bounding box center [213, 220] width 30 height 16
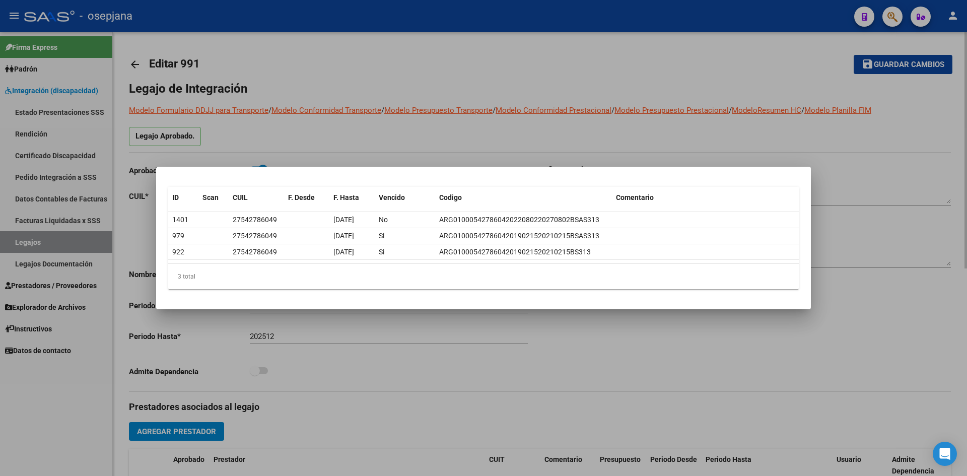
click at [319, 140] on div at bounding box center [483, 238] width 967 height 476
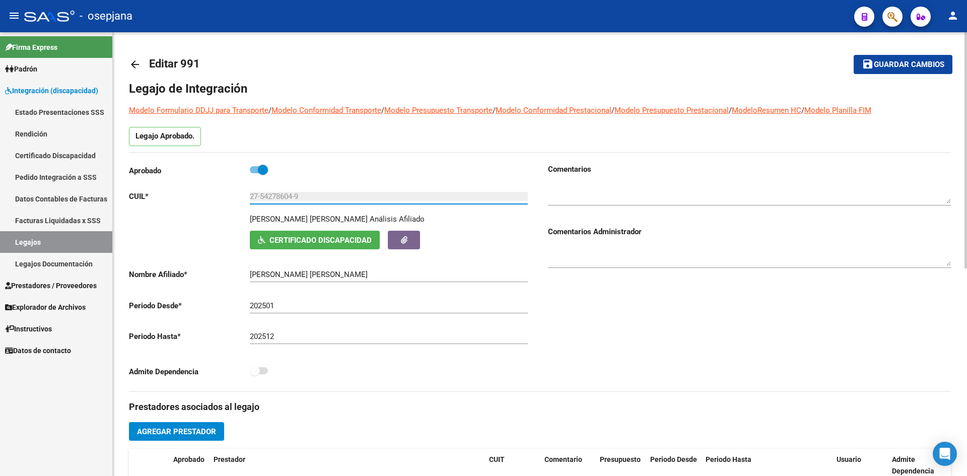
drag, startPoint x: 261, startPoint y: 197, endPoint x: 293, endPoint y: 197, distance: 31.7
click at [293, 197] on input "27-54278604-9" at bounding box center [389, 196] width 278 height 9
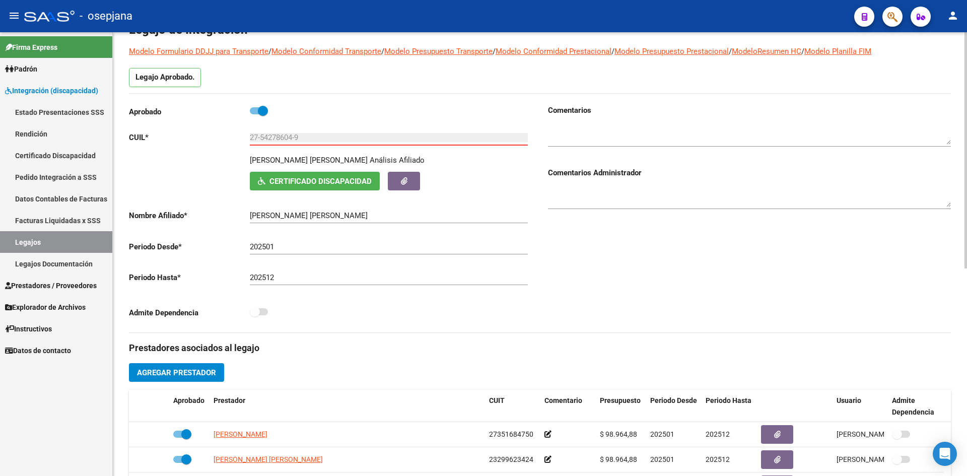
scroll to position [151, 0]
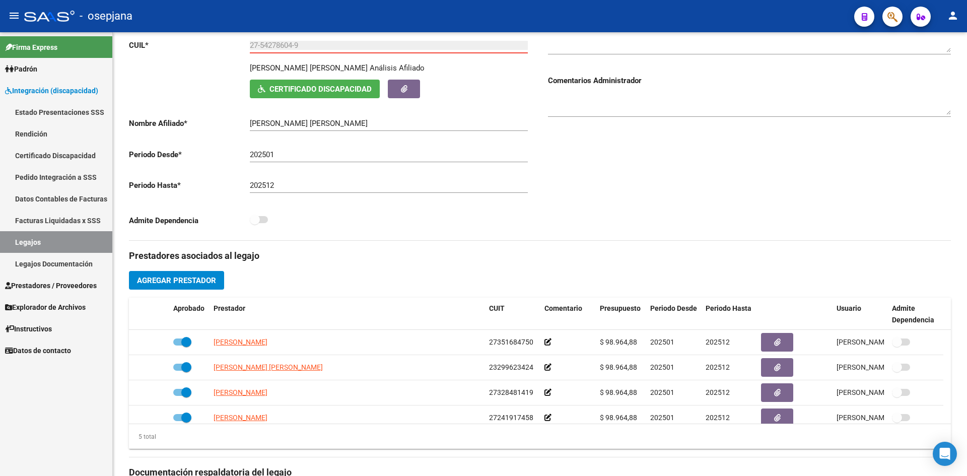
click at [55, 238] on link "Legajos" at bounding box center [56, 242] width 112 height 22
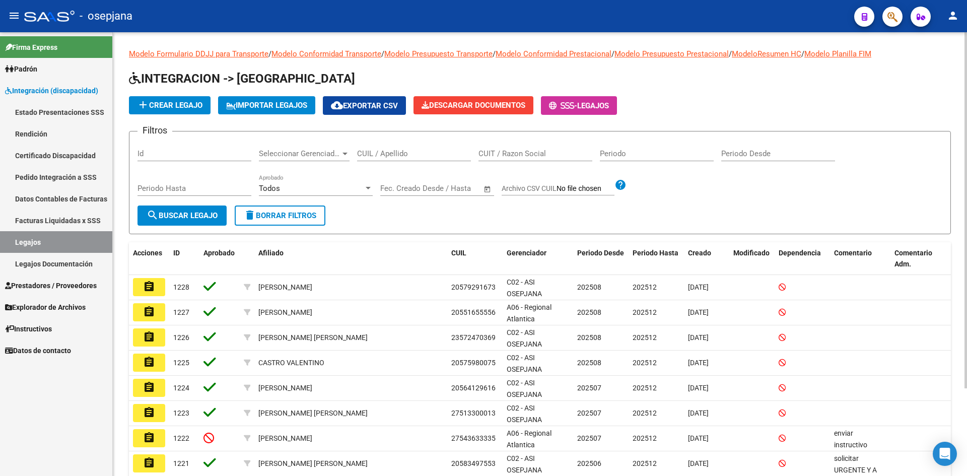
click at [378, 155] on input "CUIL / Apellido" at bounding box center [414, 153] width 114 height 9
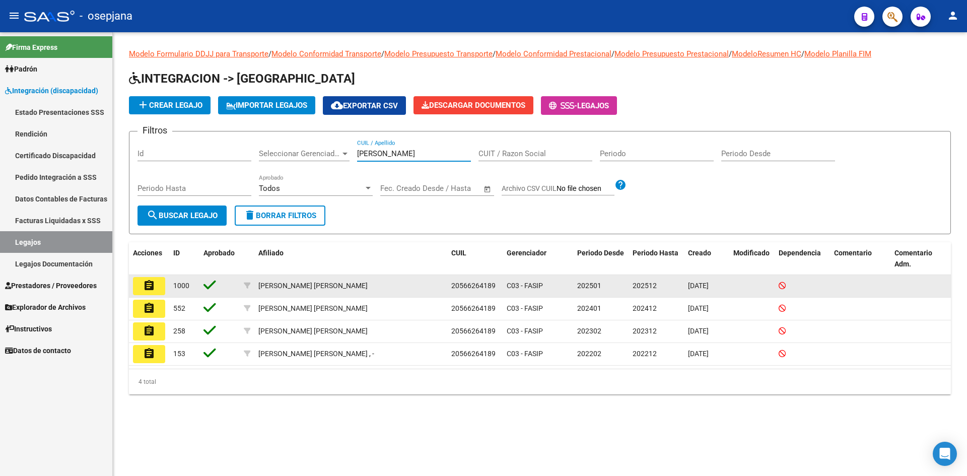
type input "[PERSON_NAME]"
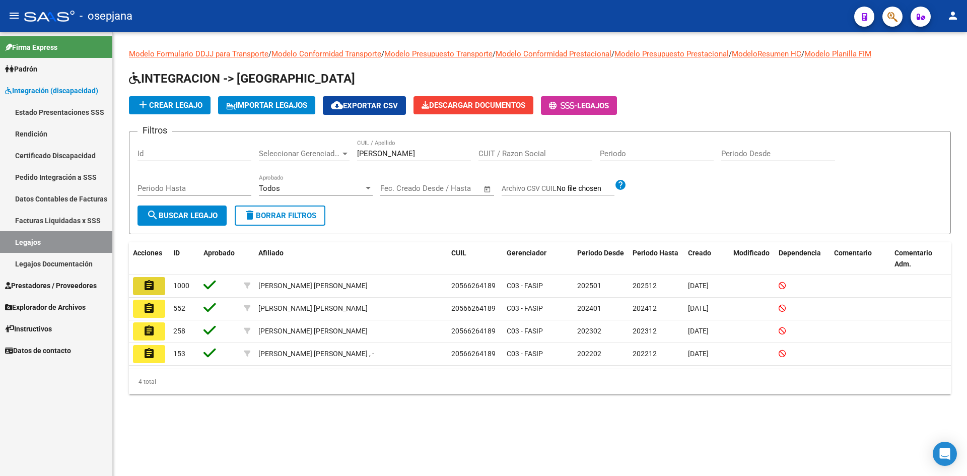
click at [155, 287] on button "assignment" at bounding box center [149, 286] width 32 height 18
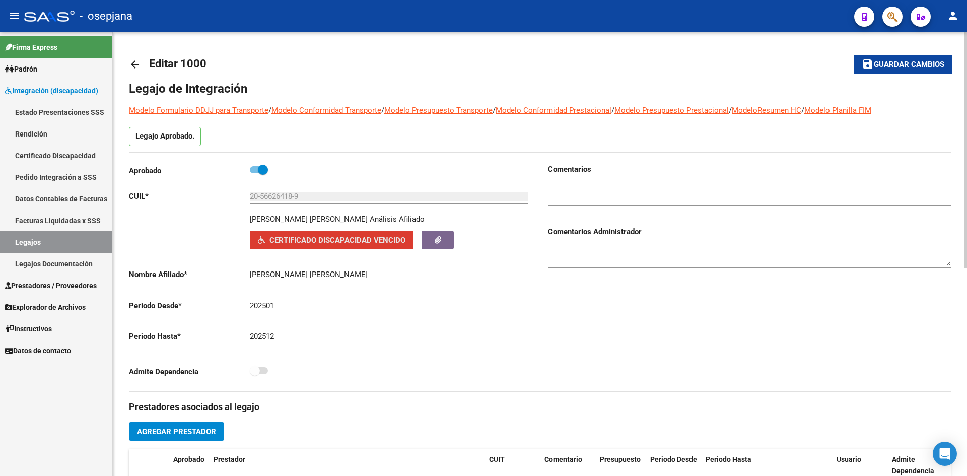
click at [310, 234] on button "Certificado Discapacidad Vencido" at bounding box center [332, 240] width 164 height 19
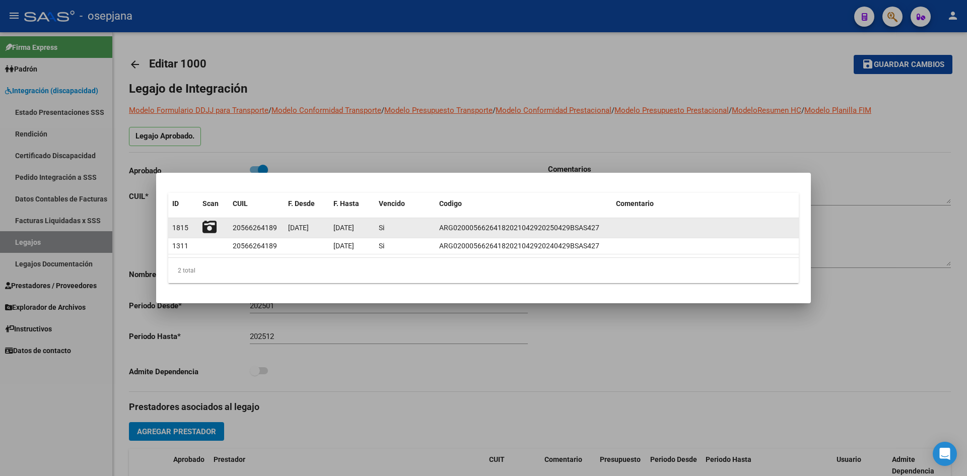
click at [209, 228] on icon at bounding box center [209, 227] width 14 height 14
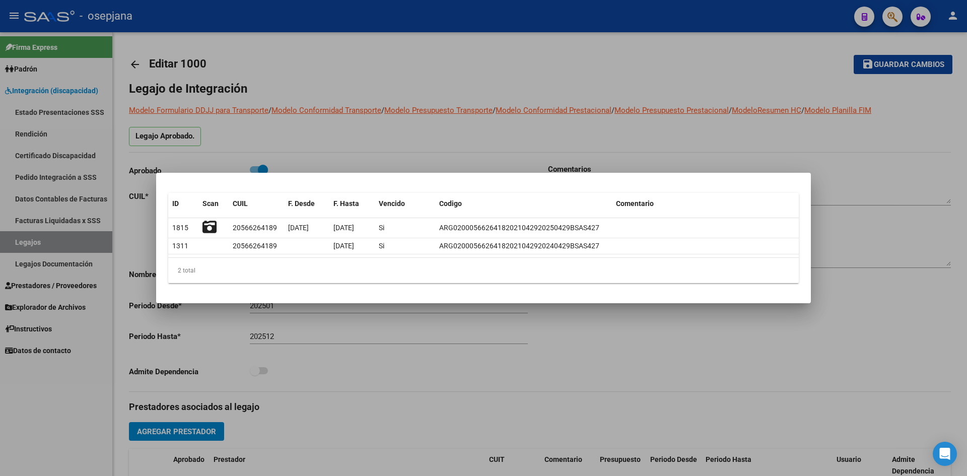
click at [465, 63] on div at bounding box center [483, 238] width 967 height 476
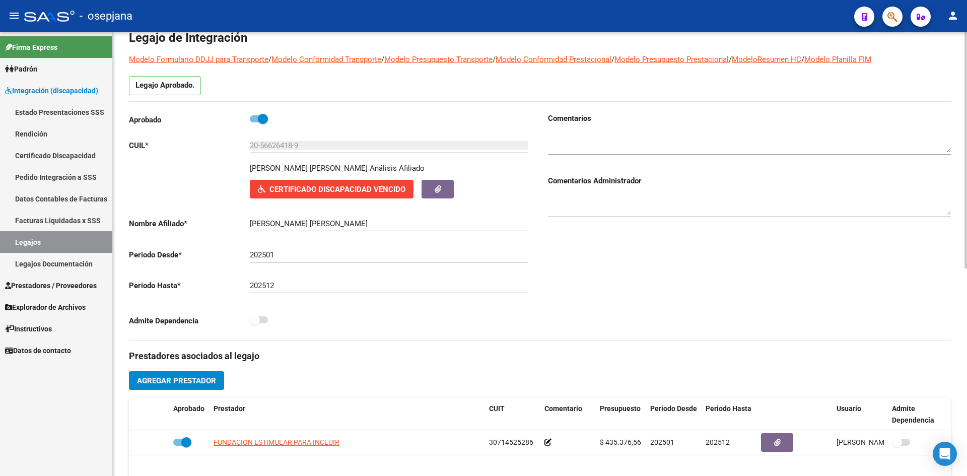
scroll to position [50, 0]
drag, startPoint x: 260, startPoint y: 147, endPoint x: 294, endPoint y: 149, distance: 34.3
click at [294, 149] on input "20-56626418-9" at bounding box center [389, 145] width 278 height 9
click at [51, 239] on link "Legajos" at bounding box center [56, 242] width 112 height 22
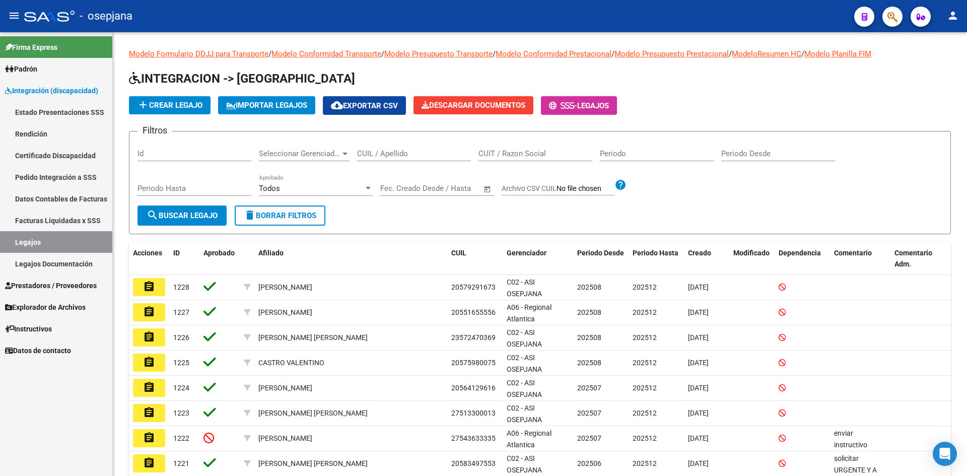
click at [403, 156] on input "CUIL / Apellido" at bounding box center [414, 153] width 114 height 9
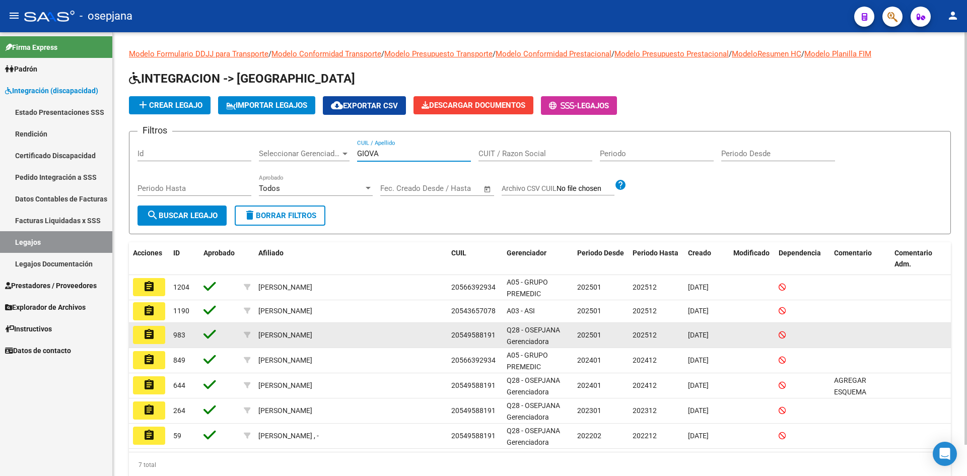
type input "GIOVA"
click at [148, 340] on mat-icon "assignment" at bounding box center [149, 334] width 12 height 12
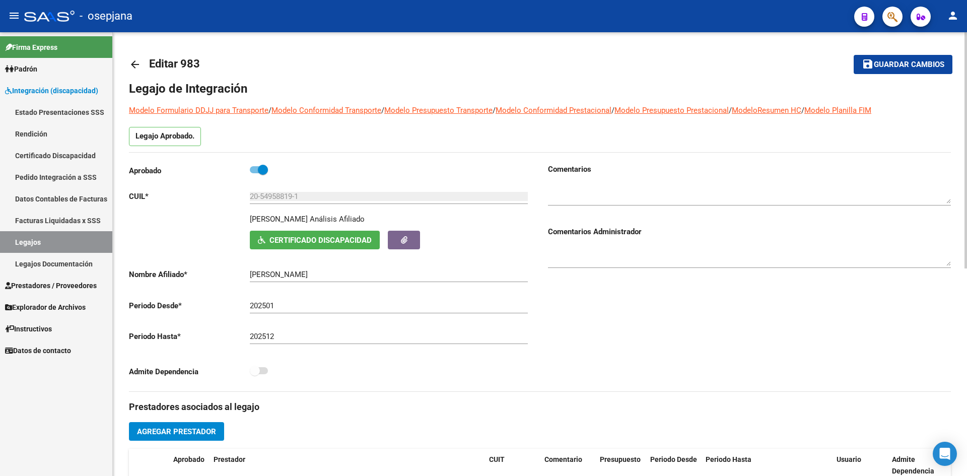
click at [314, 245] on button "Certificado Discapacidad" at bounding box center [315, 240] width 130 height 19
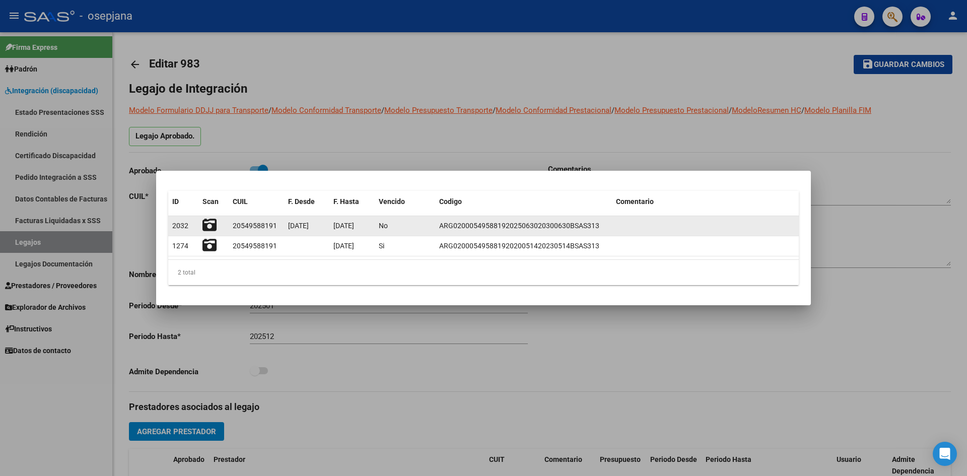
click at [212, 226] on icon at bounding box center [209, 225] width 14 height 14
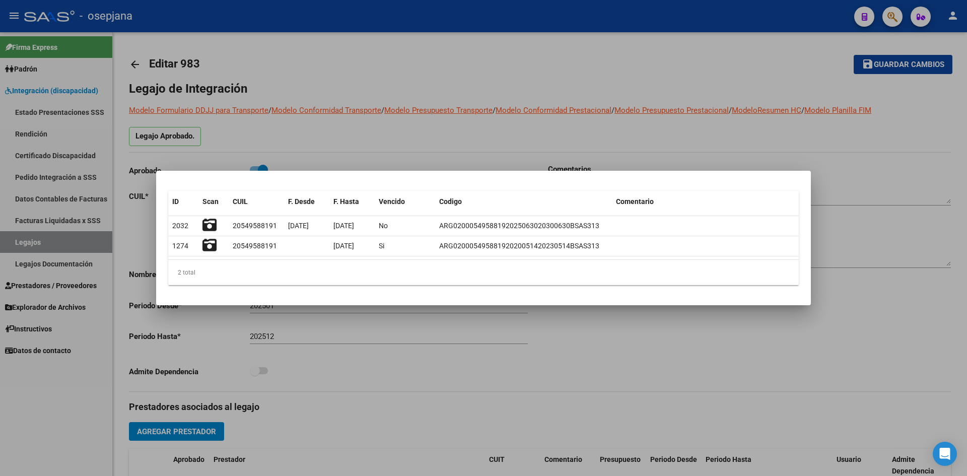
click at [480, 123] on div at bounding box center [483, 238] width 967 height 476
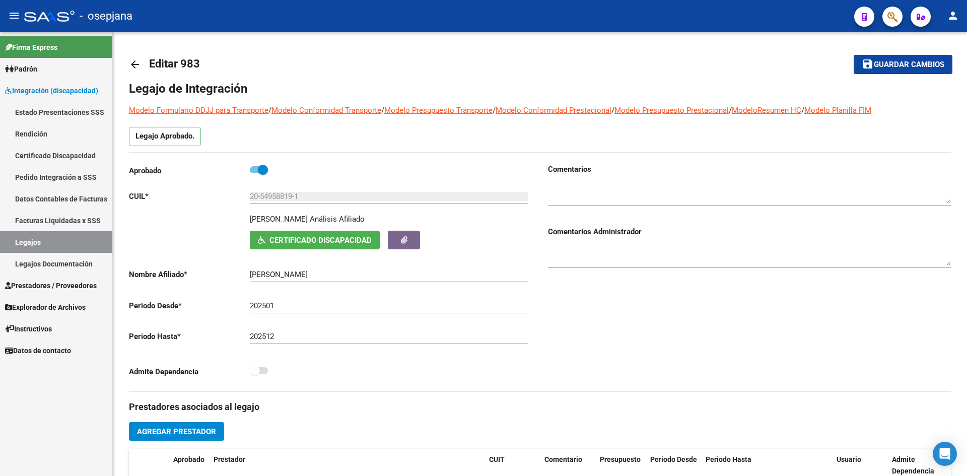
click at [25, 232] on link "Legajos" at bounding box center [56, 242] width 112 height 22
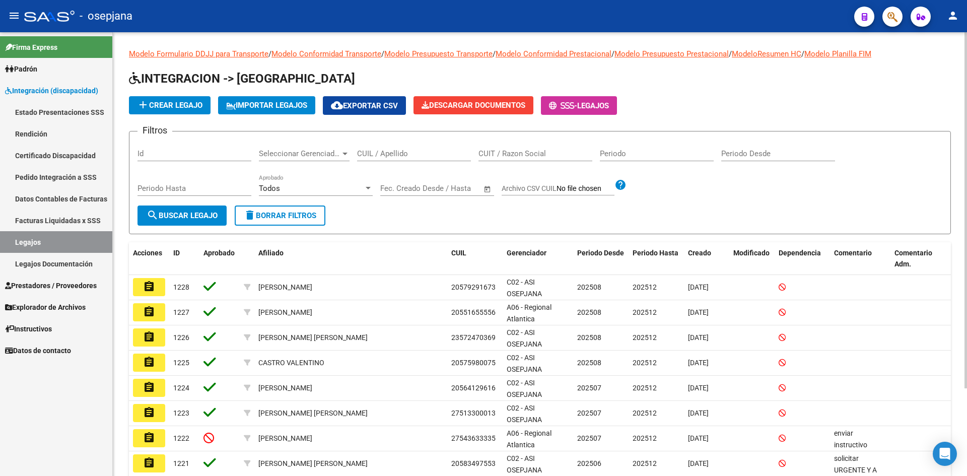
click at [397, 149] on div "CUIL / Apellido" at bounding box center [414, 150] width 114 height 22
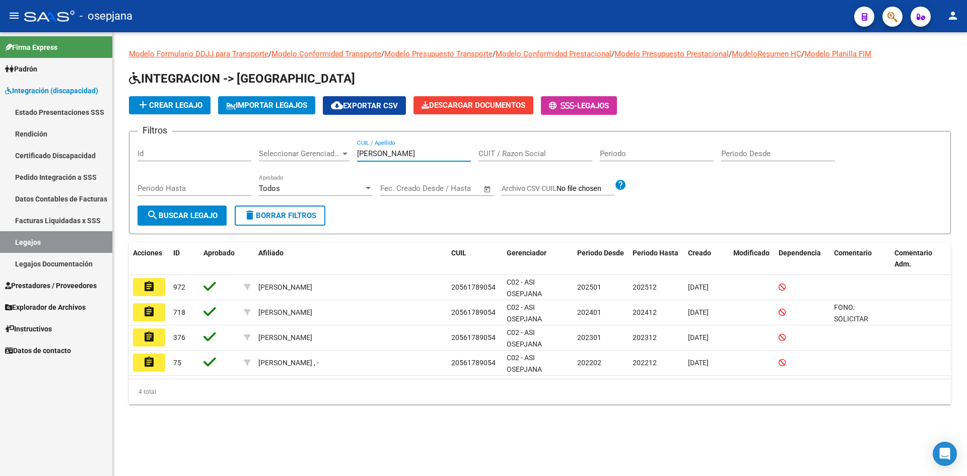
type input "[PERSON_NAME]"
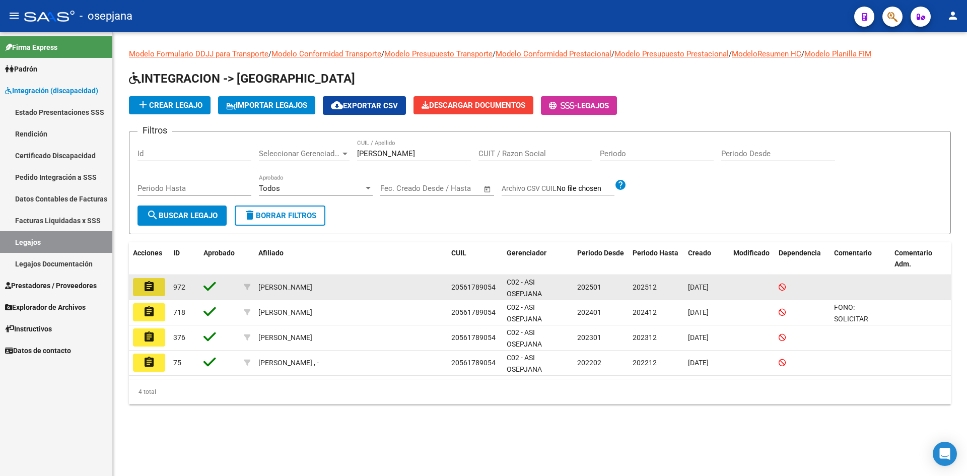
click at [146, 293] on button "assignment" at bounding box center [149, 287] width 32 height 18
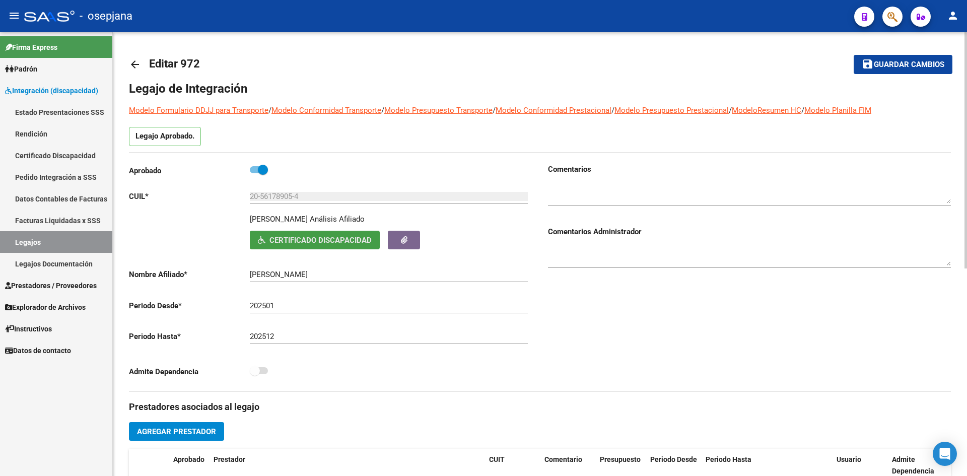
click at [296, 238] on span "Certificado Discapacidad" at bounding box center [320, 240] width 102 height 9
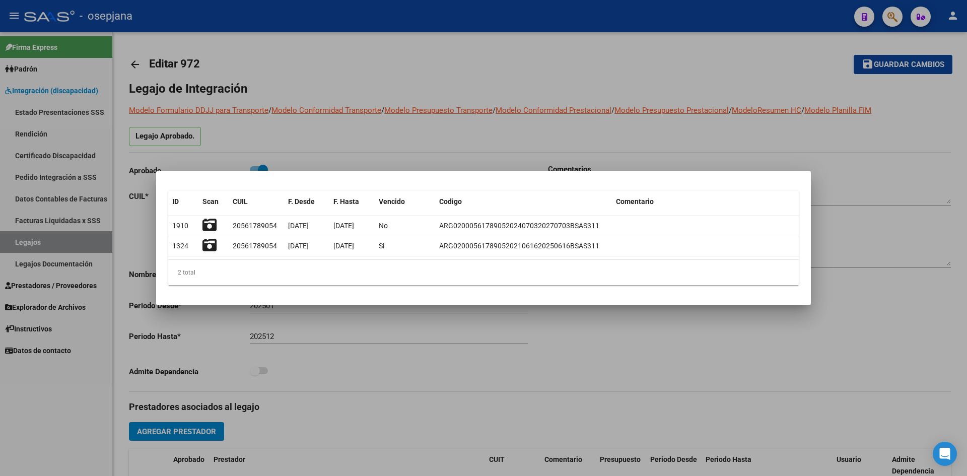
click at [431, 135] on div at bounding box center [483, 238] width 967 height 476
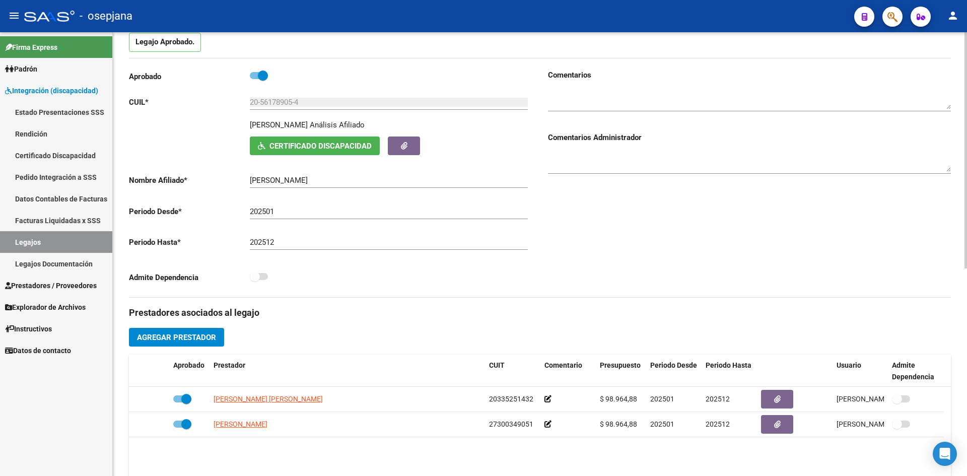
scroll to position [101, 0]
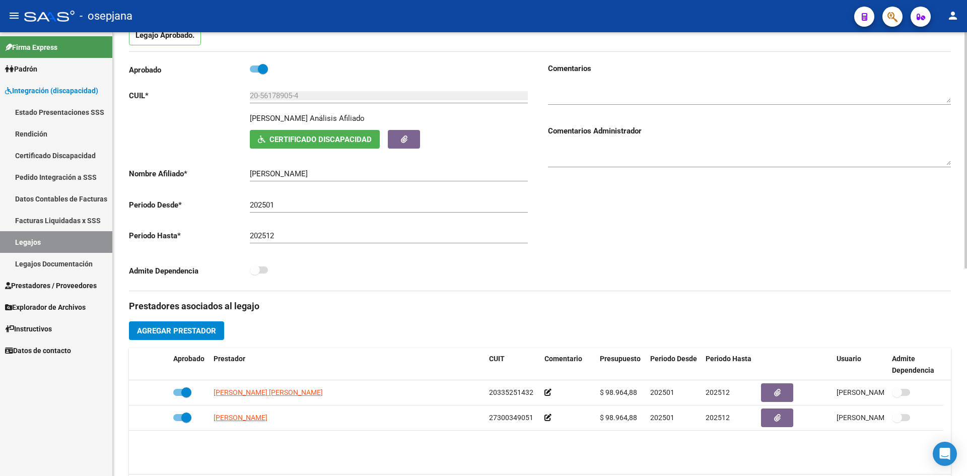
click at [301, 141] on span "Certificado Discapacidad" at bounding box center [320, 139] width 102 height 9
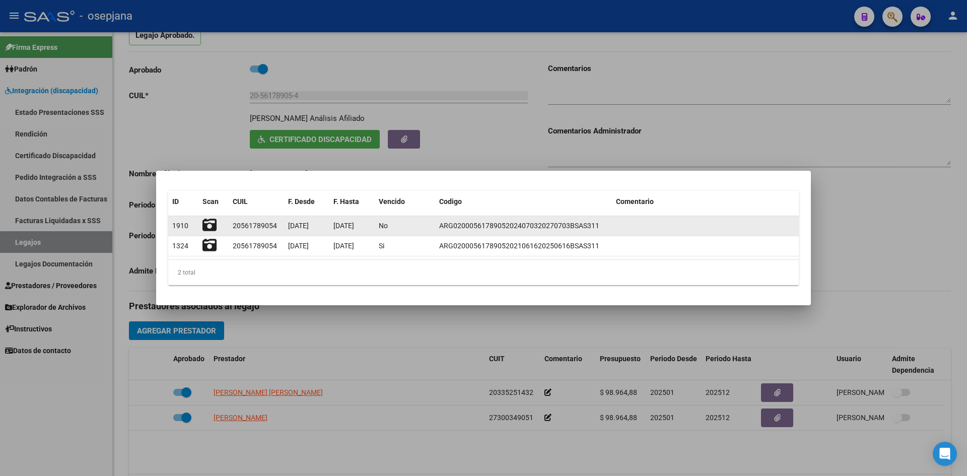
click at [204, 220] on icon at bounding box center [209, 225] width 14 height 14
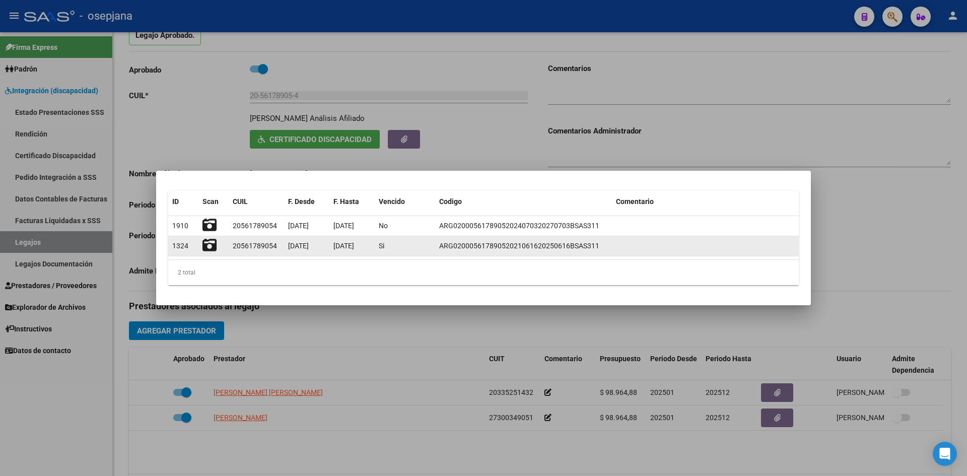
click at [207, 245] on icon at bounding box center [209, 245] width 14 height 14
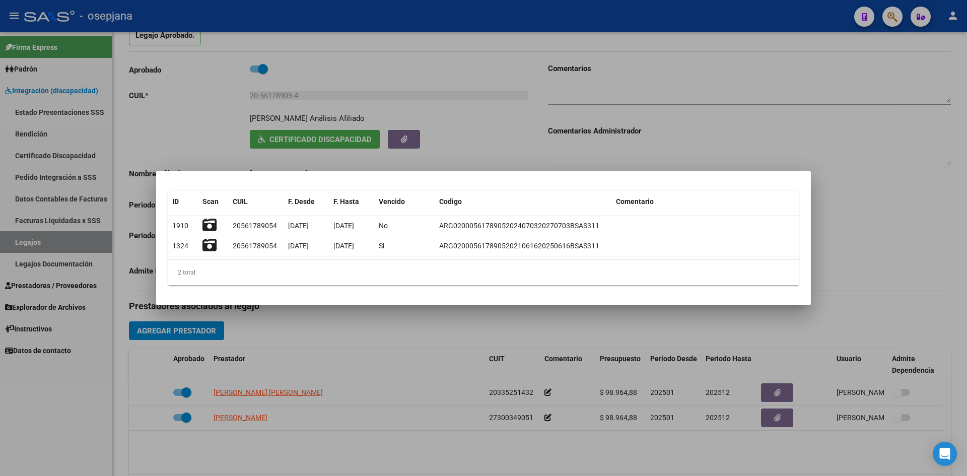
click at [469, 139] on div at bounding box center [483, 238] width 967 height 476
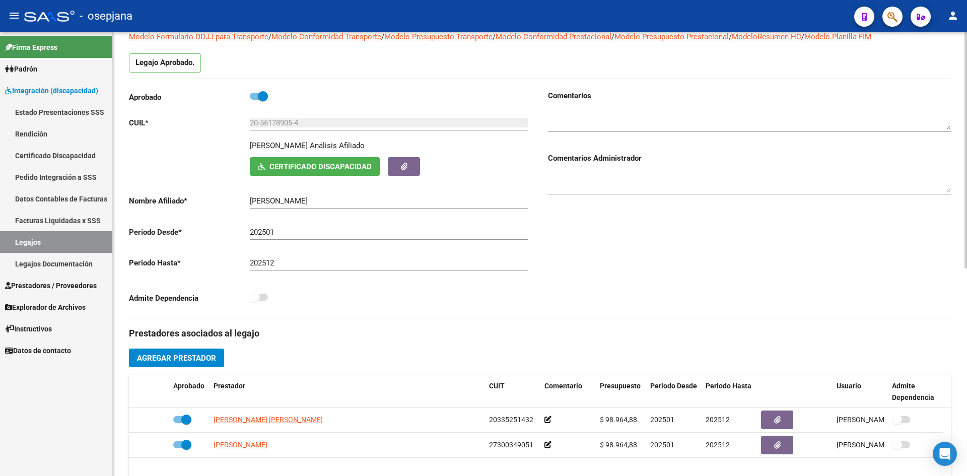
scroll to position [0, 0]
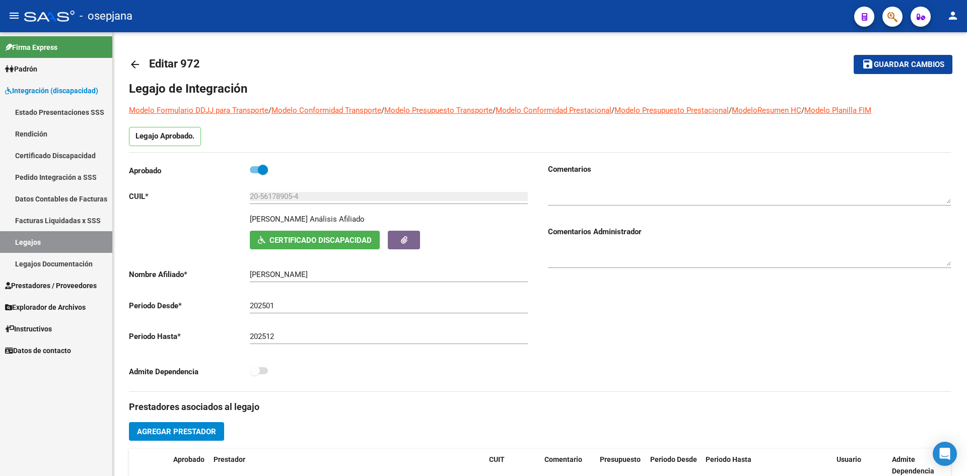
click at [70, 241] on link "Legajos" at bounding box center [56, 242] width 112 height 22
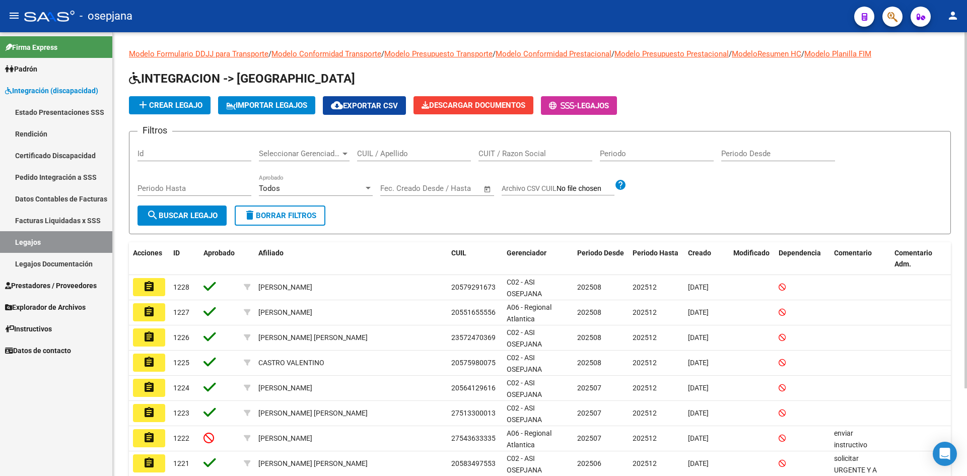
click at [429, 158] on input "CUIL / Apellido" at bounding box center [414, 153] width 114 height 9
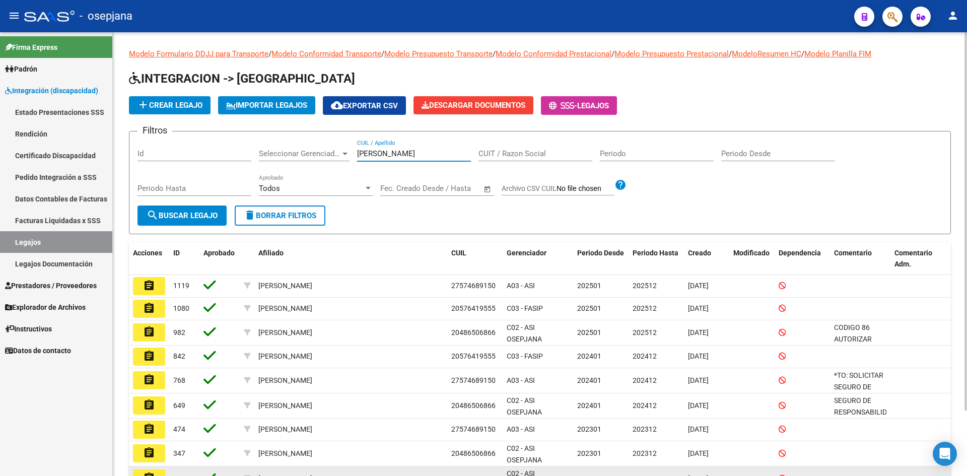
type input "[PERSON_NAME]"
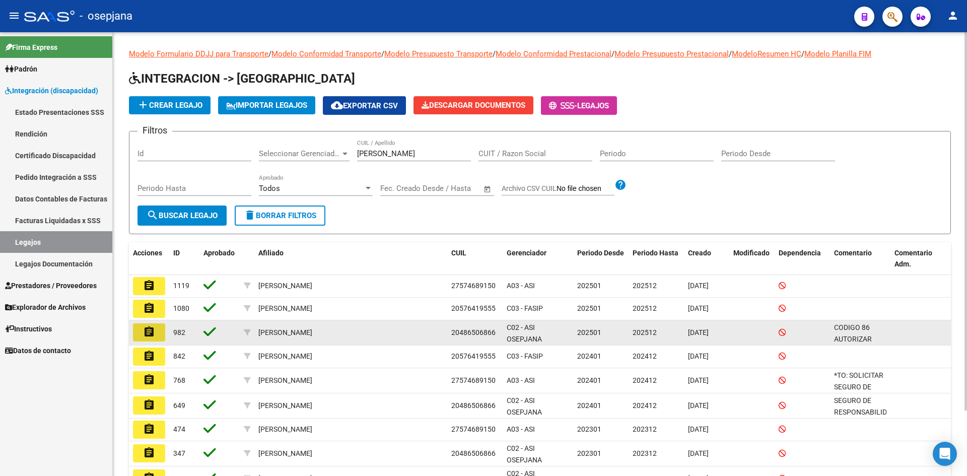
click at [156, 339] on button "assignment" at bounding box center [149, 332] width 32 height 18
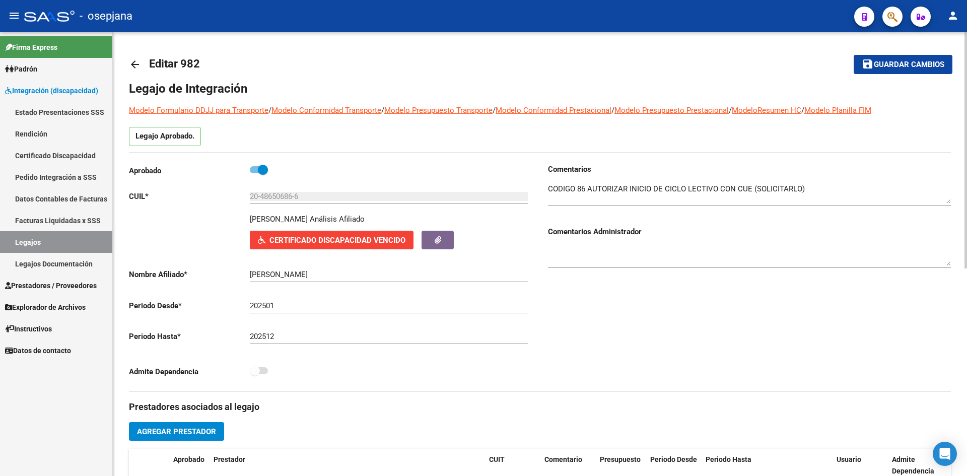
click at [277, 238] on span "Certificado Discapacidad Vencido" at bounding box center [337, 240] width 136 height 9
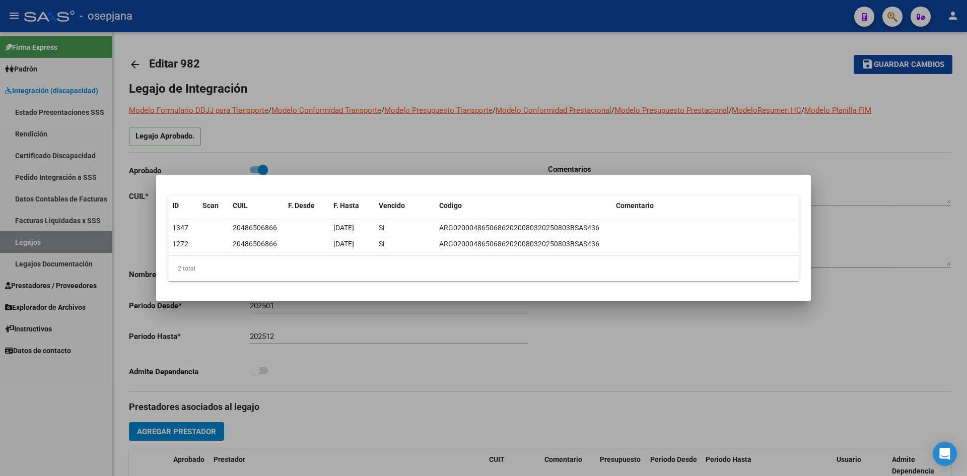
click at [351, 132] on div at bounding box center [483, 238] width 967 height 476
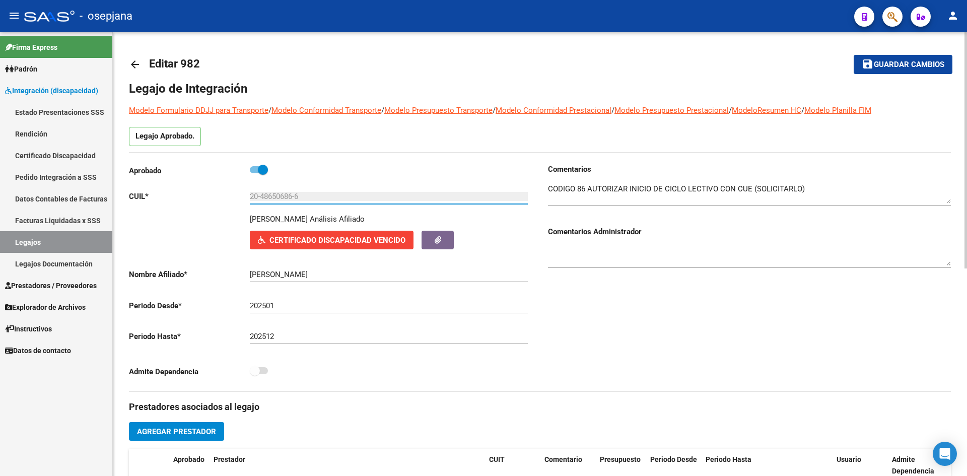
drag, startPoint x: 262, startPoint y: 197, endPoint x: 293, endPoint y: 195, distance: 30.3
click at [293, 195] on input "20-48650686-6" at bounding box center [389, 196] width 278 height 9
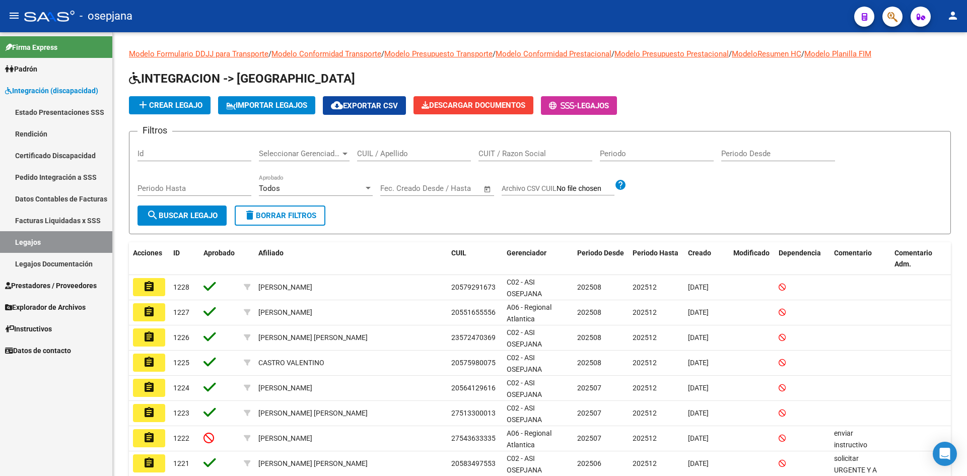
click at [46, 238] on link "Legajos" at bounding box center [56, 242] width 112 height 22
click at [397, 154] on input "CUIL / Apellido" at bounding box center [414, 153] width 114 height 9
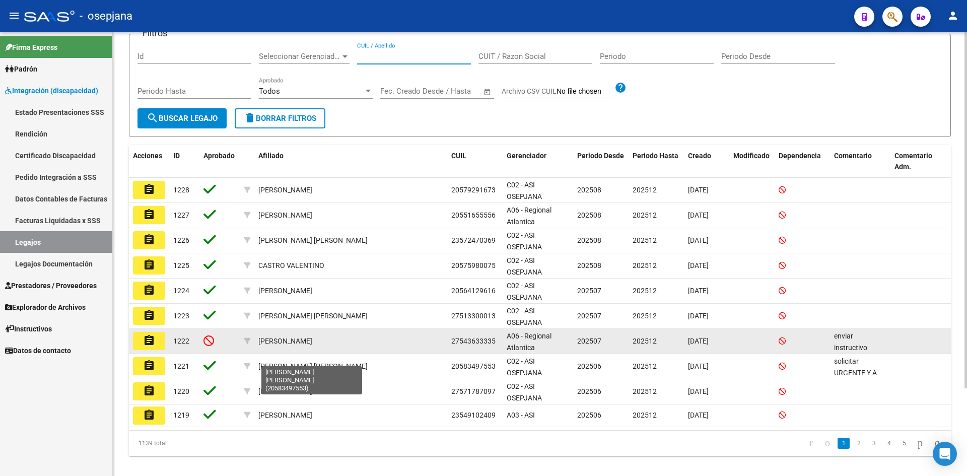
scroll to position [109, 0]
